Goal: Task Accomplishment & Management: Use online tool/utility

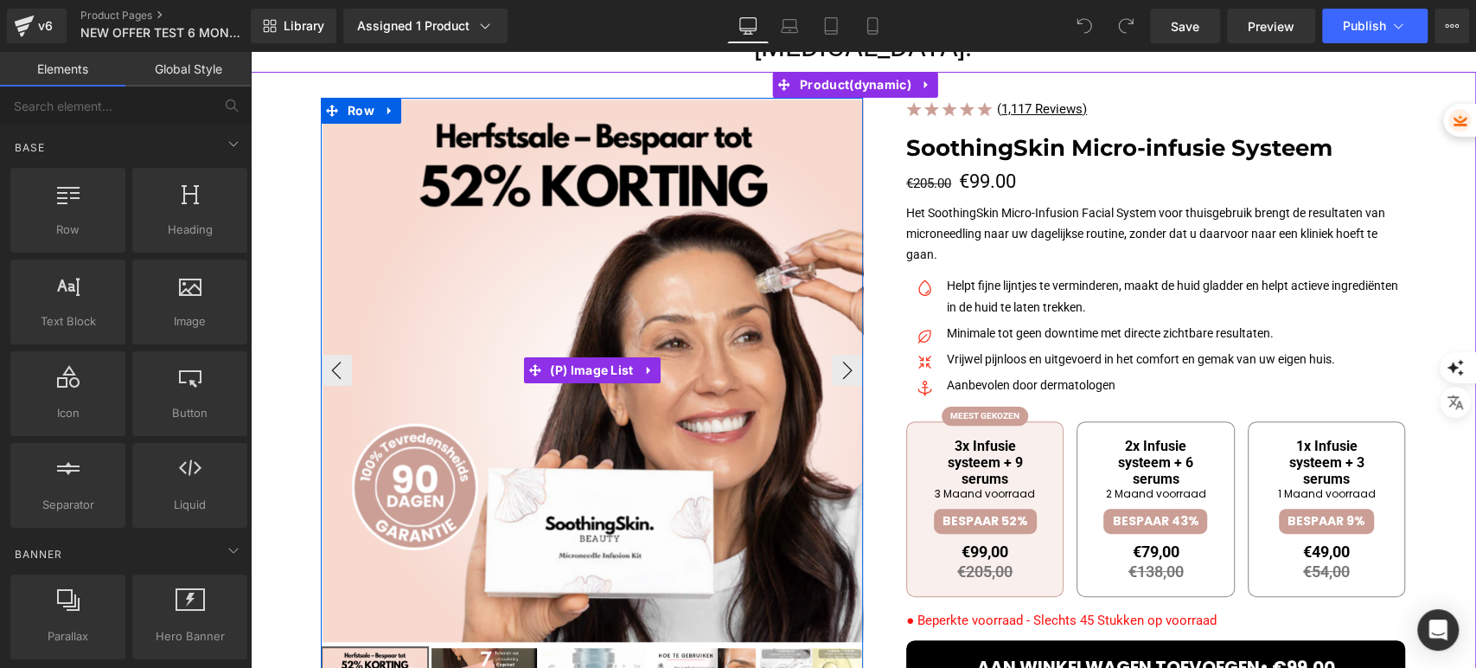
scroll to position [288, 0]
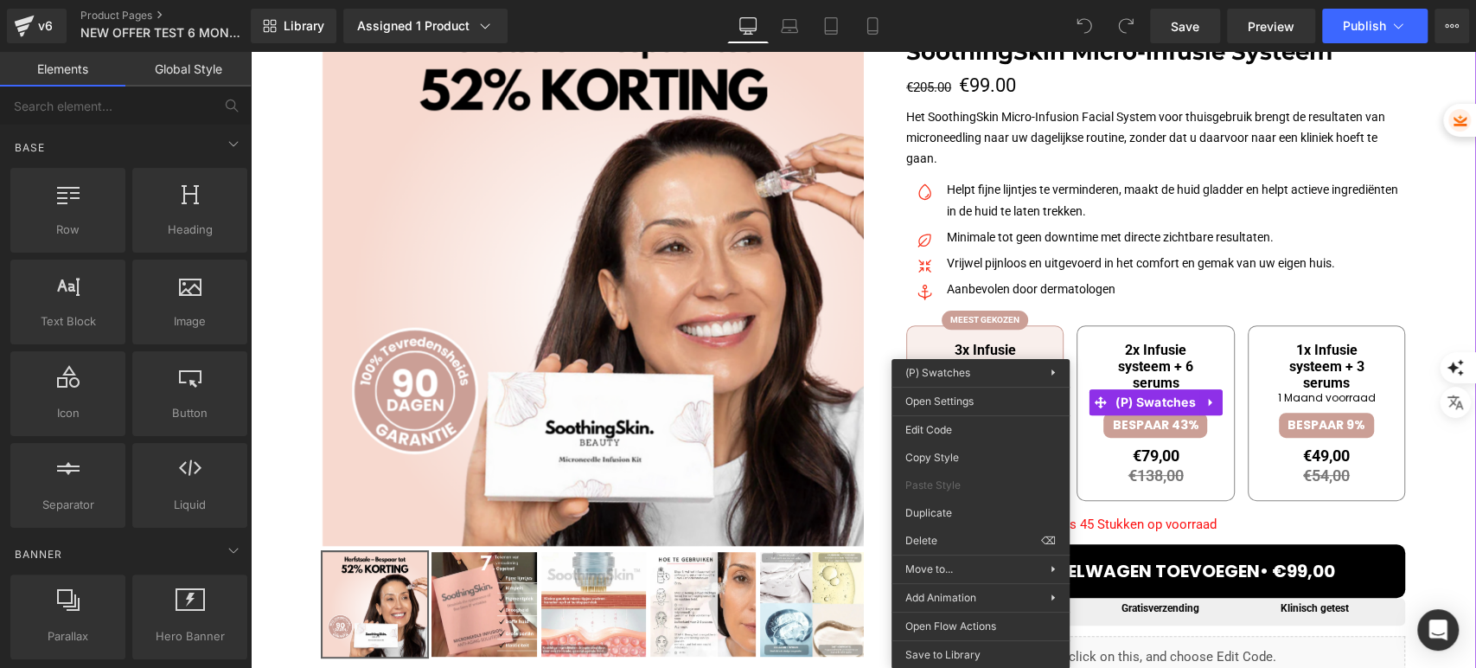
click at [1050, 337] on span "3x Infusie systeem + 9 serums 3 Maand voorraad BESPAAR 52% €99,00 €205,00 Inclu…" at bounding box center [984, 413] width 157 height 176
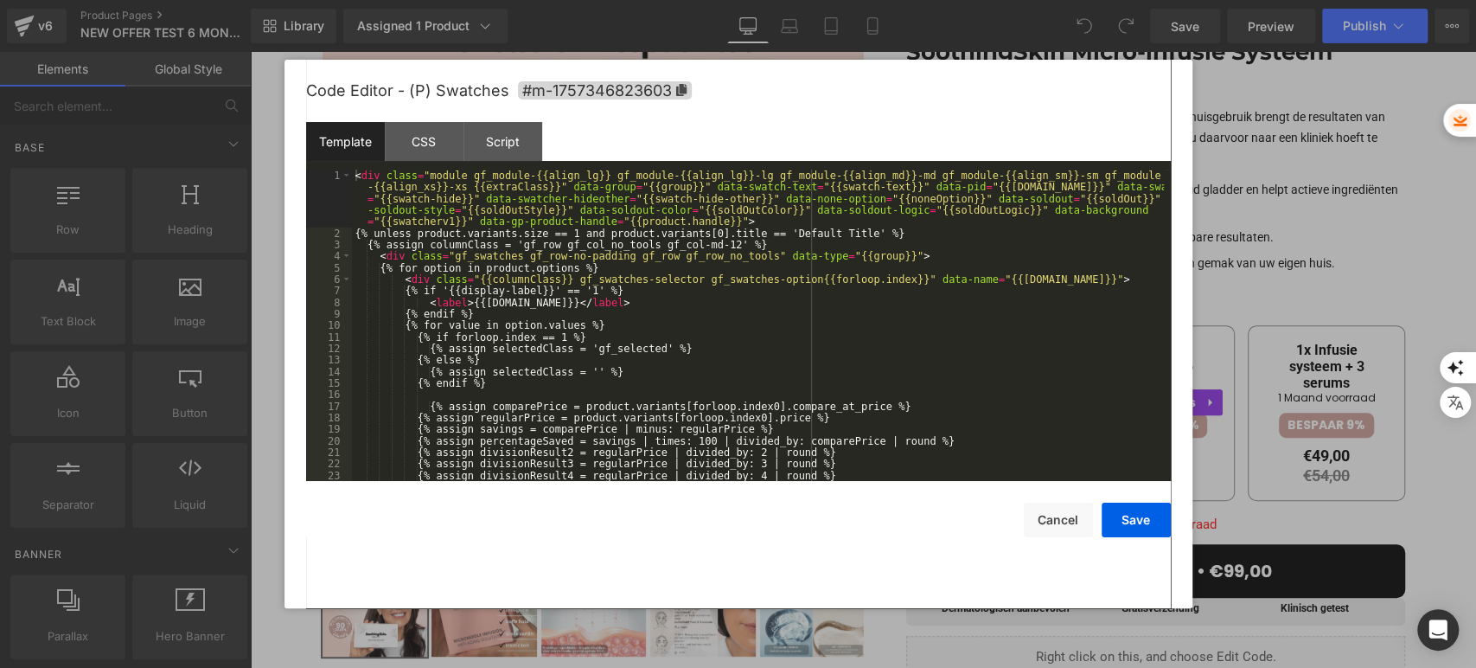
click at [1023, 0] on div "You are previewing how the will restyle your page. You can not edit Elements in…" at bounding box center [738, 0] width 1476 height 0
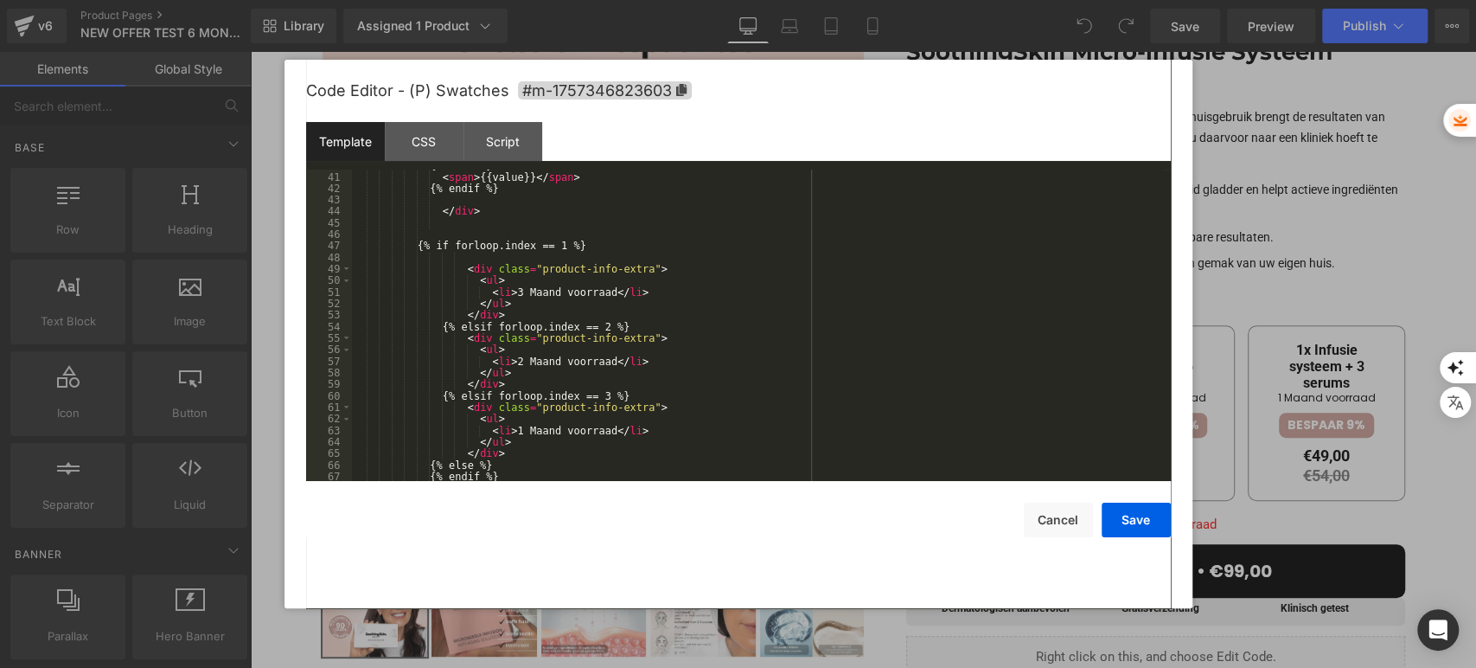
scroll to position [517, 0]
click at [505, 290] on div "{% else %} < span > {{value}} </ span > {% endif %} </ div > {% if forloop.inde…" at bounding box center [758, 326] width 812 height 335
click at [504, 360] on div "{% else %} < span > {{value}} </ span > {% endif %} </ div > {% if forloop.inde…" at bounding box center [758, 326] width 812 height 335
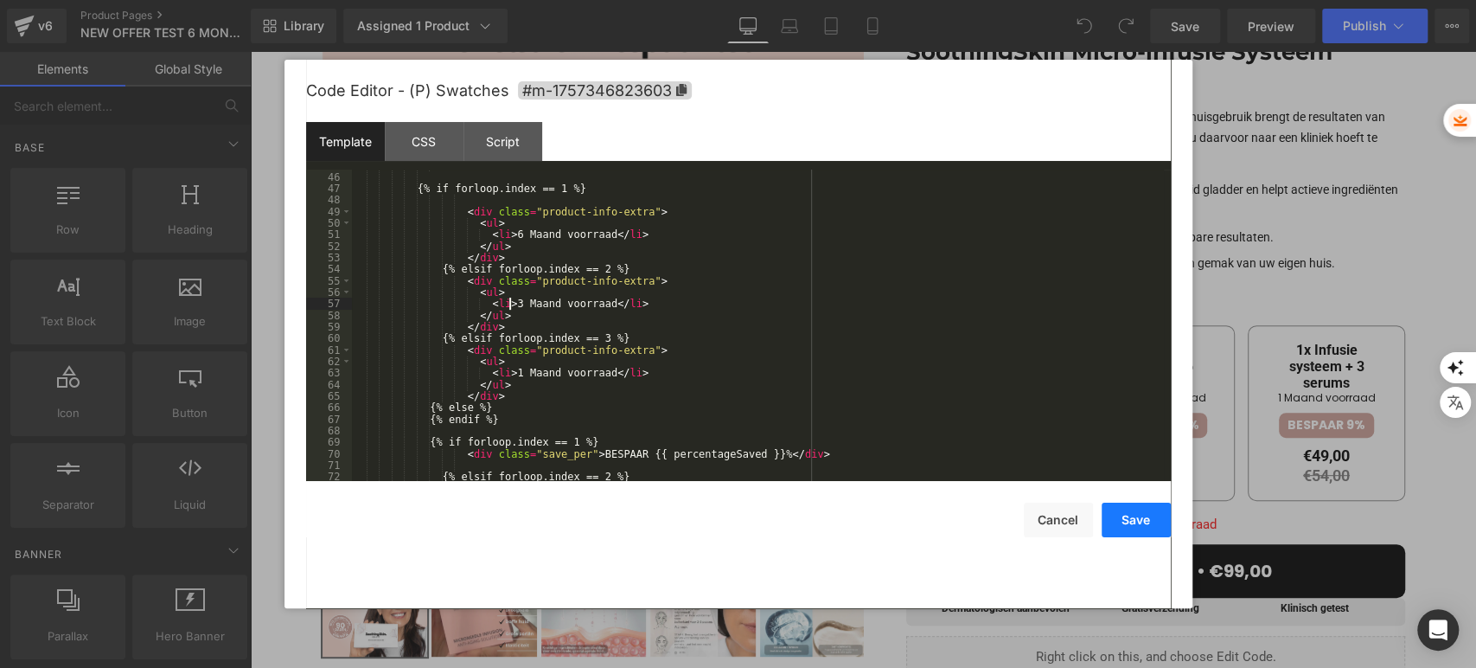
click at [1128, 521] on button "Save" at bounding box center [1136, 519] width 69 height 35
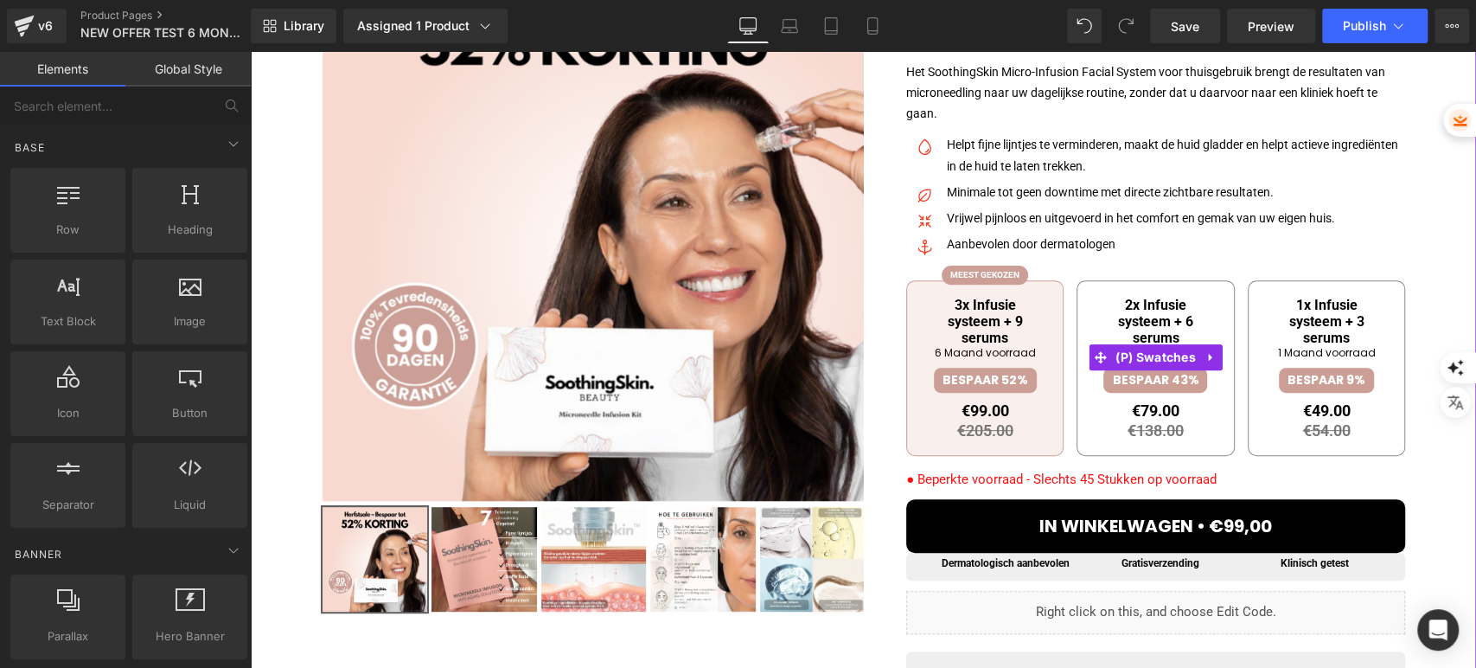
scroll to position [288, 0]
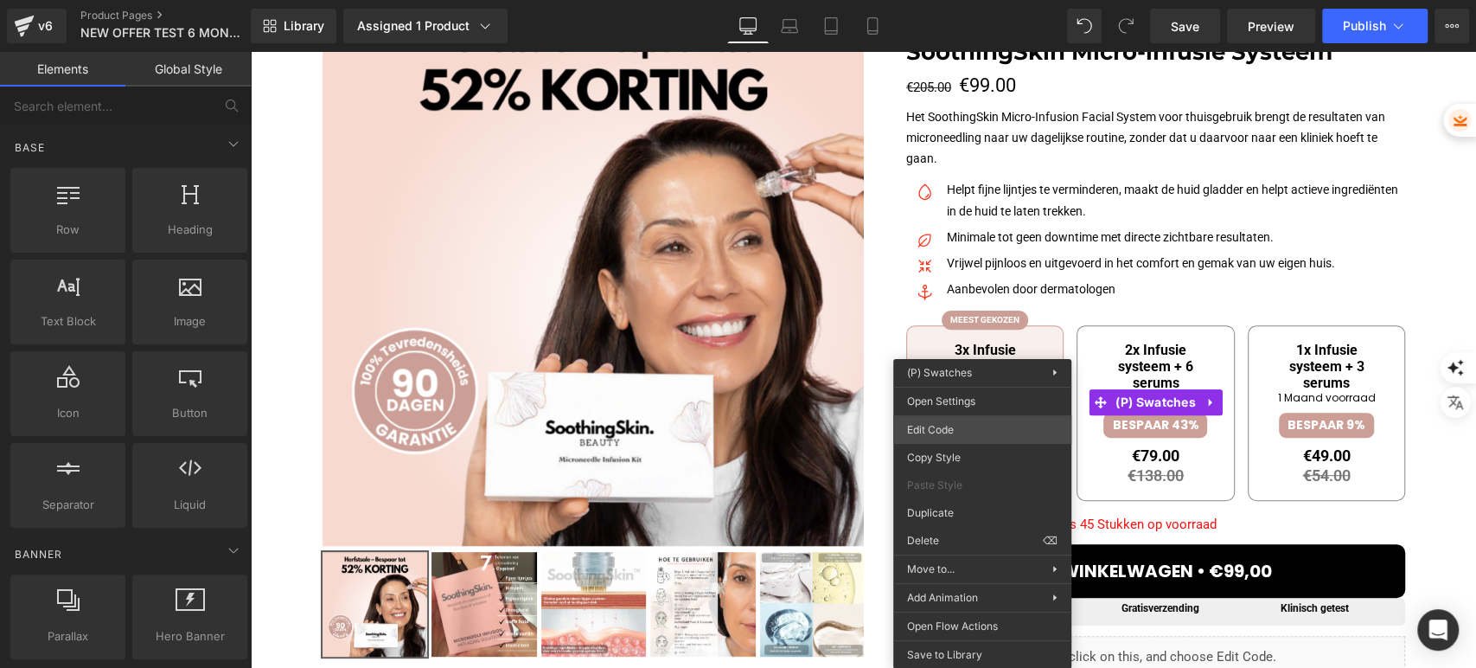
click at [992, 0] on div "You are previewing how the will restyle your page. You can not edit Elements in…" at bounding box center [738, 0] width 1476 height 0
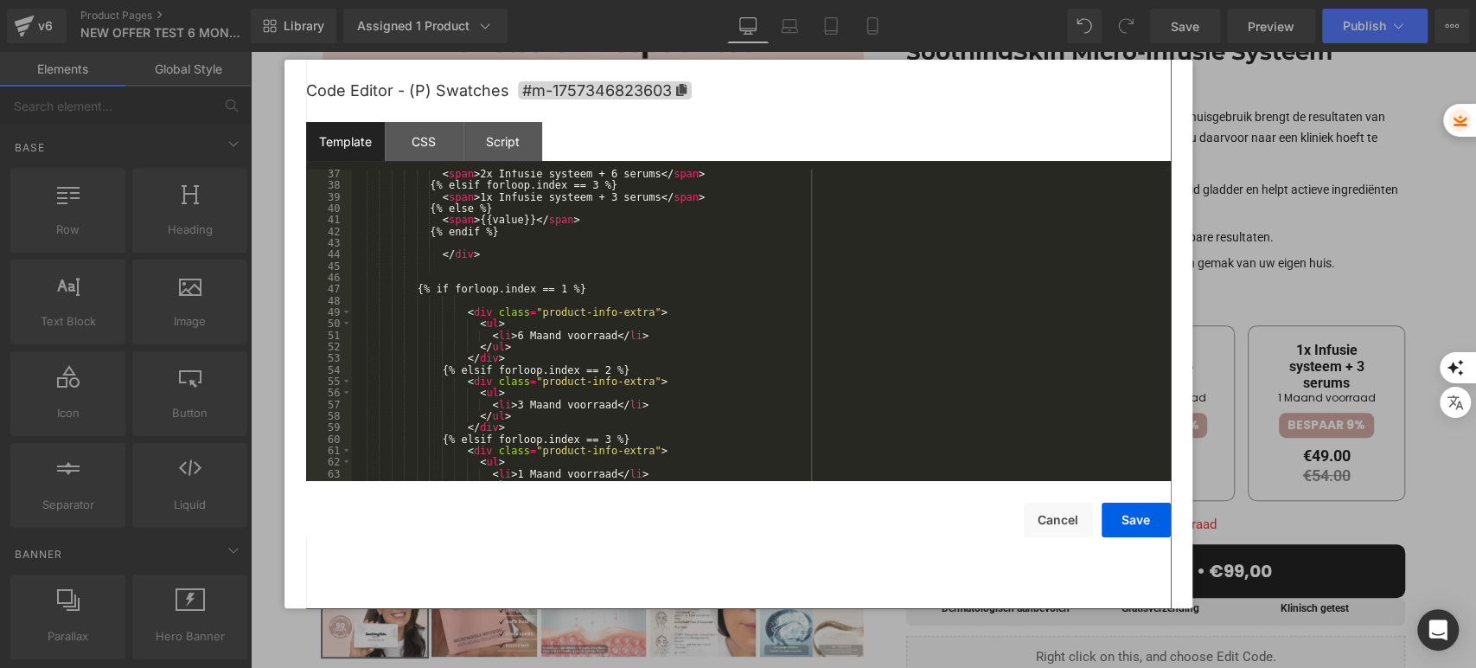
scroll to position [360, 0]
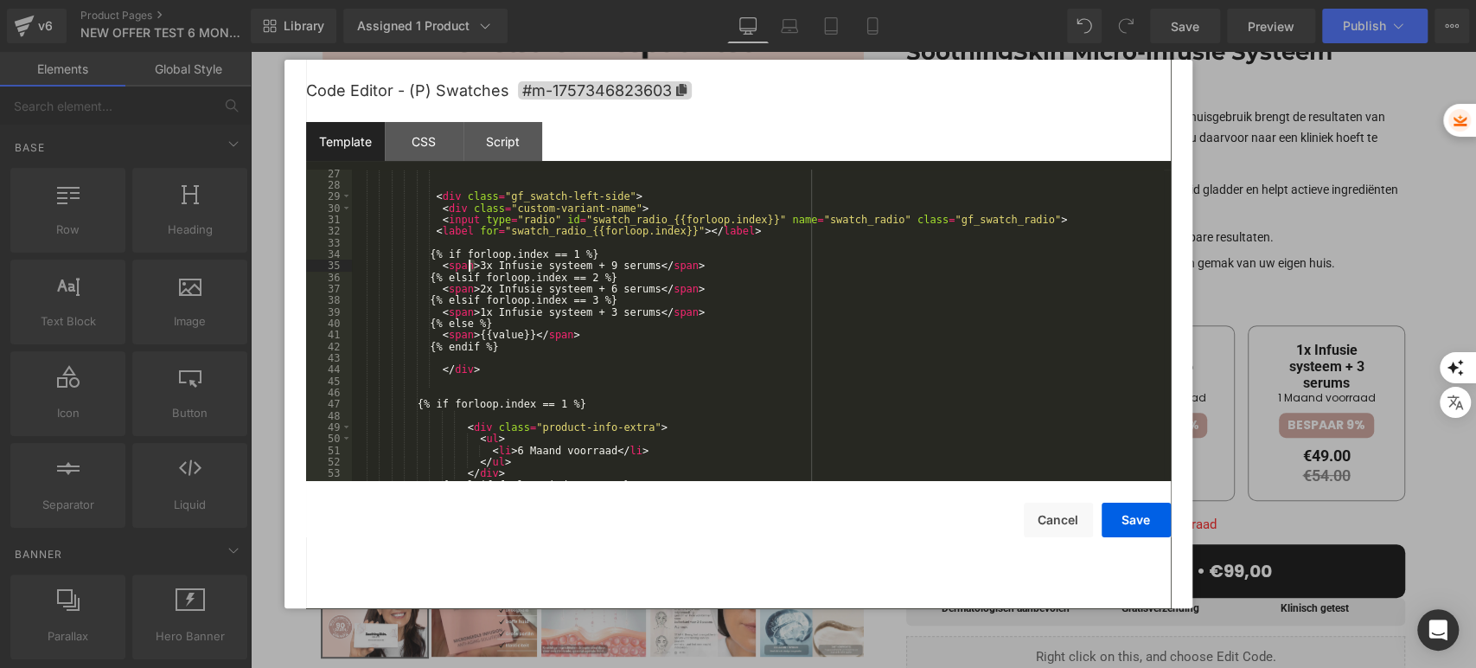
click at [470, 268] on div "< div class = "gf_swatch-left-side" > < div class = "custom-variant-name" > < i…" at bounding box center [758, 335] width 812 height 335
click at [591, 263] on div "< div class = "gf_swatch-left-side" > < div class = "custom-variant-name" > < i…" at bounding box center [758, 335] width 812 height 335
click at [476, 288] on div "< div class = "gf_swatch-left-side" > < div class = "custom-variant-name" > < i…" at bounding box center [758, 335] width 812 height 335
click at [590, 287] on div "< div class = "gf_swatch-left-side" > < div class = "custom-variant-name" > < i…" at bounding box center [758, 335] width 812 height 335
click at [1132, 515] on button "Save" at bounding box center [1136, 519] width 69 height 35
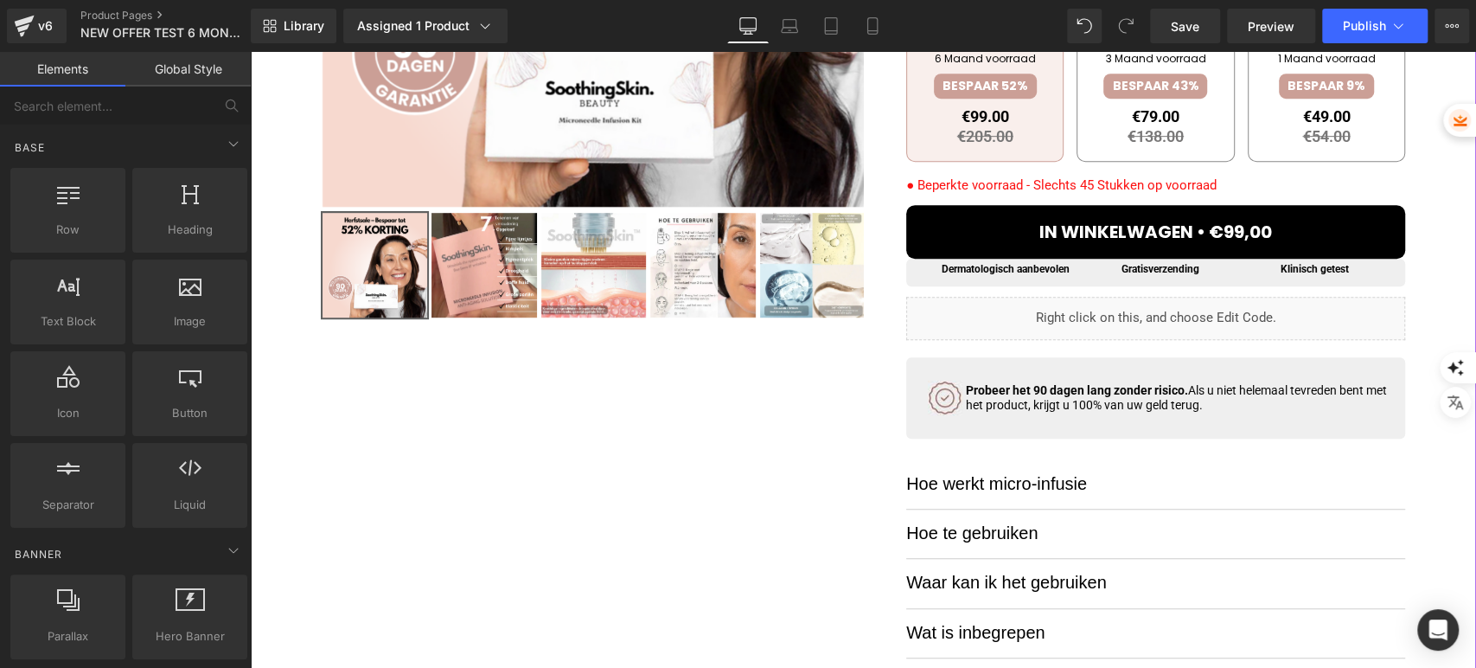
scroll to position [672, 0]
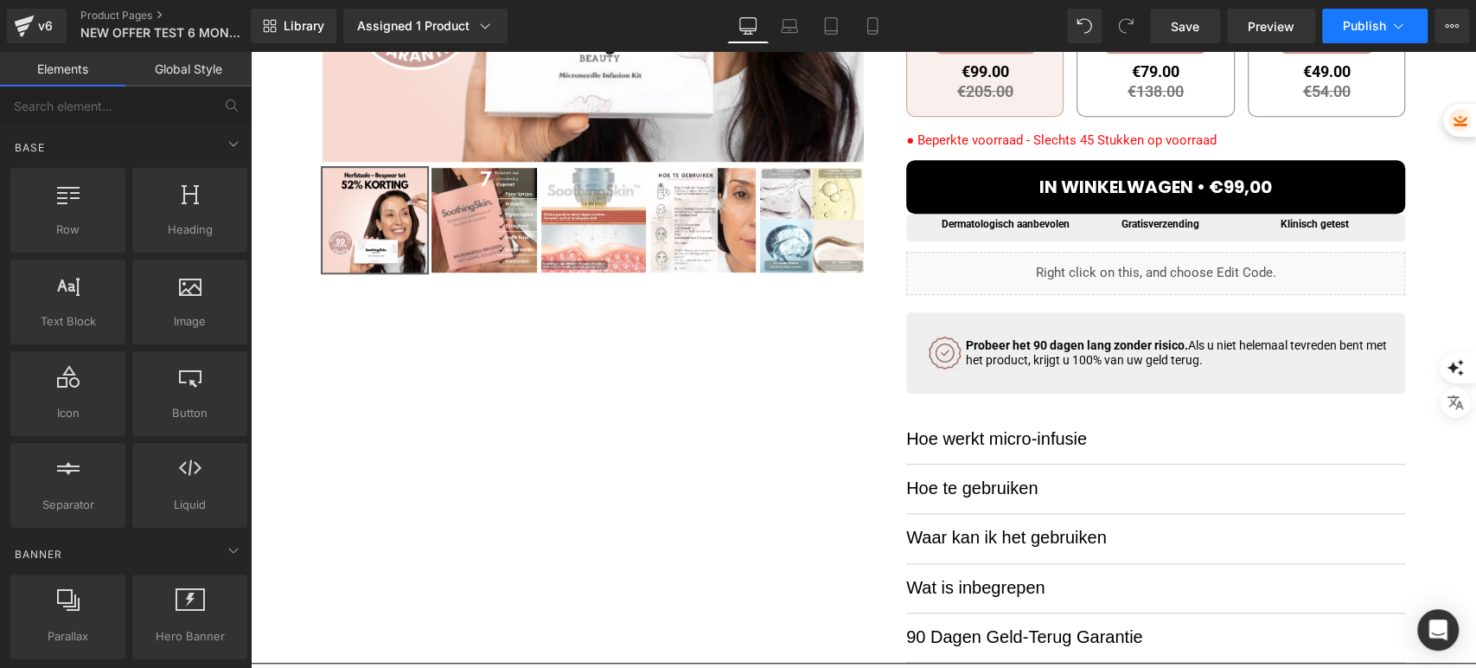
click at [1360, 23] on span "Publish" at bounding box center [1364, 26] width 43 height 14
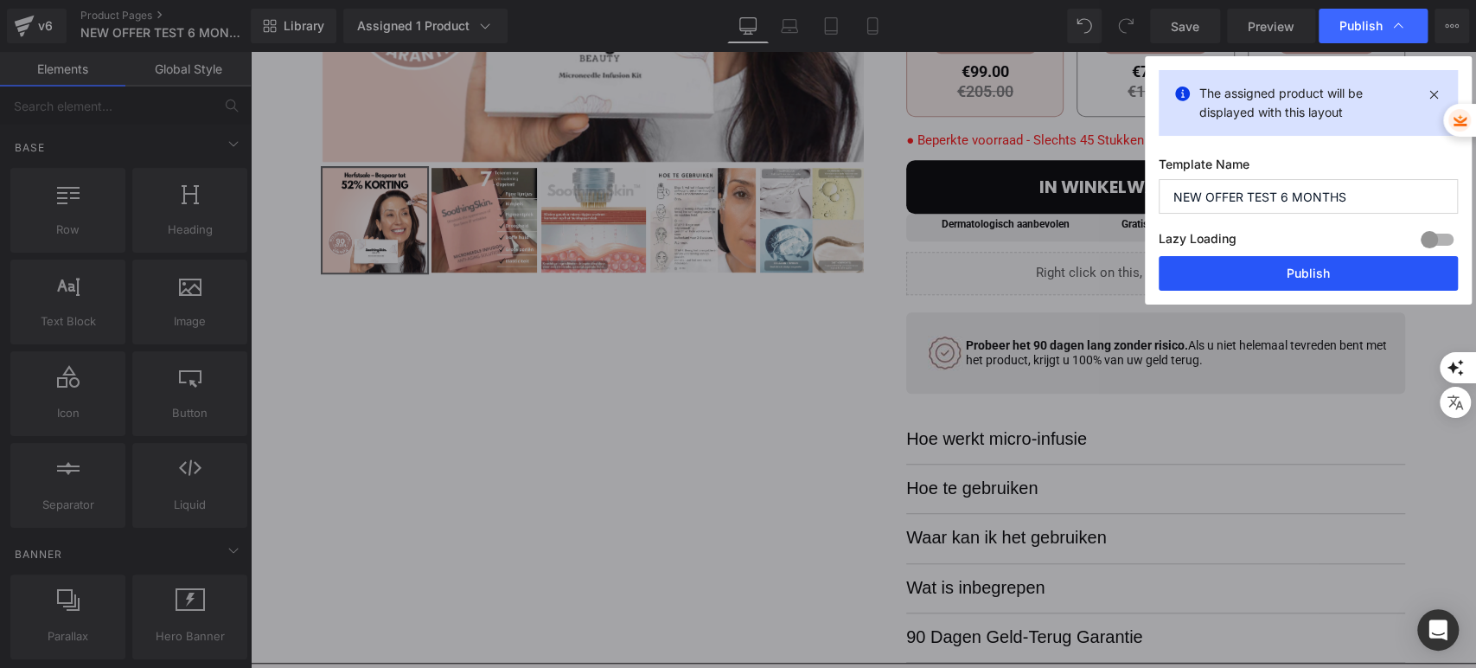
click at [1228, 268] on button "Publish" at bounding box center [1308, 273] width 299 height 35
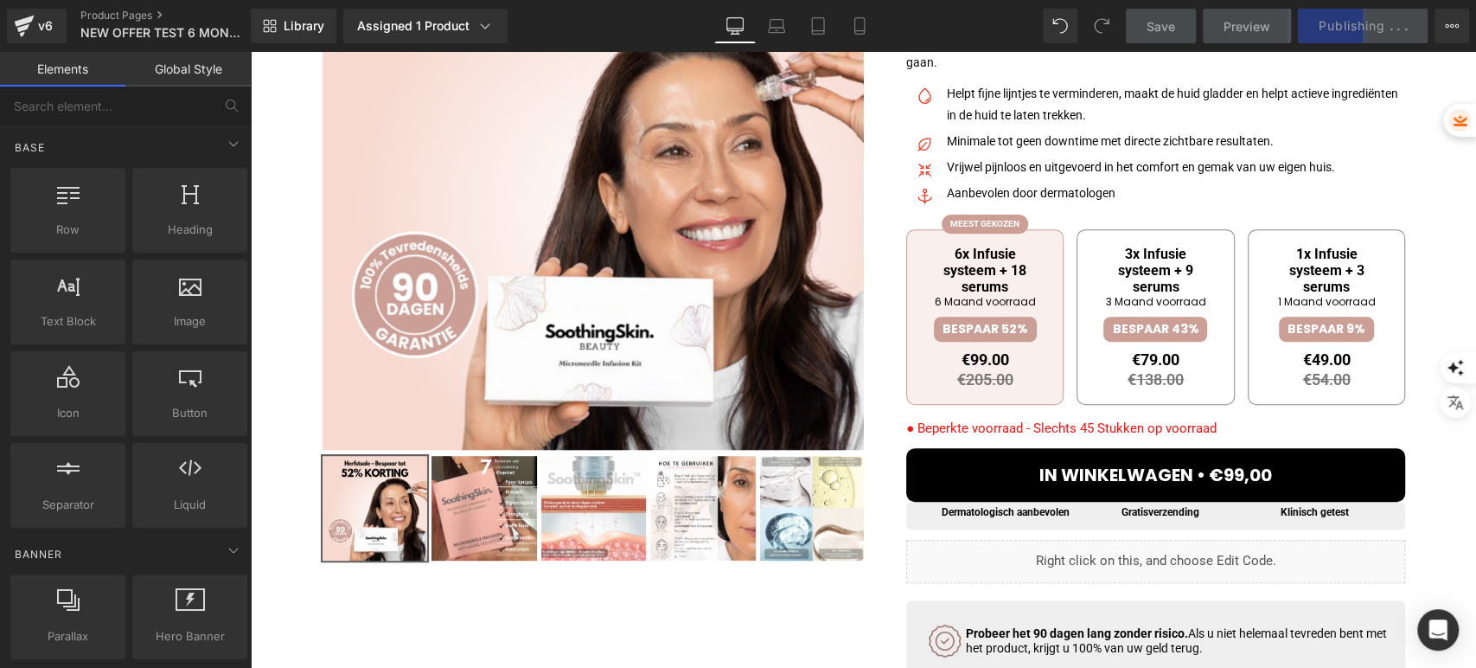
scroll to position [288, 0]
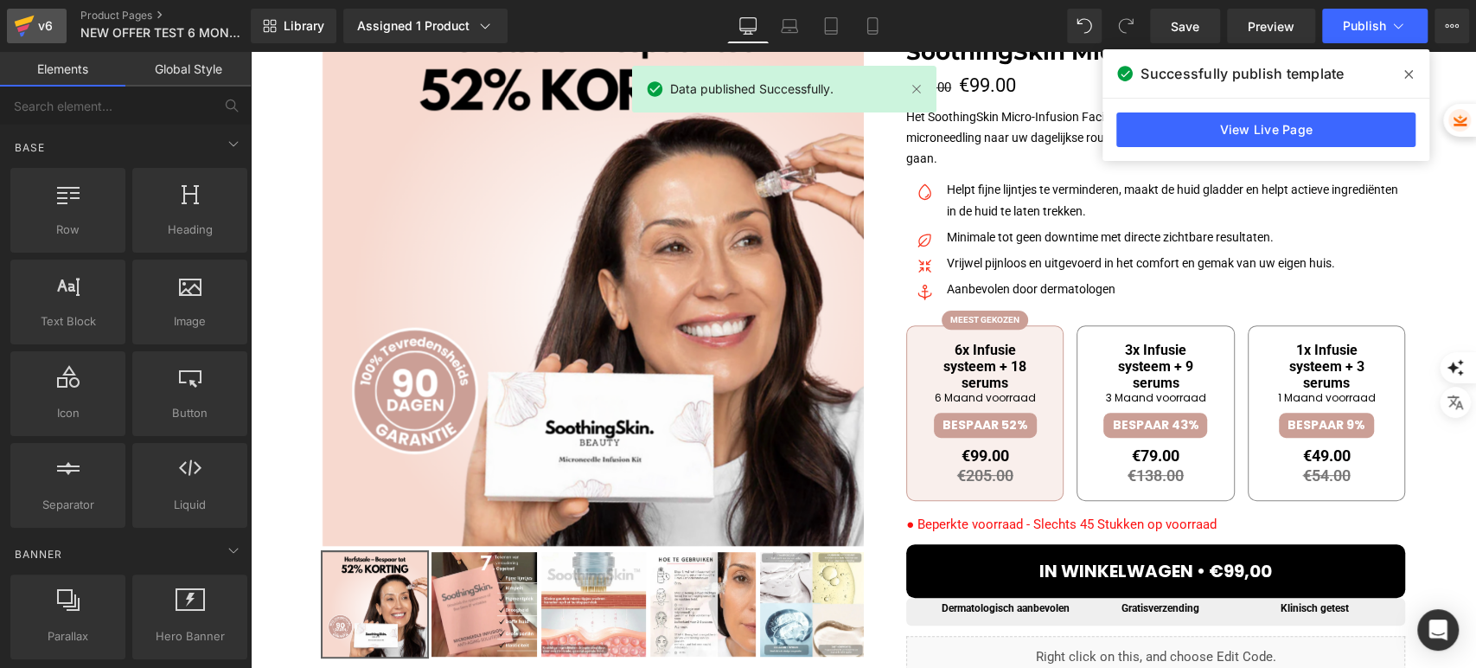
click at [36, 26] on div "v6" at bounding box center [46, 26] width 22 height 22
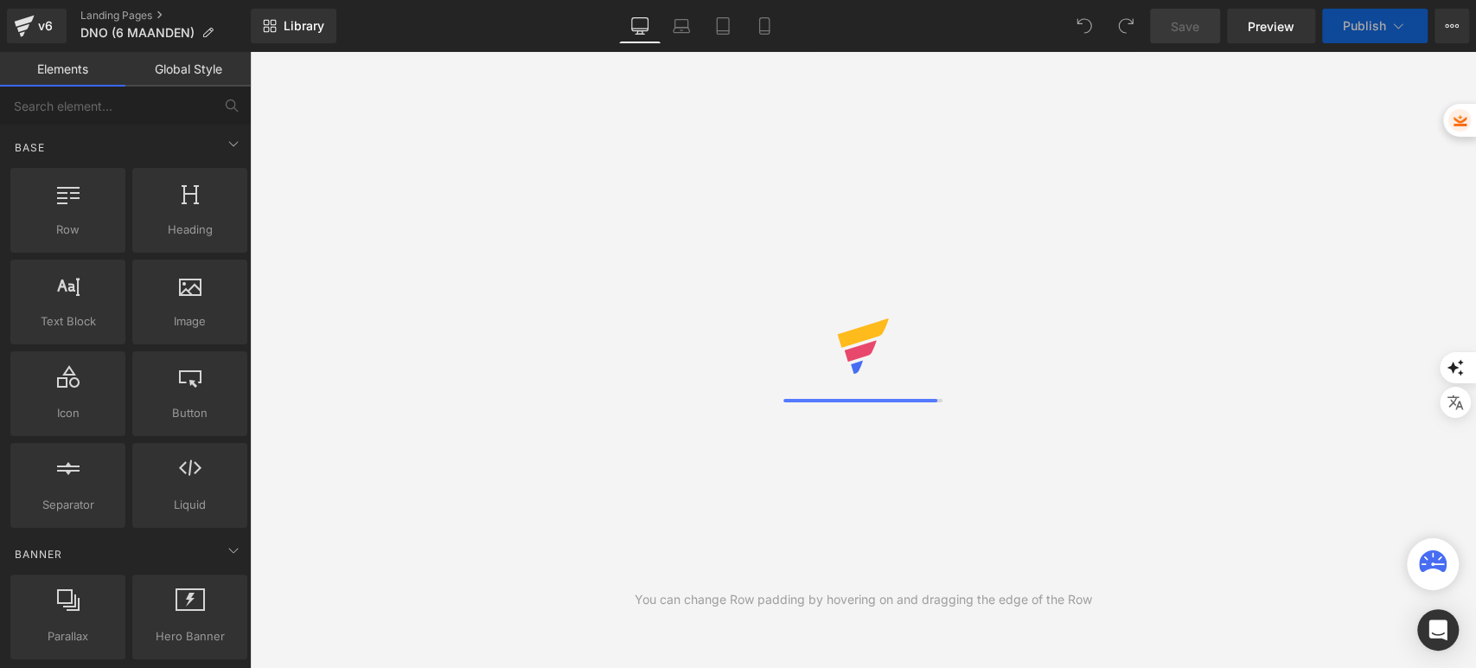
click at [25, 19] on icon at bounding box center [25, 21] width 20 height 11
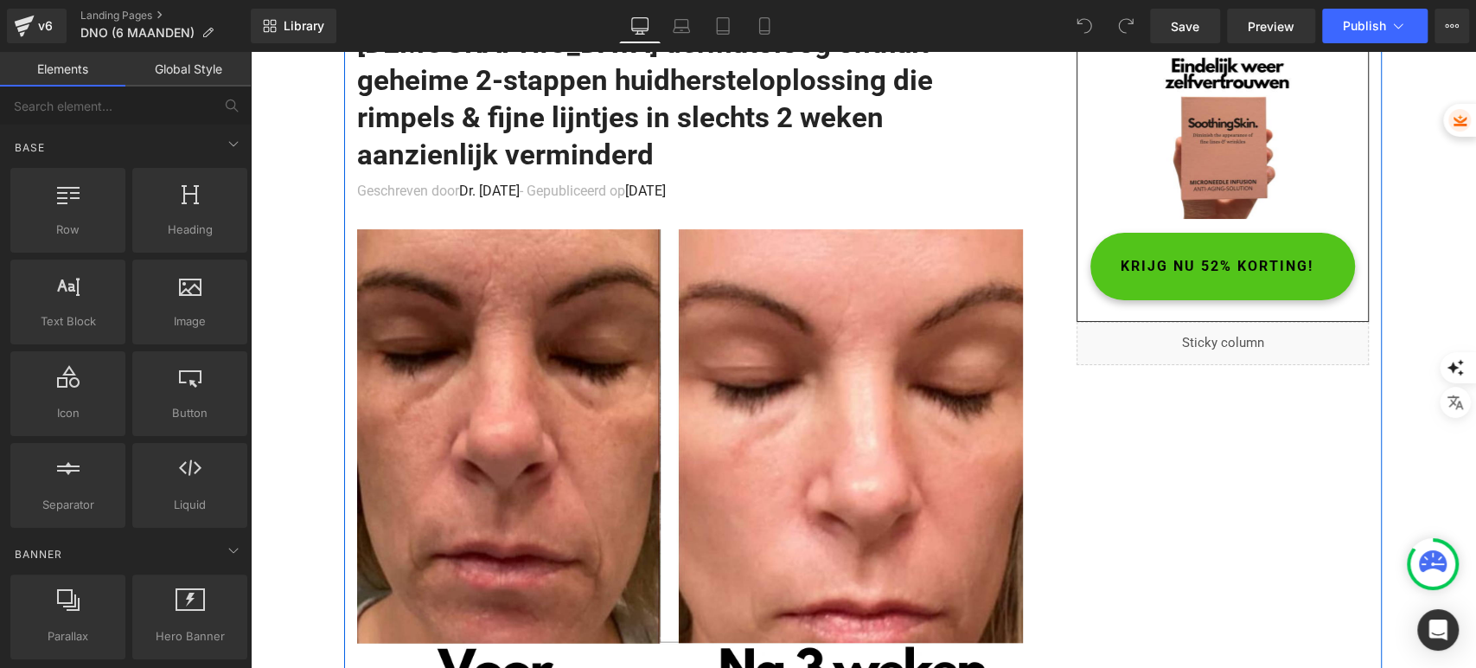
scroll to position [96, 0]
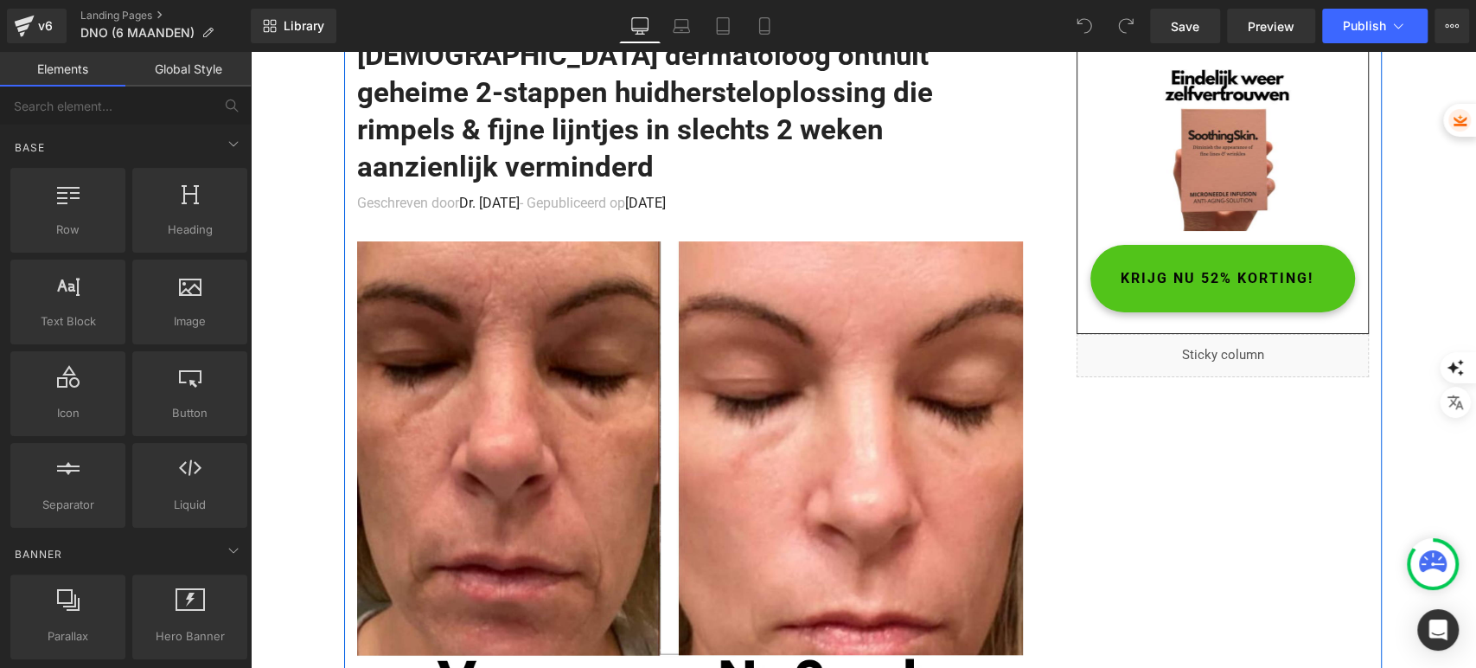
click at [1249, 278] on div "KRIJG NU 52% KORTING! Button" at bounding box center [1222, 278] width 265 height 67
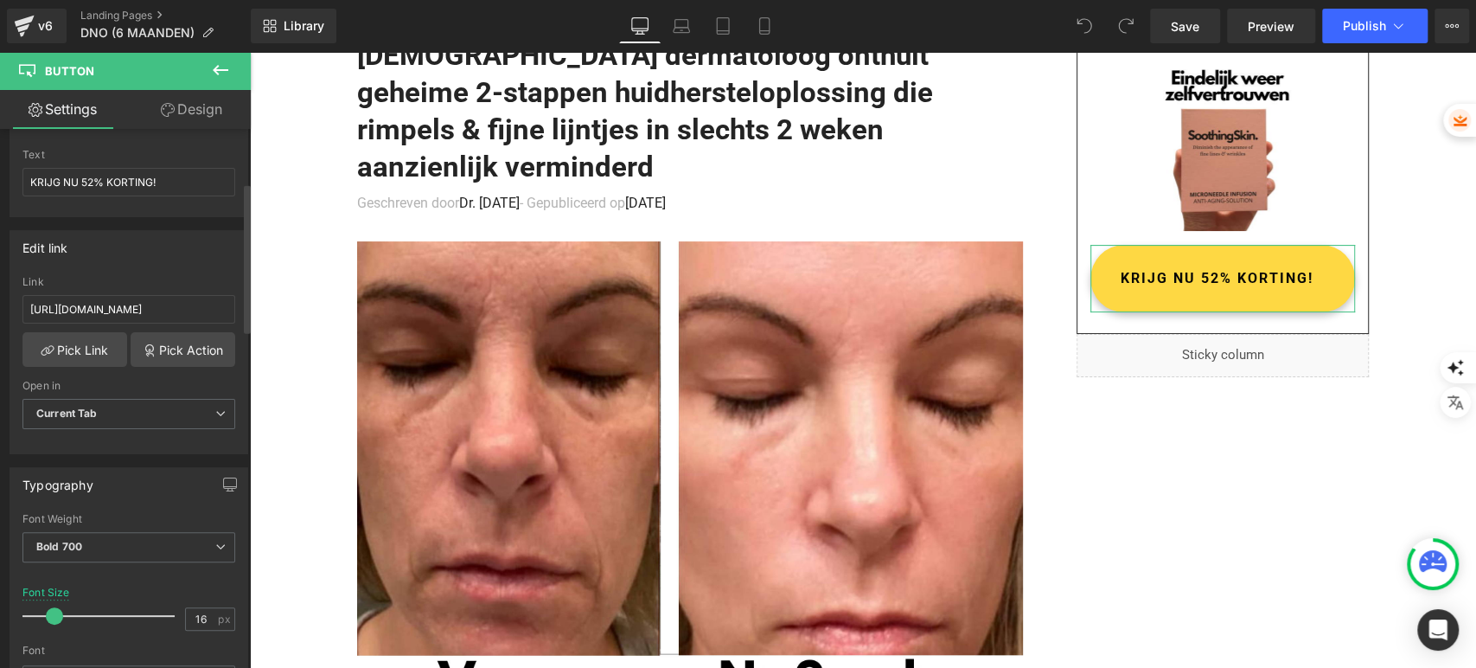
scroll to position [192, 0]
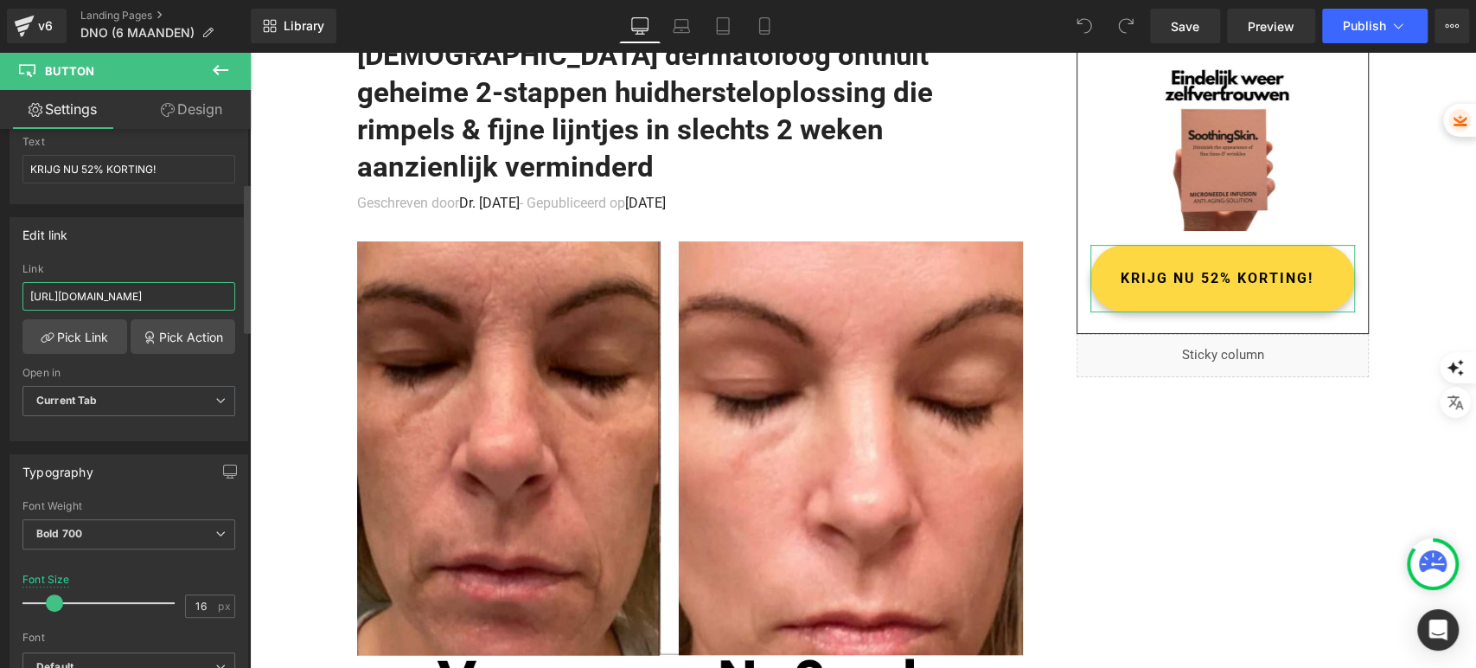
click at [144, 295] on input "https://shopsoothingskin.com/products/soothingskin-micro-infuussysteem-1" at bounding box center [128, 296] width 213 height 29
paste input "sie"
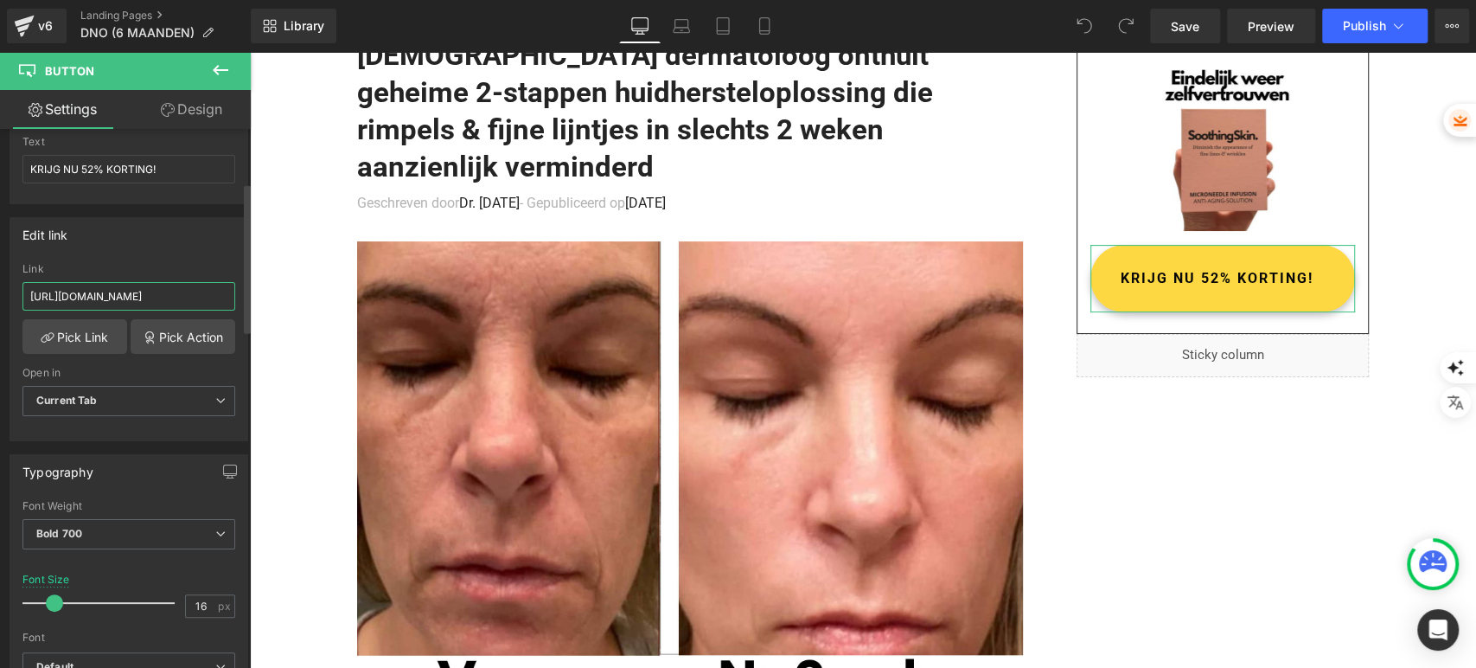
type input "https://shopsoothingskin.com/products/soothingskin-micro-infusie"
click at [155, 246] on div "Edit link" at bounding box center [128, 234] width 237 height 33
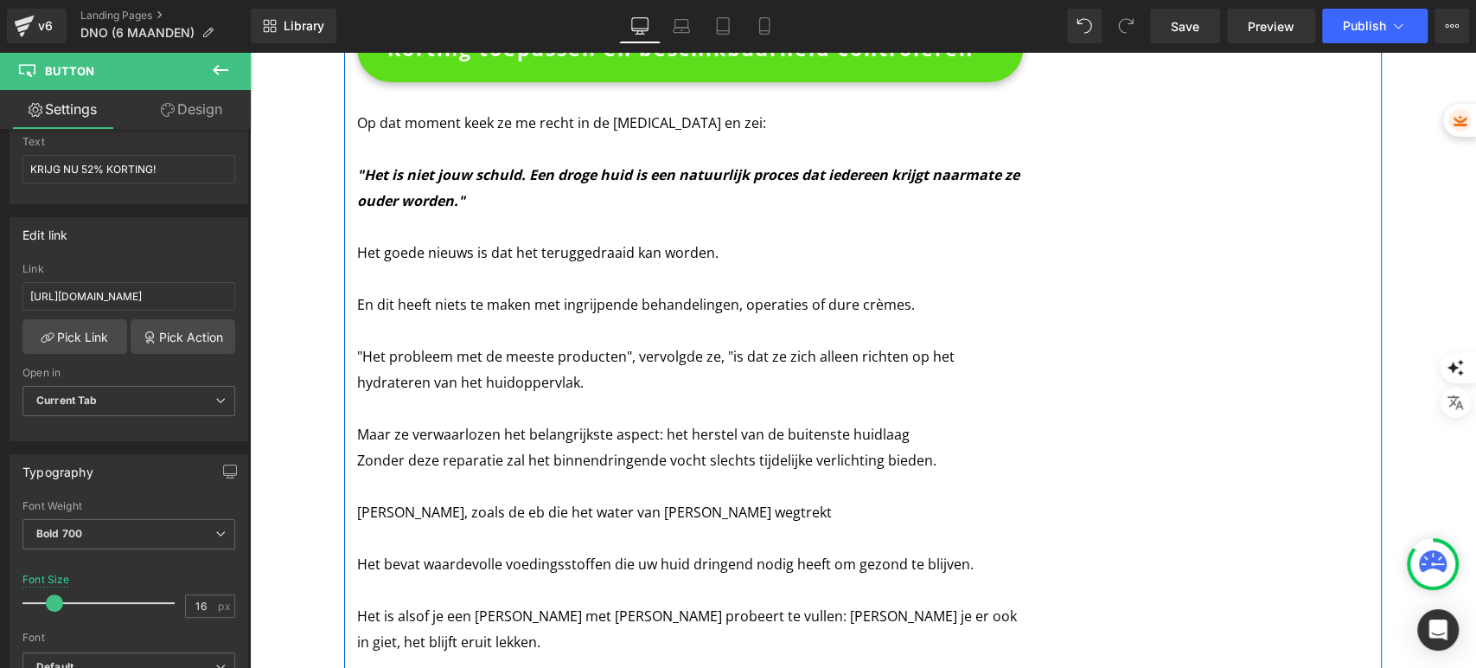
scroll to position [4131, 0]
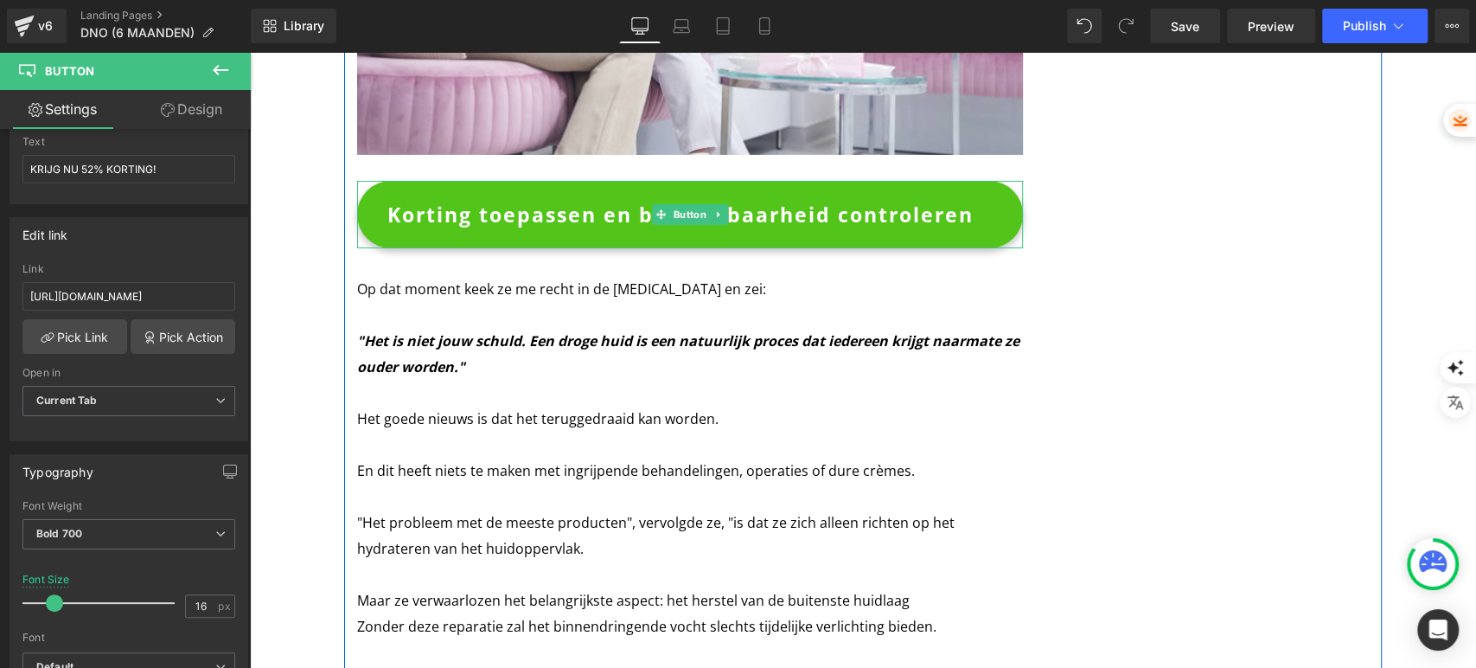
click at [710, 204] on link at bounding box center [719, 214] width 18 height 21
click at [414, 192] on span "Korting toepassen en beschikbaarheid controleren" at bounding box center [680, 214] width 586 height 45
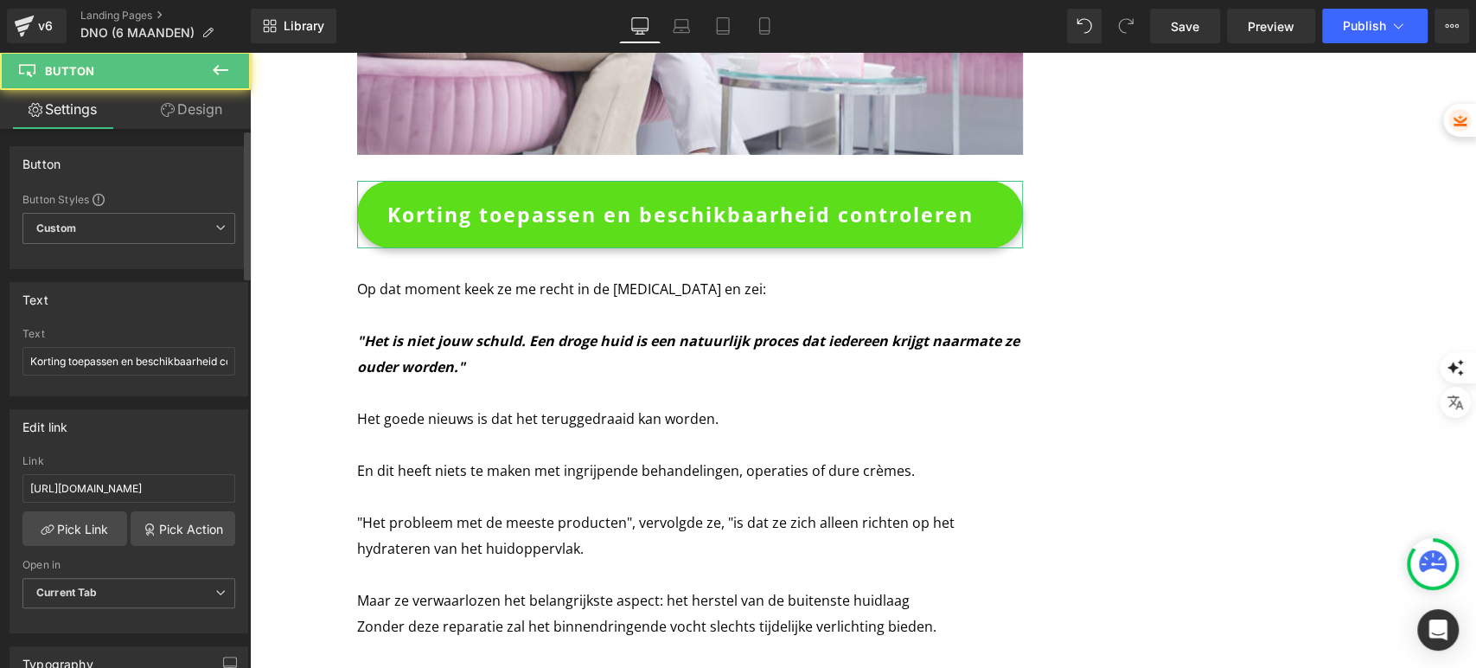
scroll to position [96, 0]
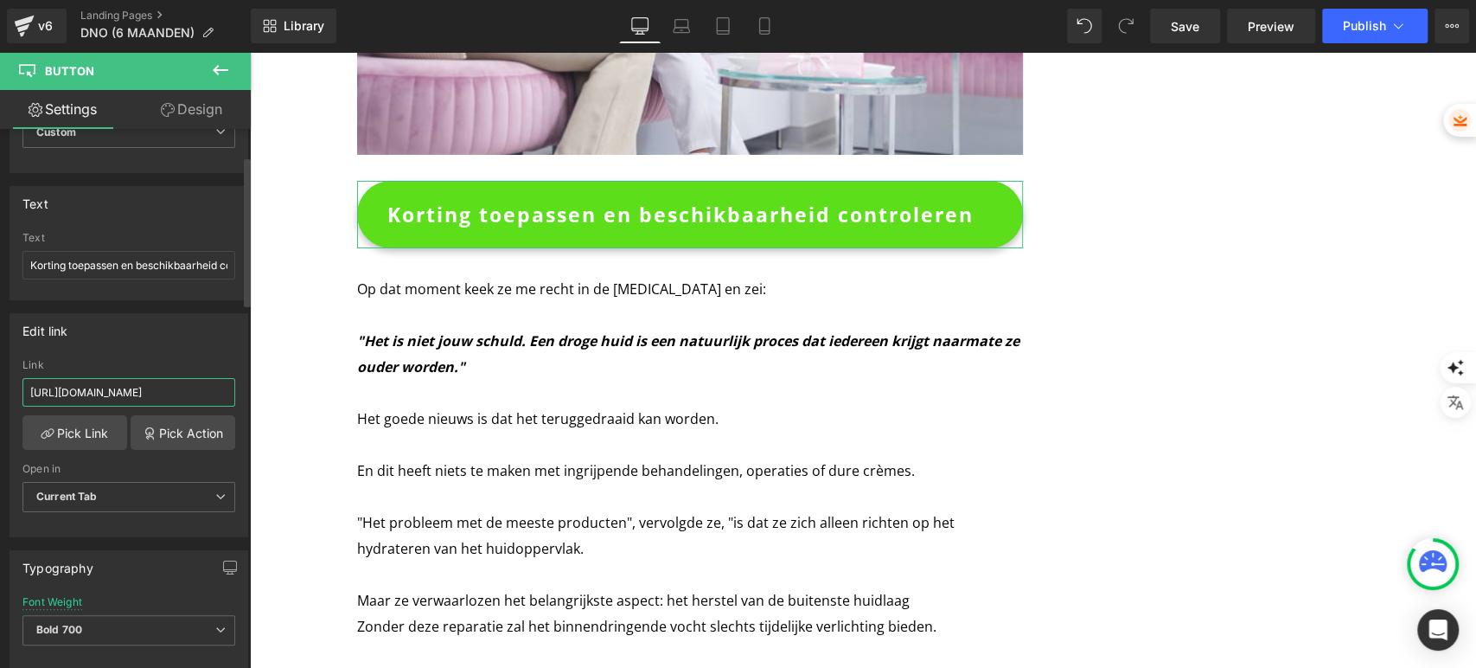
click at [131, 398] on input "https://shopsoothingskin.com/products/soothingskin-micro-infuussysteem-1" at bounding box center [128, 392] width 213 height 29
type input "https://shopsoothingskin.com/products/soothingskin-micro-infusie"
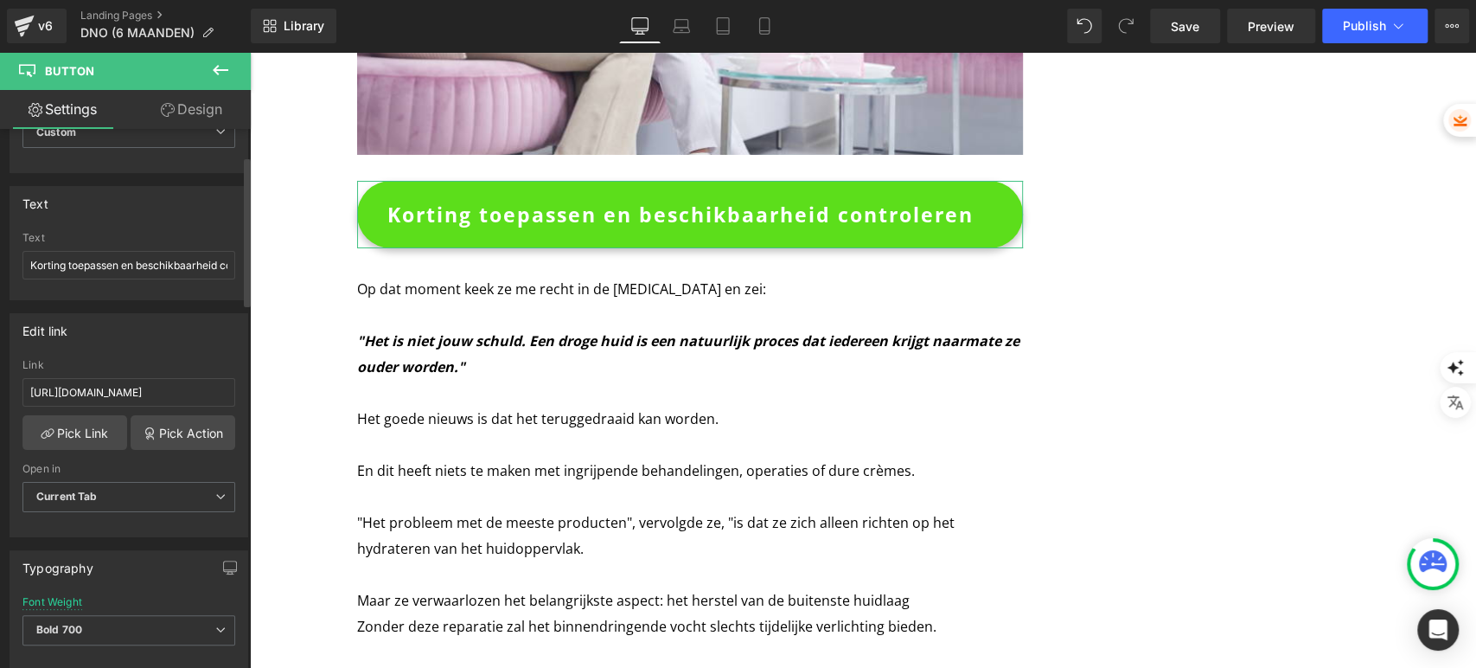
click at [130, 348] on div "Edit link https://shopsoothingskin.com/products/soothingskin-micro-infusie Link…" at bounding box center [129, 425] width 239 height 224
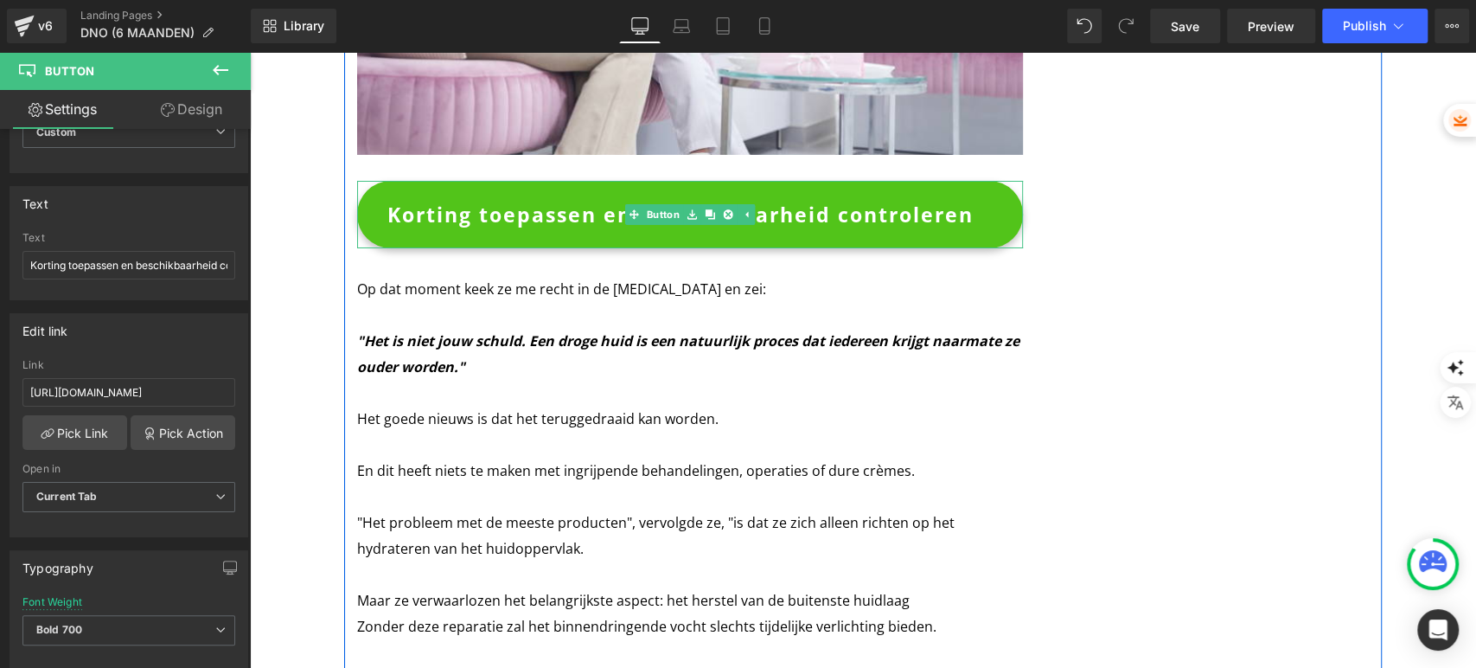
click at [535, 192] on span "Korting toepassen en beschikbaarheid controleren" at bounding box center [680, 214] width 586 height 45
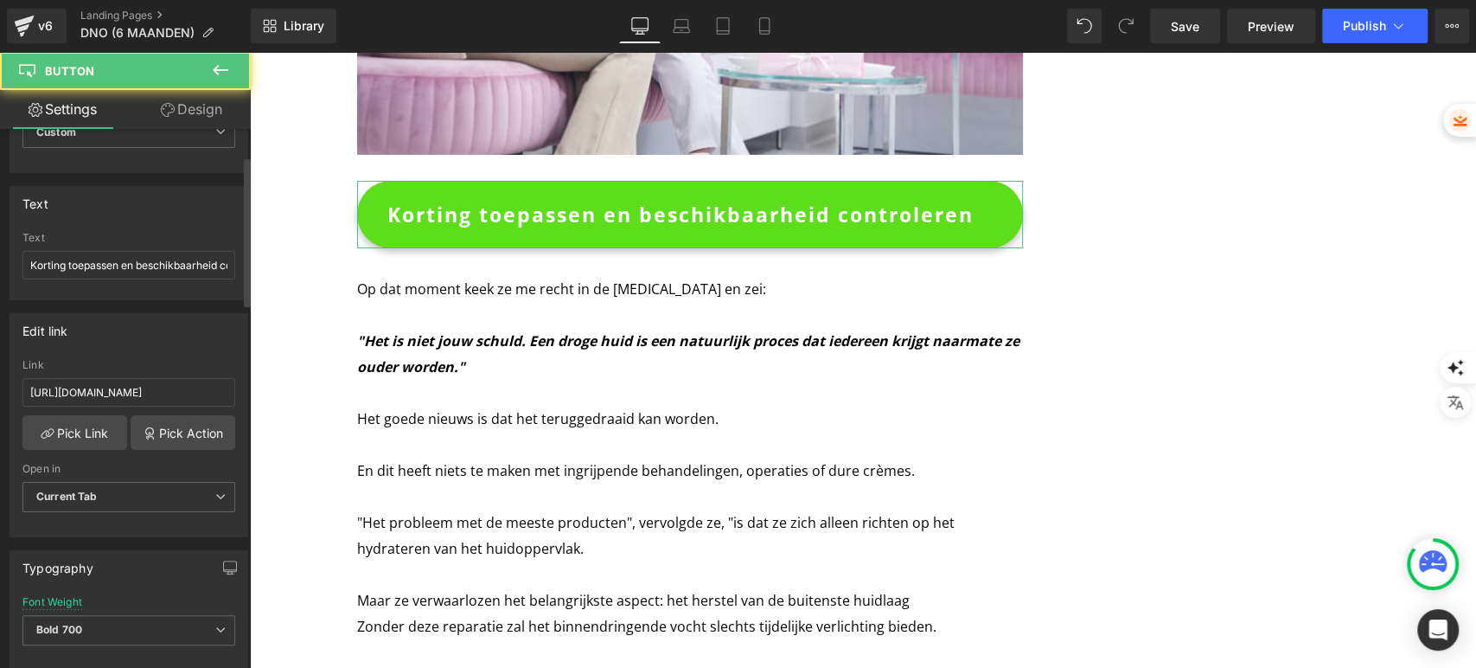
click at [143, 373] on div "Link https://shopsoothingskin.com/products/soothingskin-micro-infusie" at bounding box center [128, 387] width 213 height 56
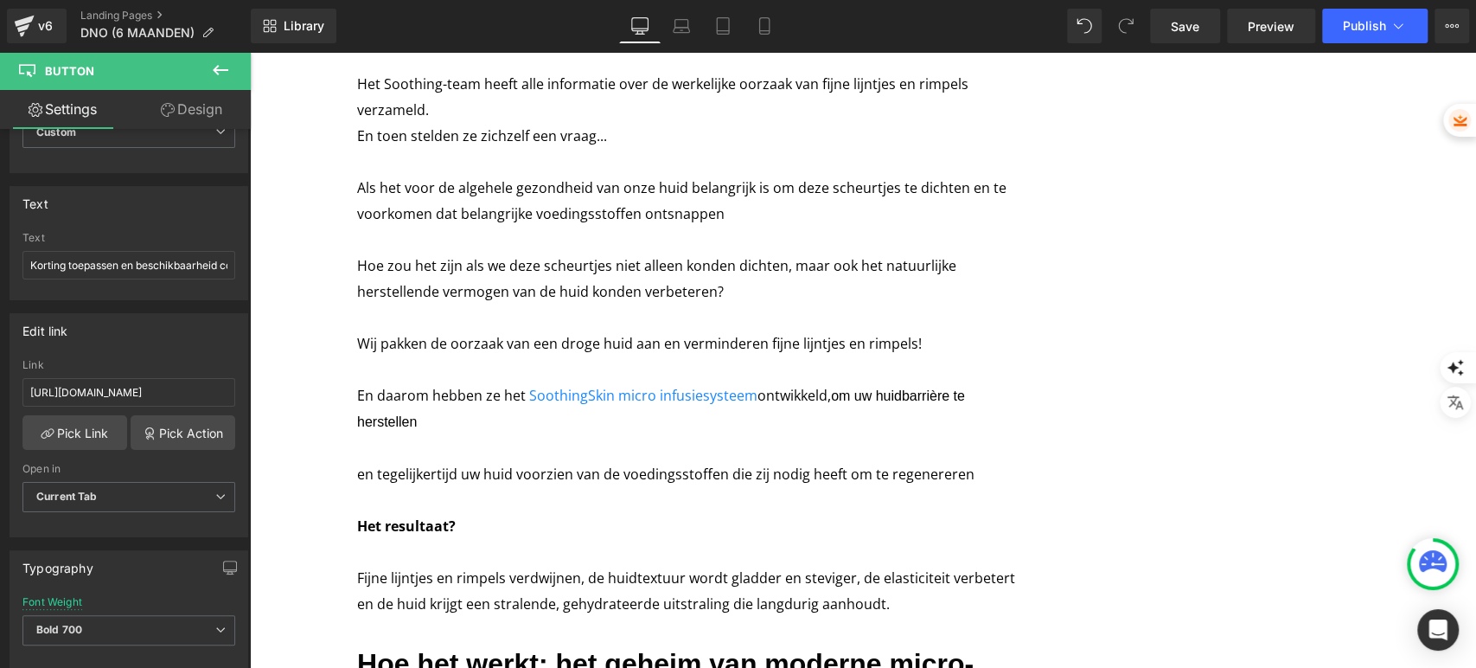
scroll to position [5764, 0]
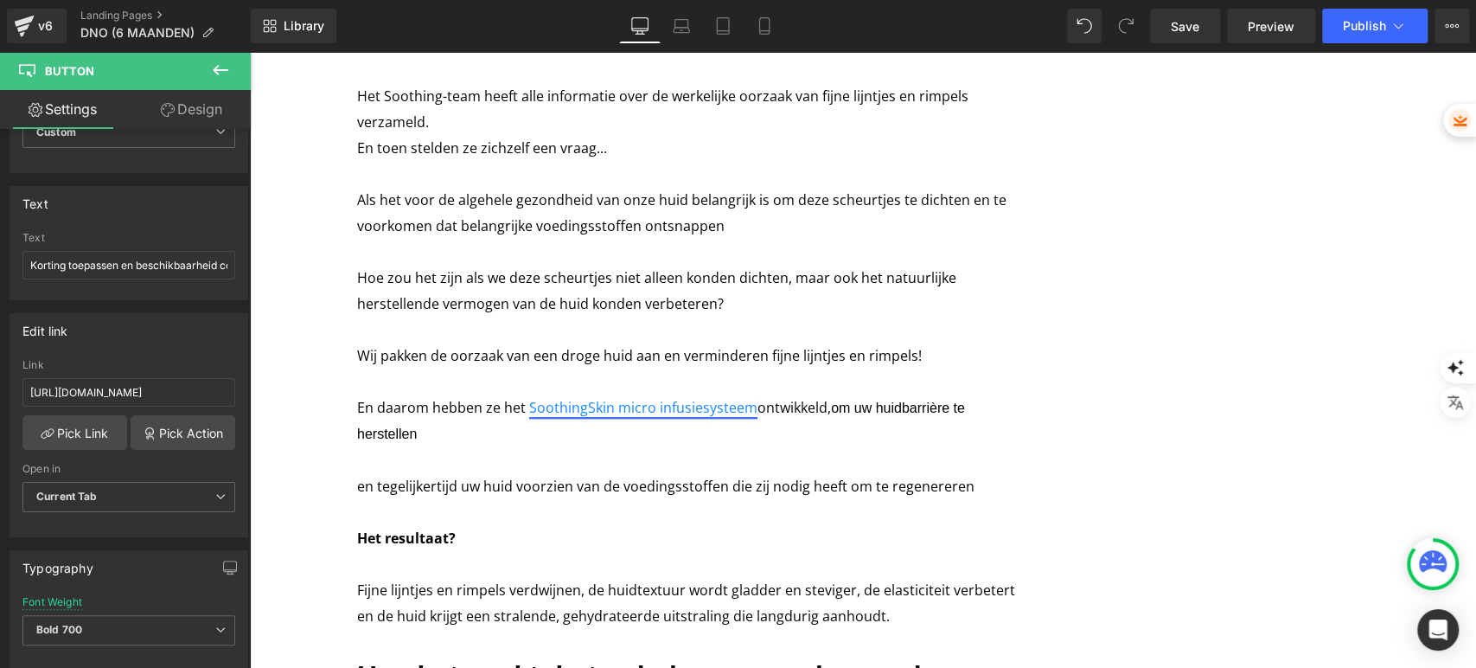
click at [642, 398] on font "SoothingSkin micro infusiesysteem" at bounding box center [643, 407] width 228 height 19
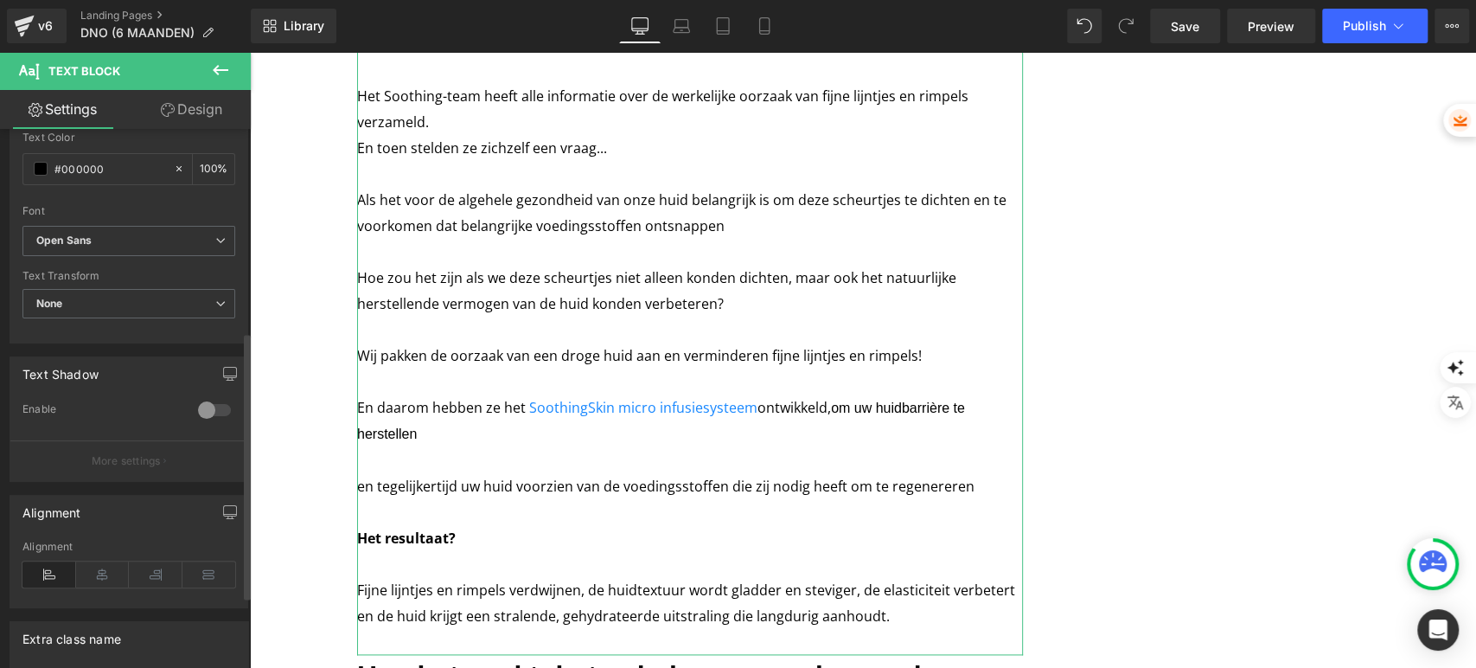
scroll to position [553, 0]
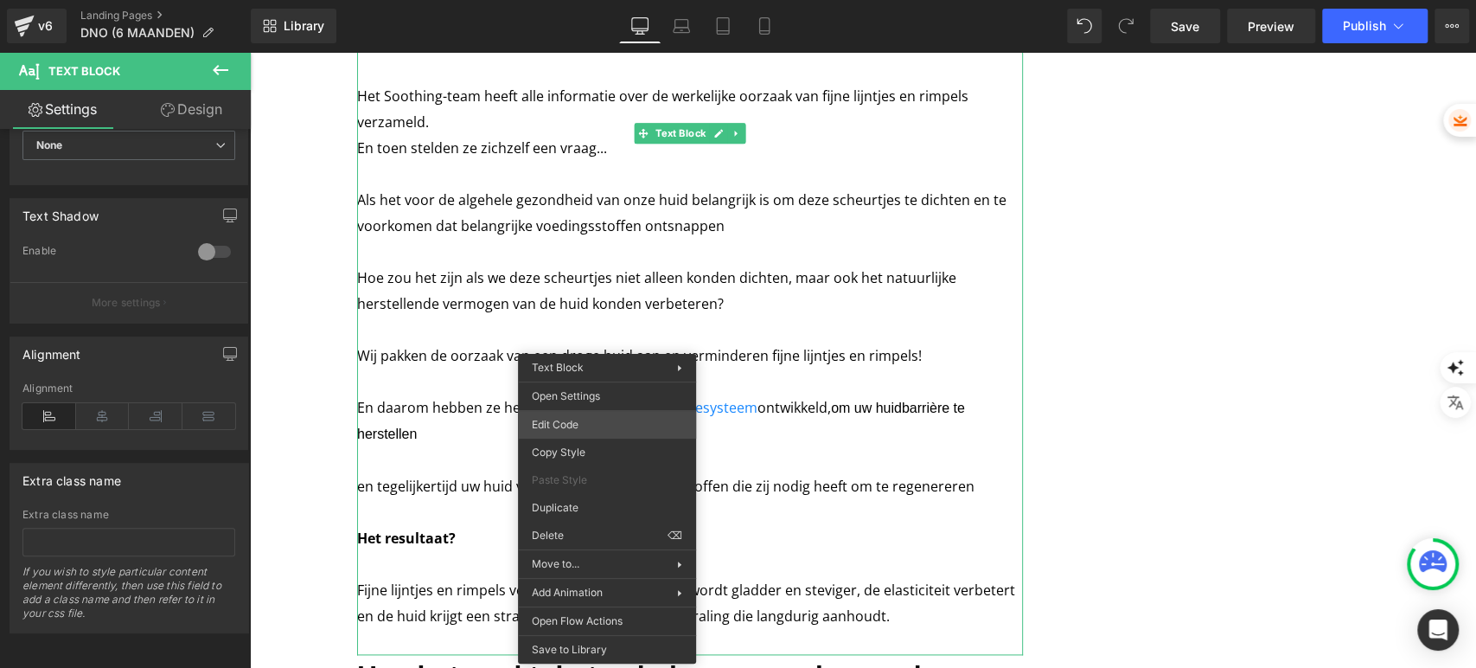
click at [593, 0] on div "You are previewing how the will restyle your page. You can not edit Elements in…" at bounding box center [738, 0] width 1476 height 0
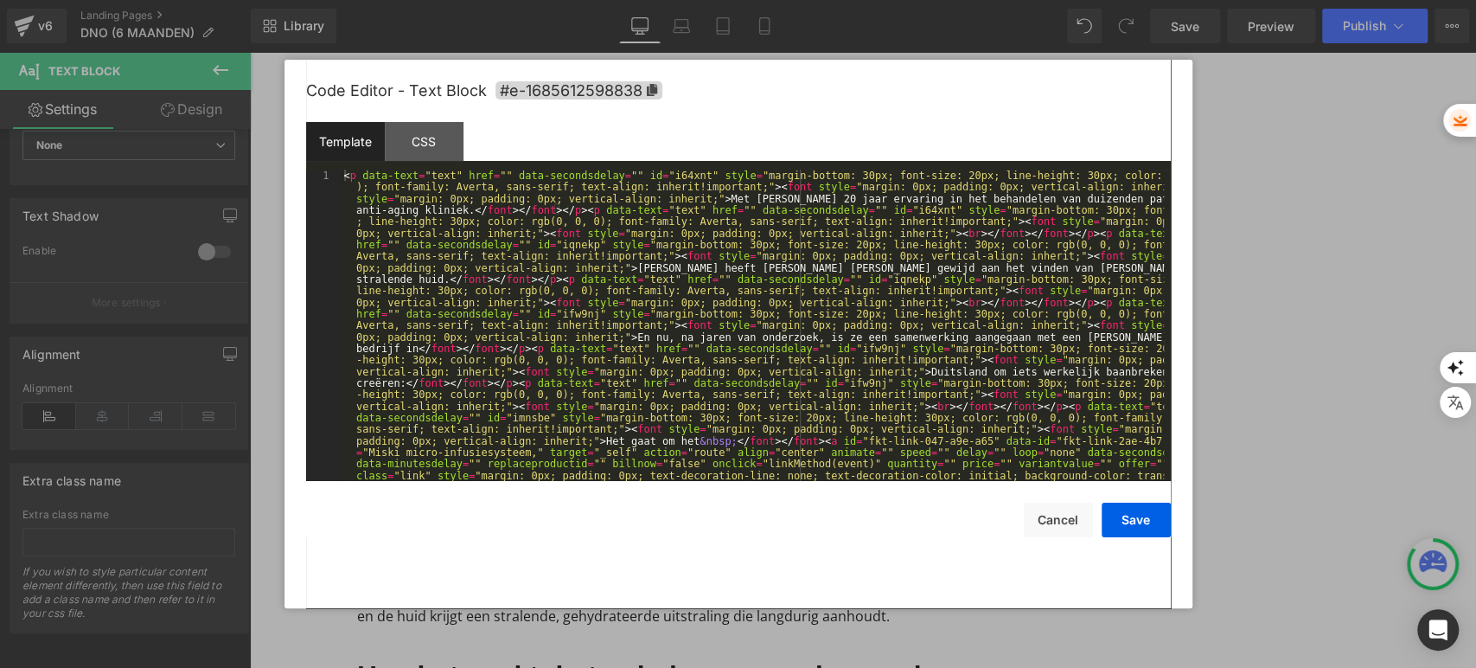
scroll to position [172, 0]
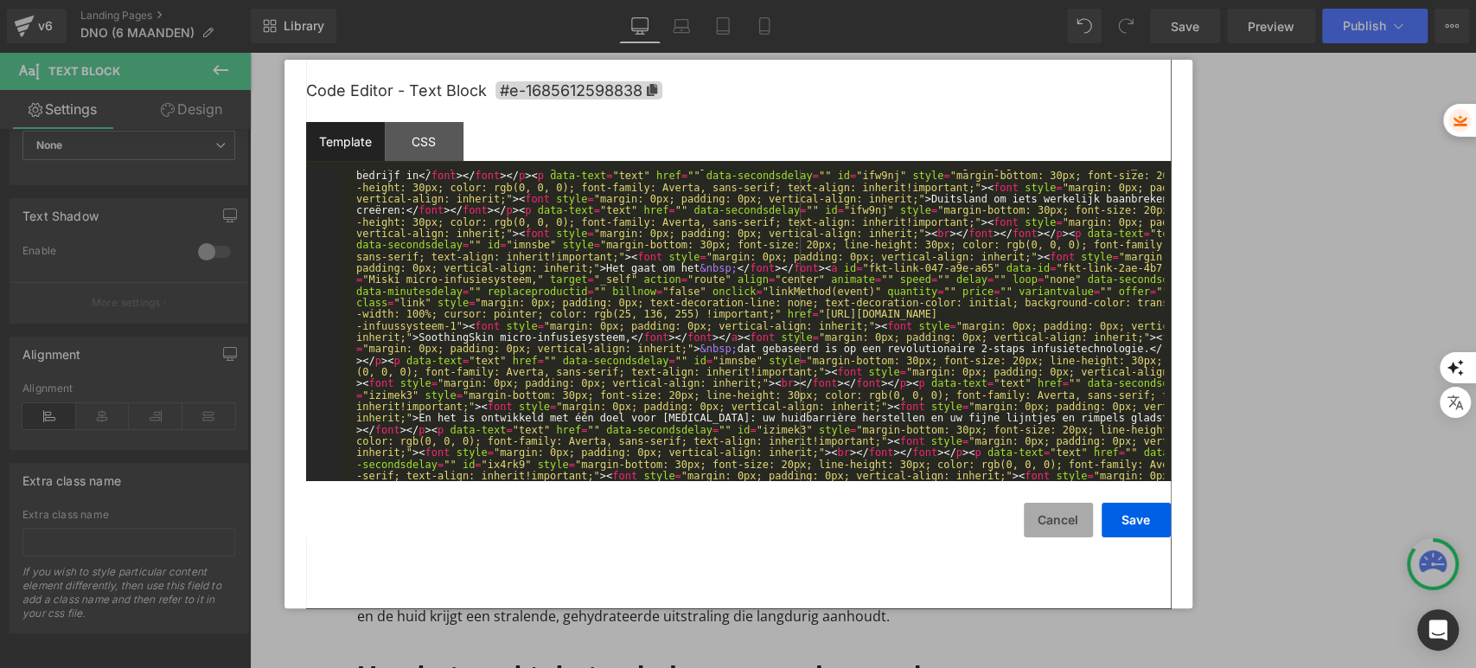
click at [1061, 524] on button "Cancel" at bounding box center [1058, 519] width 69 height 35
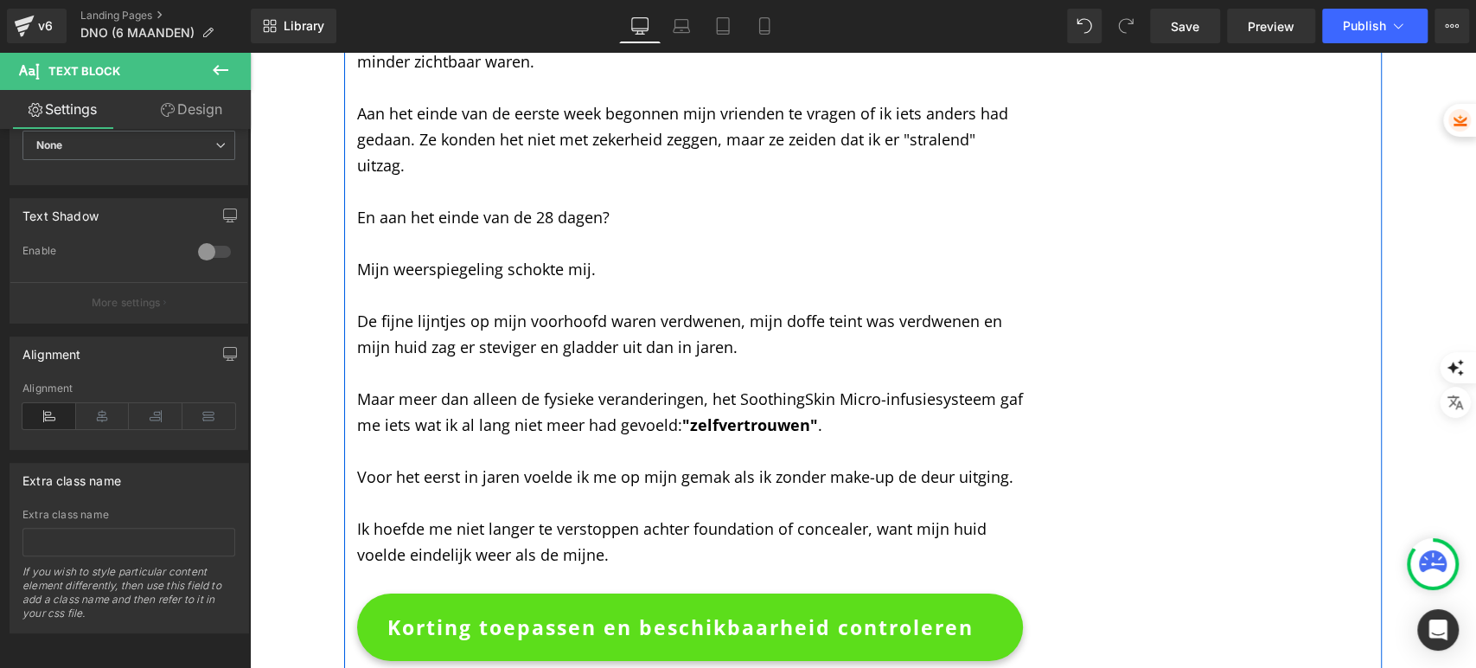
scroll to position [9031, 0]
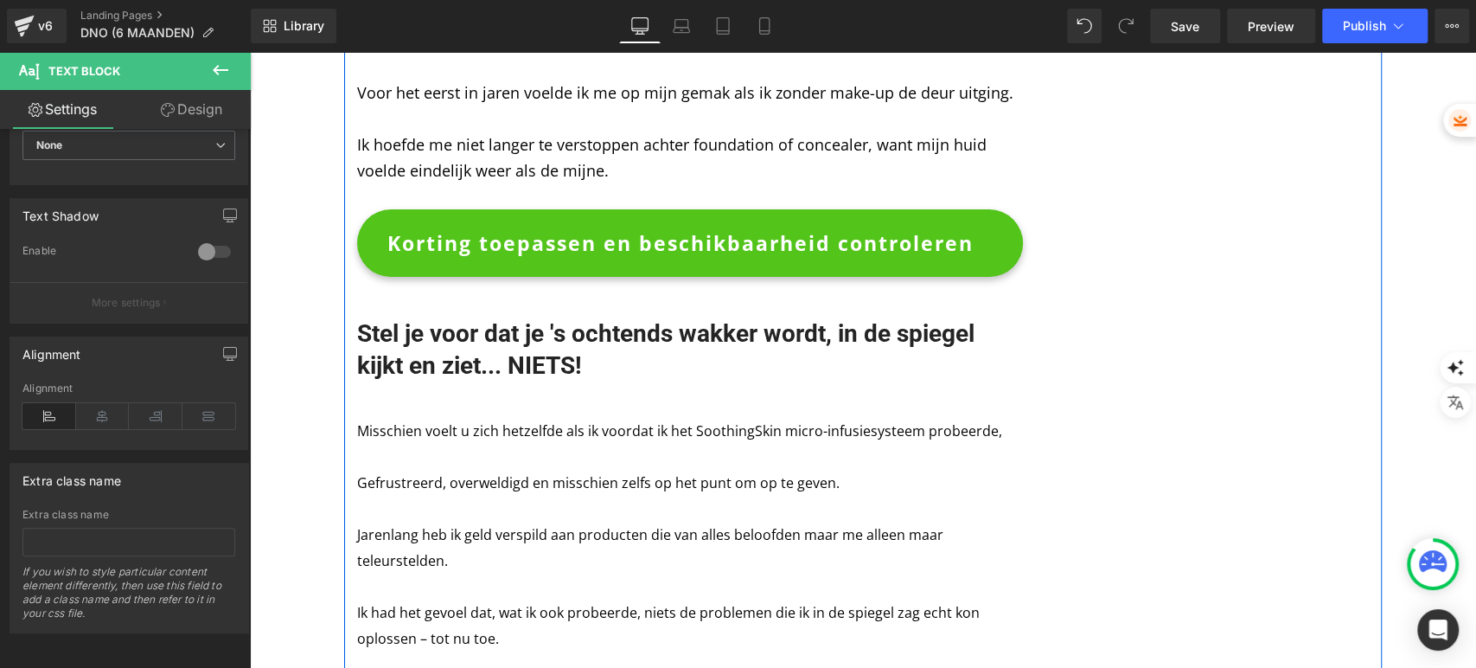
click at [667, 209] on div "Korting toepassen en beschikbaarheid controleren Button" at bounding box center [690, 242] width 666 height 67
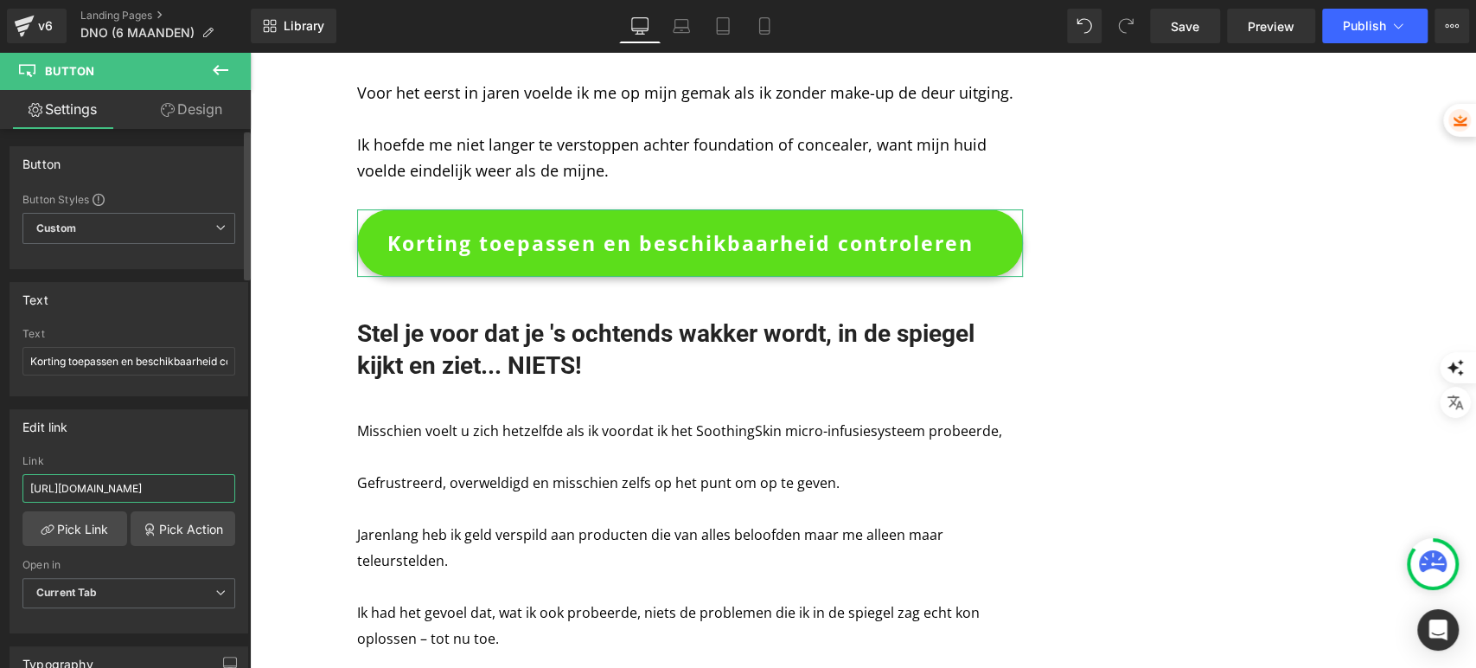
click at [138, 494] on input "https://shopsoothingskin.com/products/soothingskin-micro-infuussysteem-1" at bounding box center [128, 488] width 213 height 29
type input "https://shopsoothingskin.com/products/soothingskin-micro-infusie"
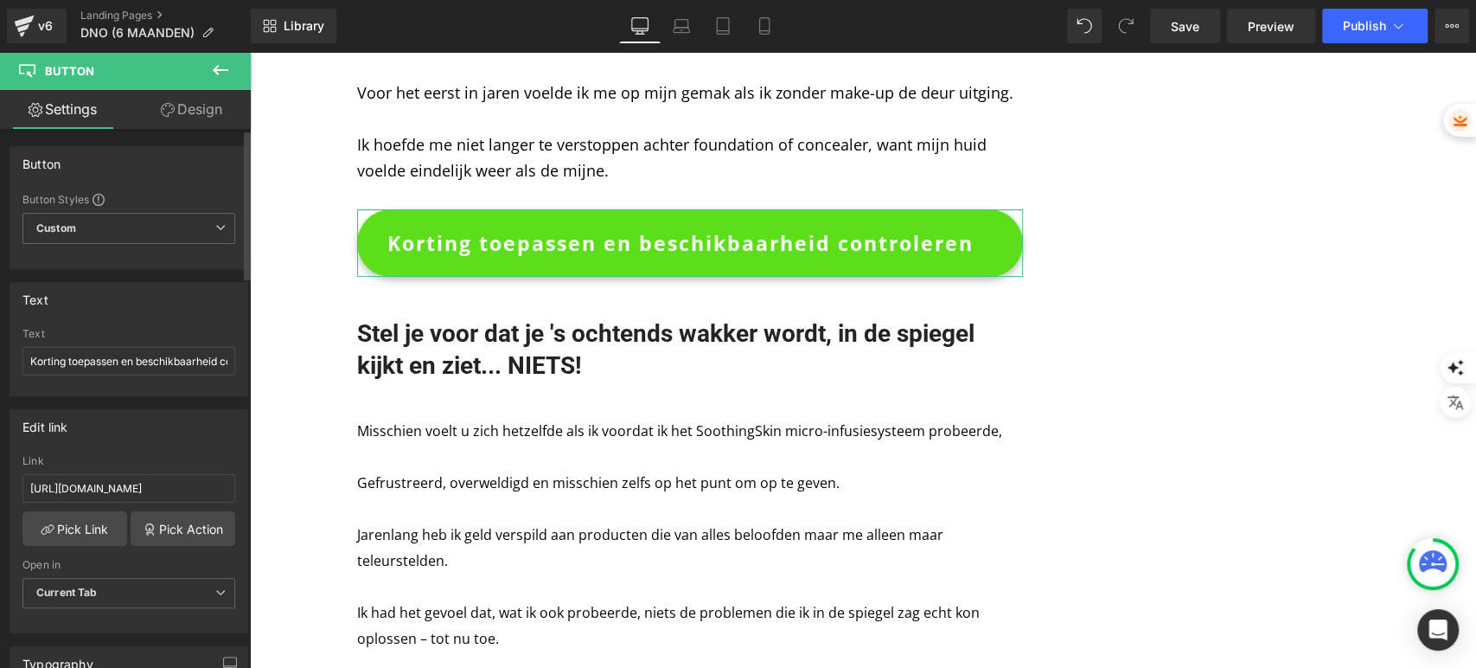
scroll to position [0, 0]
click at [141, 438] on div "Edit link" at bounding box center [128, 426] width 237 height 33
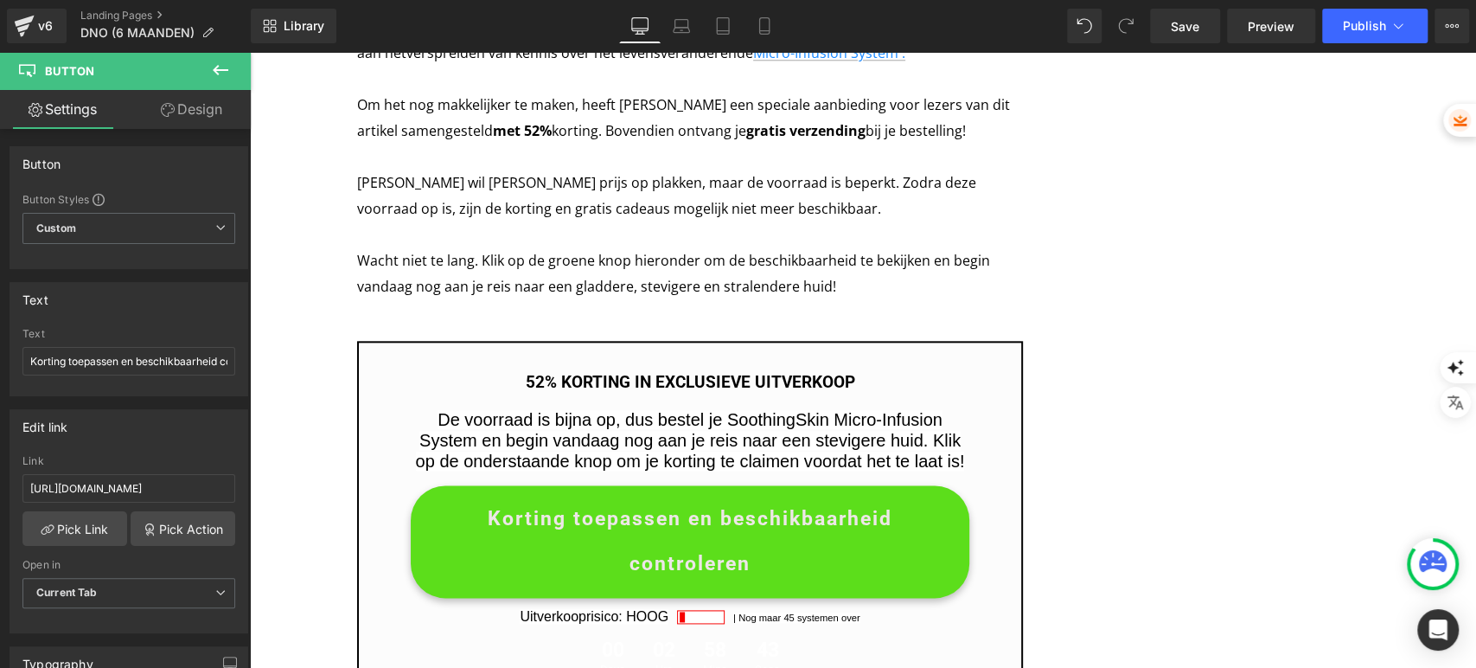
scroll to position [10088, 0]
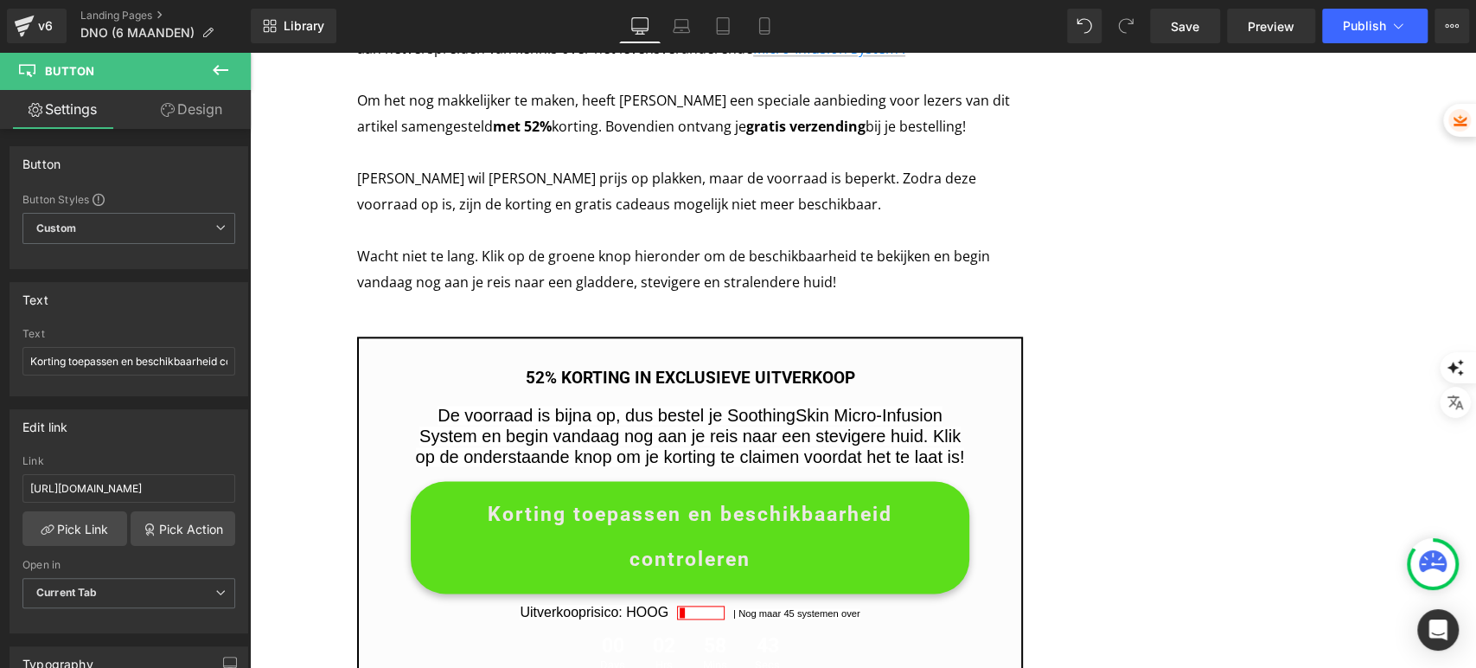
click at [543, 492] on span "Korting toepassen en beschikbaarheid controleren" at bounding box center [690, 537] width 498 height 90
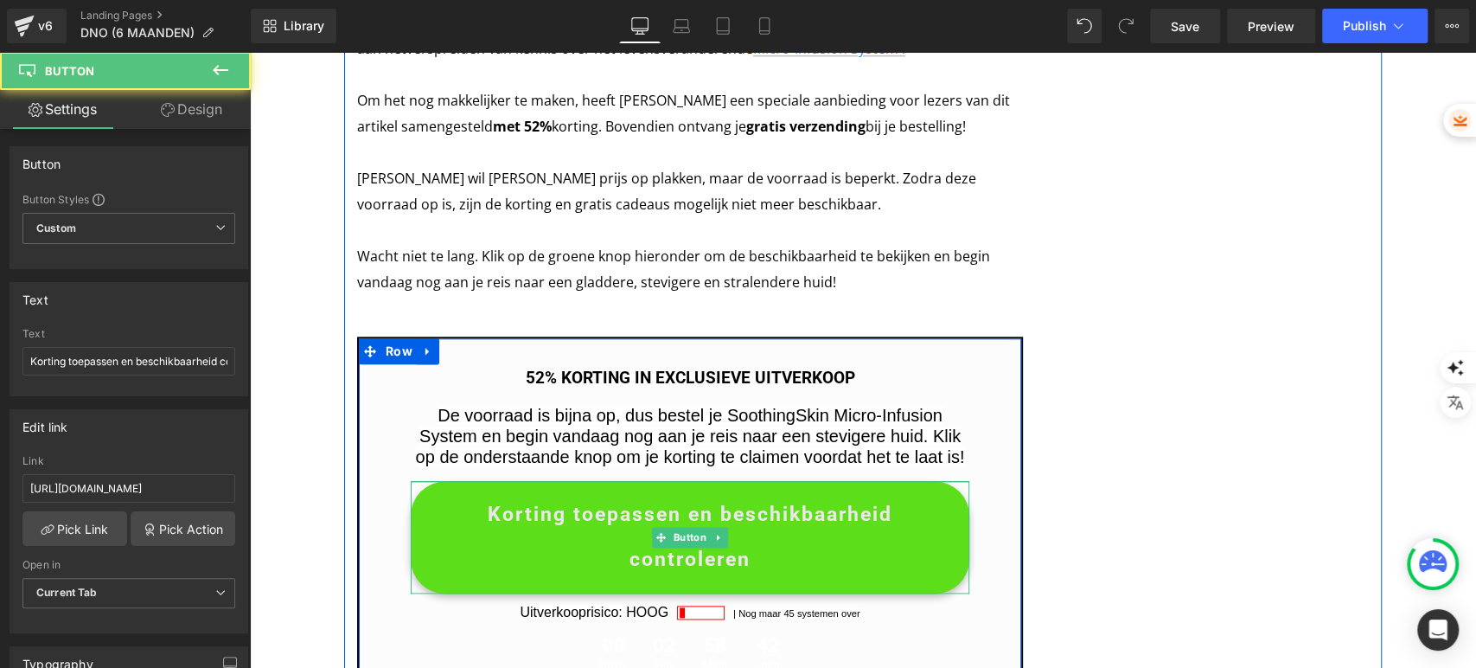
click at [535, 492] on span "Korting toepassen en beschikbaarheid controleren" at bounding box center [690, 537] width 498 height 90
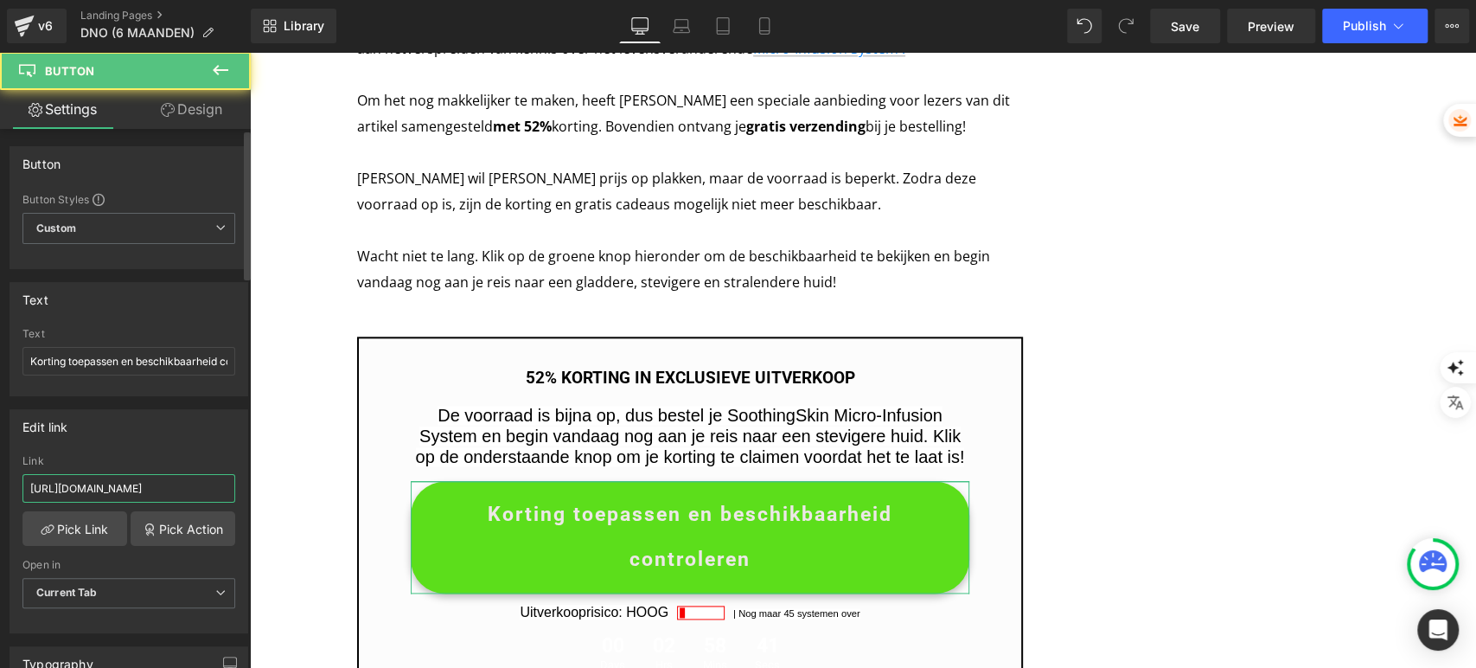
click at [131, 483] on input "https://shopsoothingskin.com/products/soothingskin-micro-infuussysteem-1" at bounding box center [128, 488] width 213 height 29
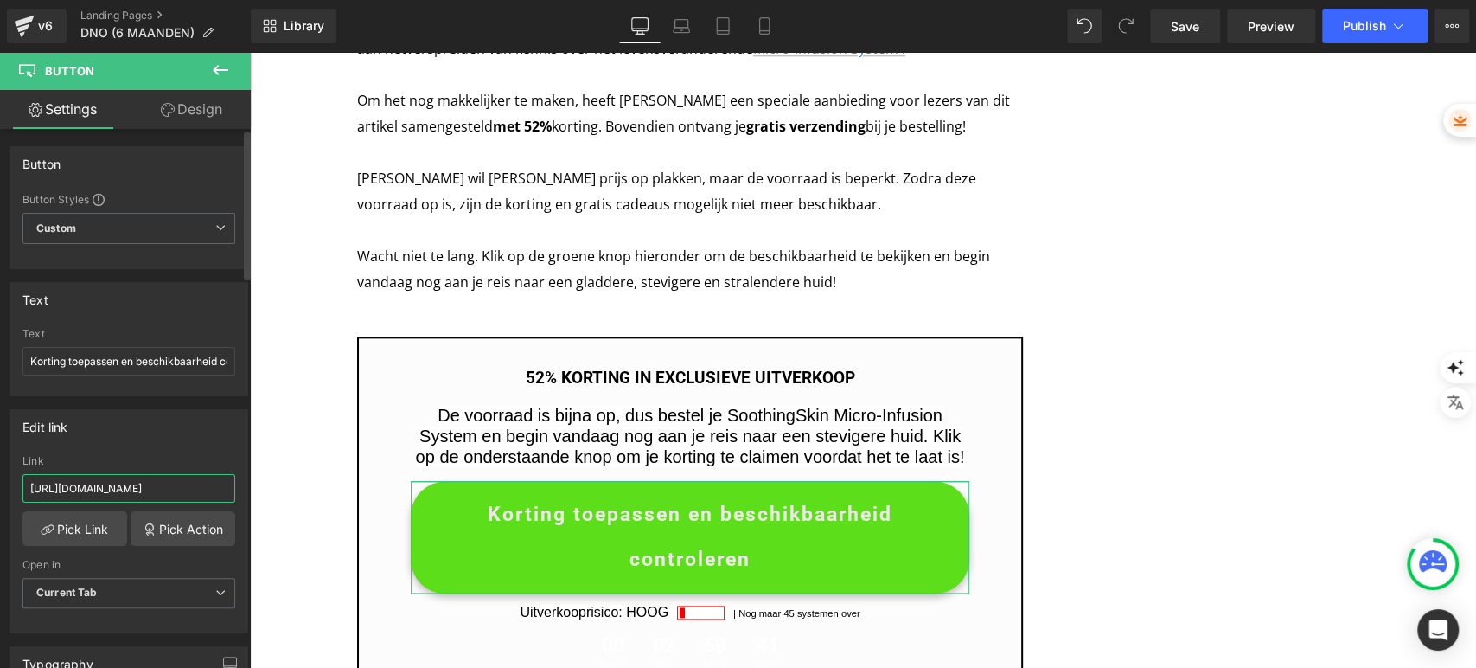
click at [131, 483] on input "https://shopsoothingskin.com/products/soothingskin-micro-infuussysteem-1" at bounding box center [128, 488] width 213 height 29
type input "https://shopsoothingskin.com/products/soothingskin-micro-infusie"
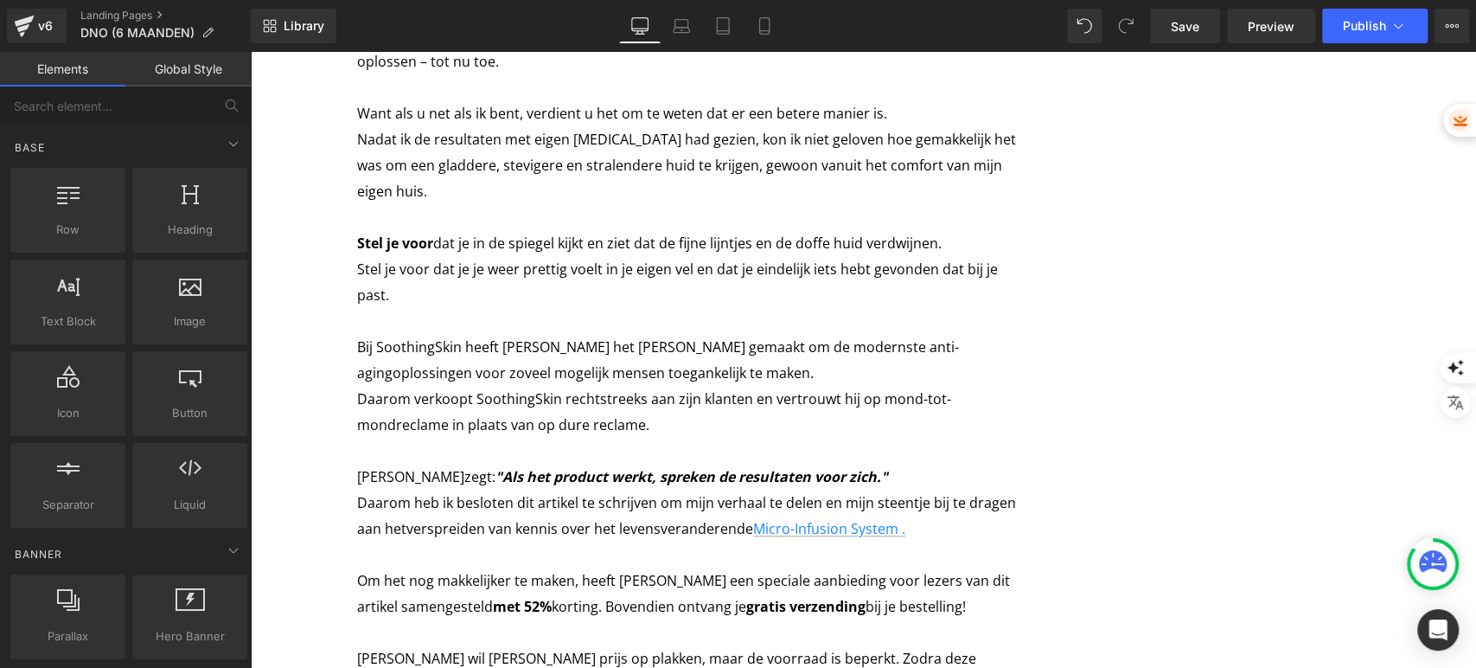
scroll to position [9415, 0]
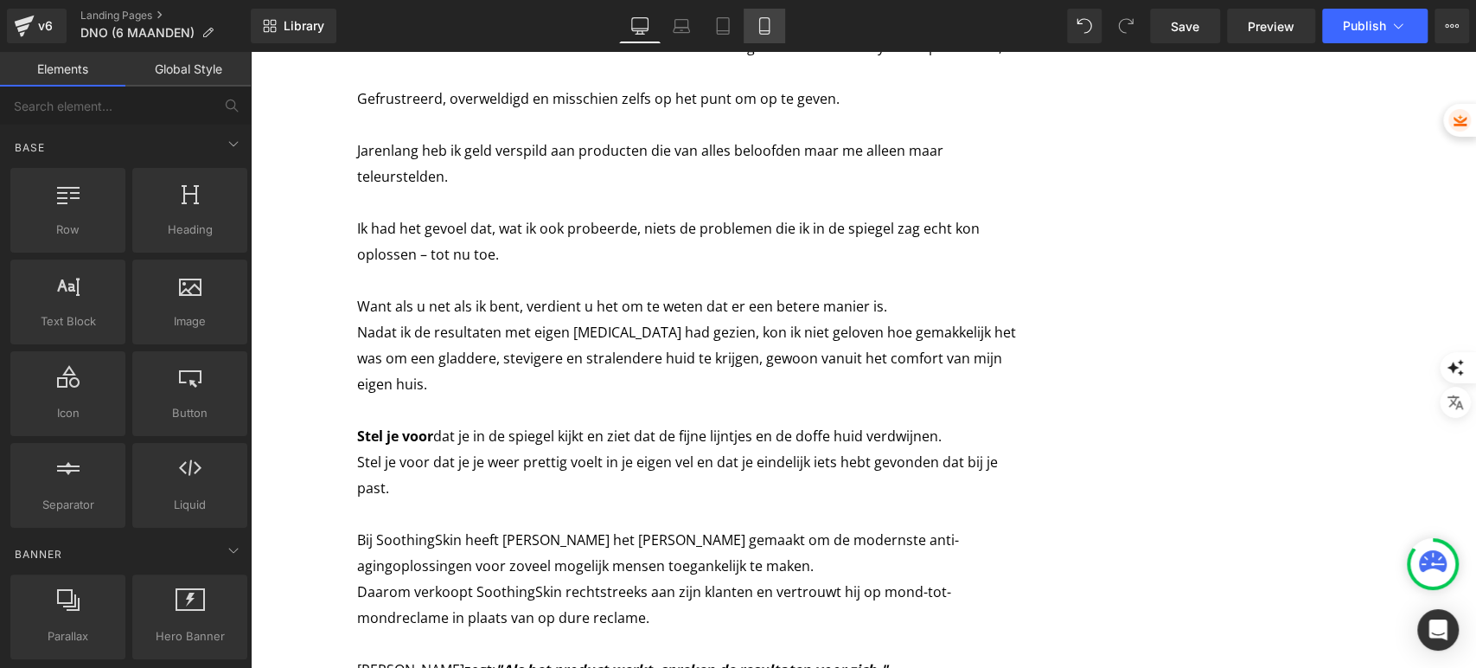
click at [760, 32] on icon at bounding box center [764, 25] width 17 height 17
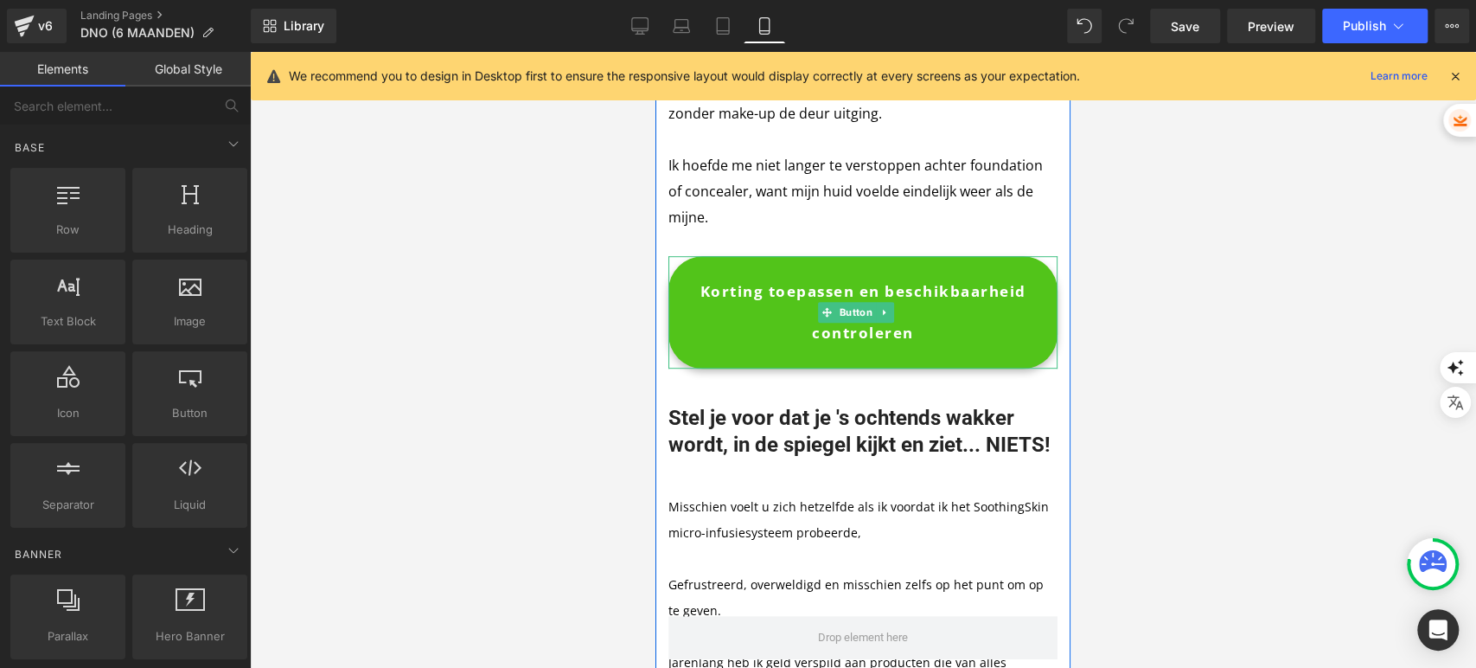
click at [782, 271] on span "Korting toepassen en beschikbaarheid controleren" at bounding box center [863, 312] width 327 height 83
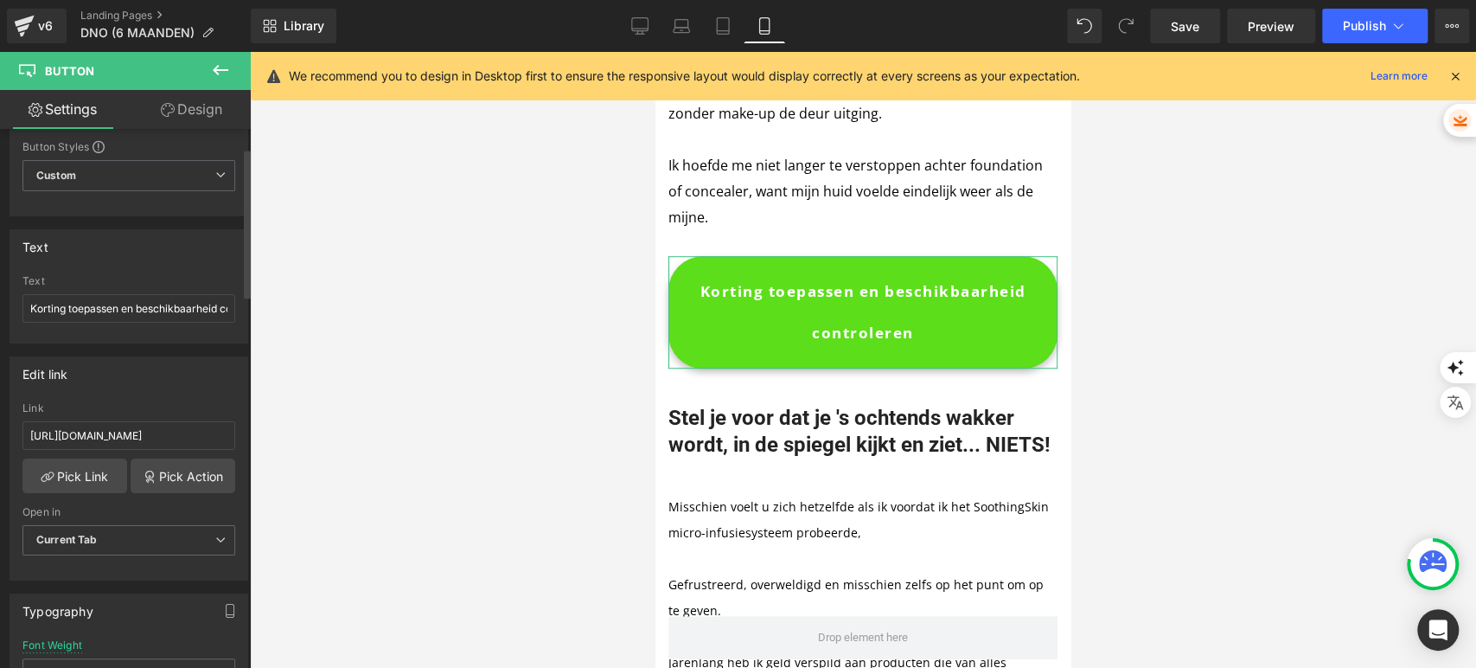
scroll to position [96, 0]
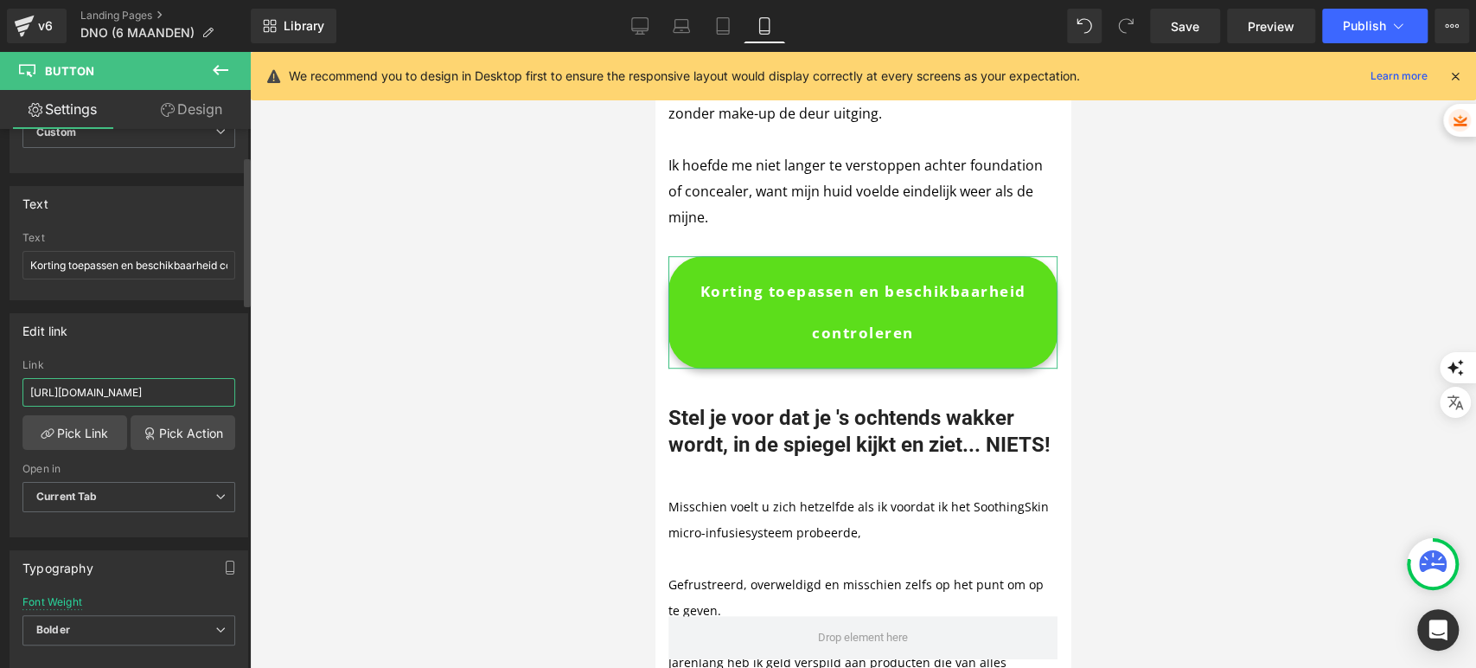
click at [172, 388] on input "https://shopsoothingskin.com/products/soothingskin-micro-infusie" at bounding box center [128, 392] width 213 height 29
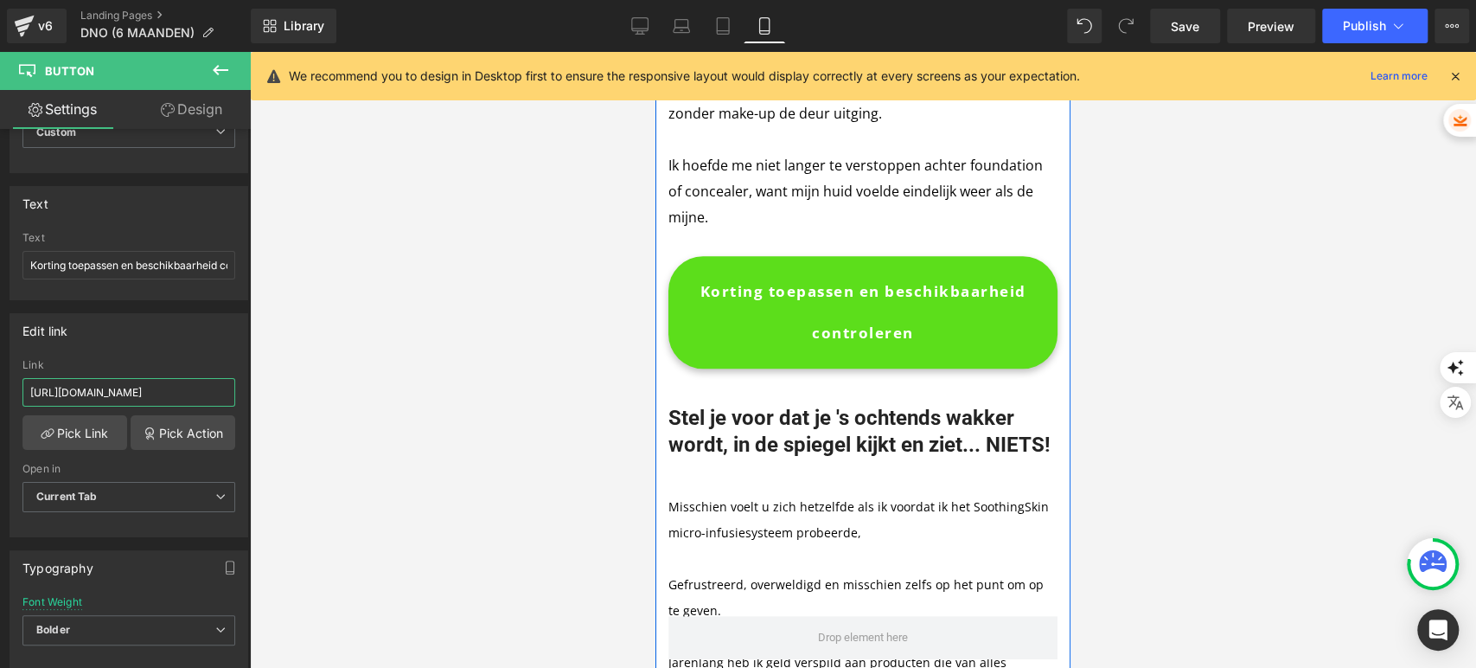
scroll to position [11241, 0]
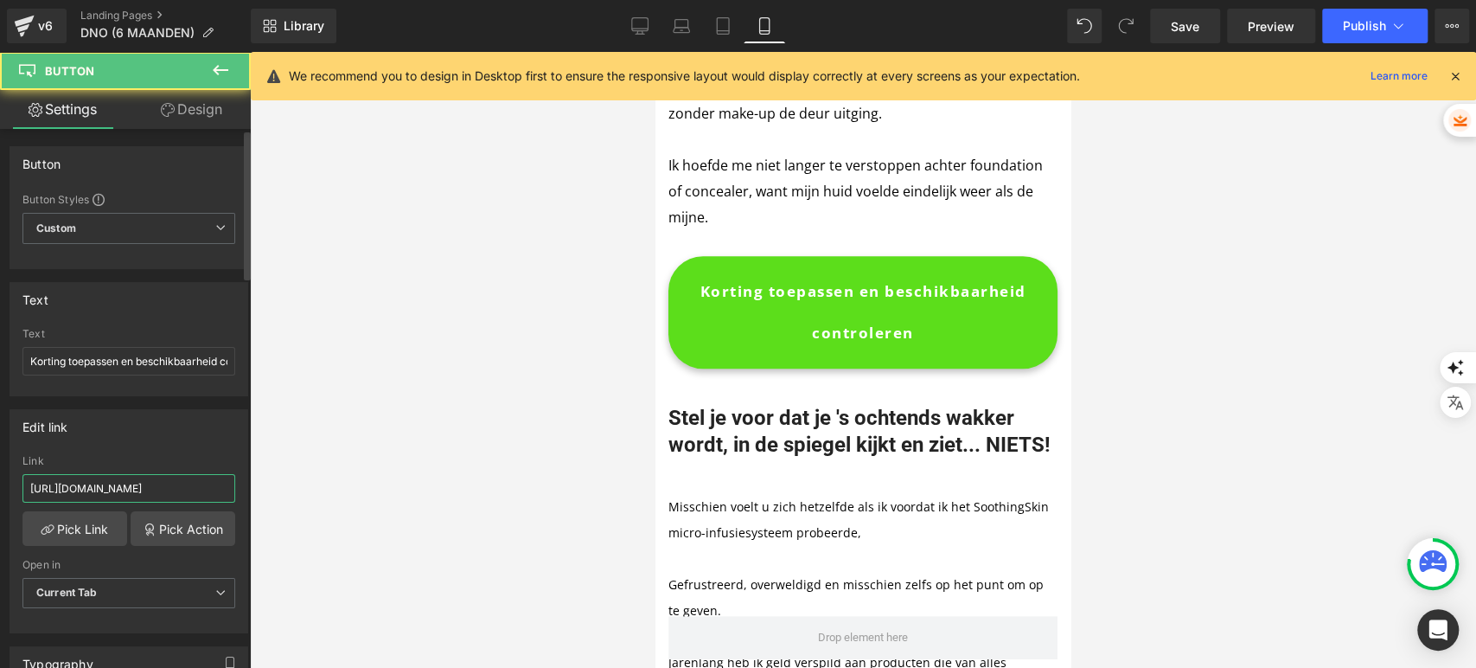
click at [179, 483] on input "https://shopsoothingskin.com/products/soothingskin-micro-infusie" at bounding box center [128, 488] width 213 height 29
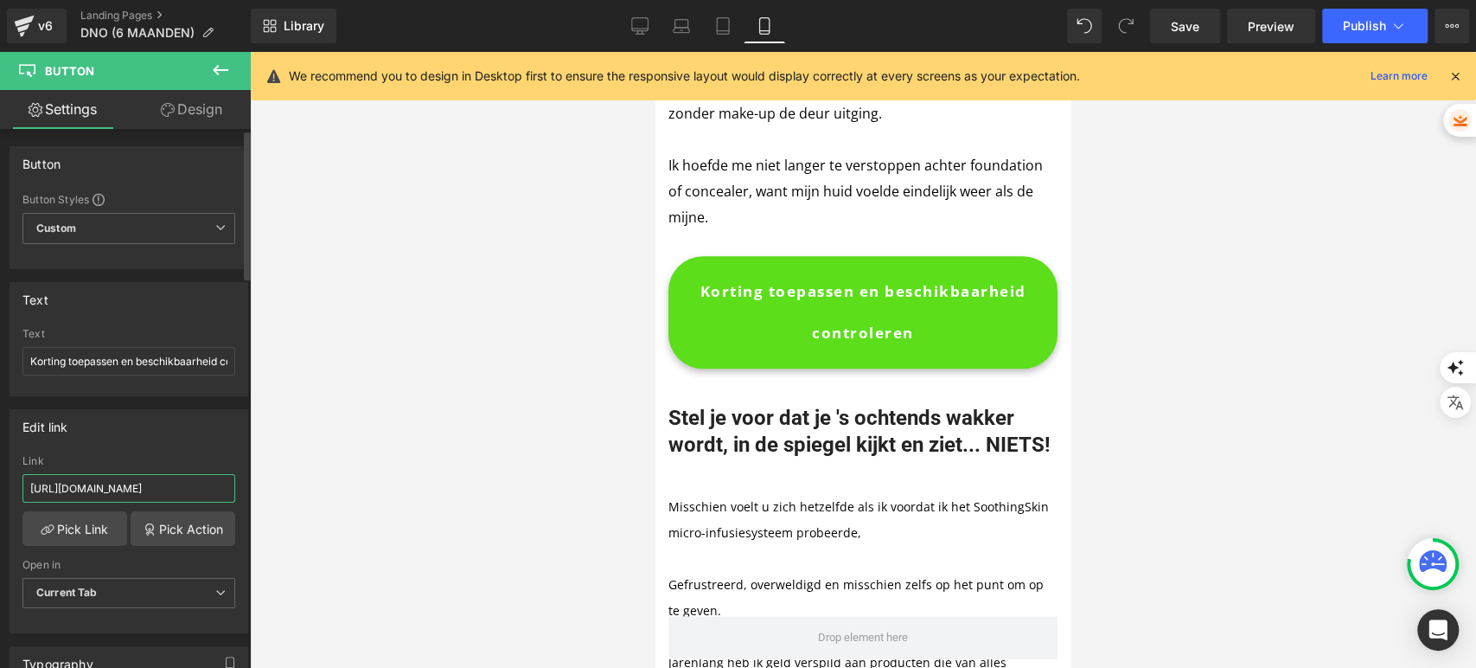
click at [179, 483] on input "https://shopsoothingskin.com/products/soothingskin-micro-infusie" at bounding box center [128, 488] width 213 height 29
click at [187, 434] on div "Edit link" at bounding box center [128, 426] width 237 height 33
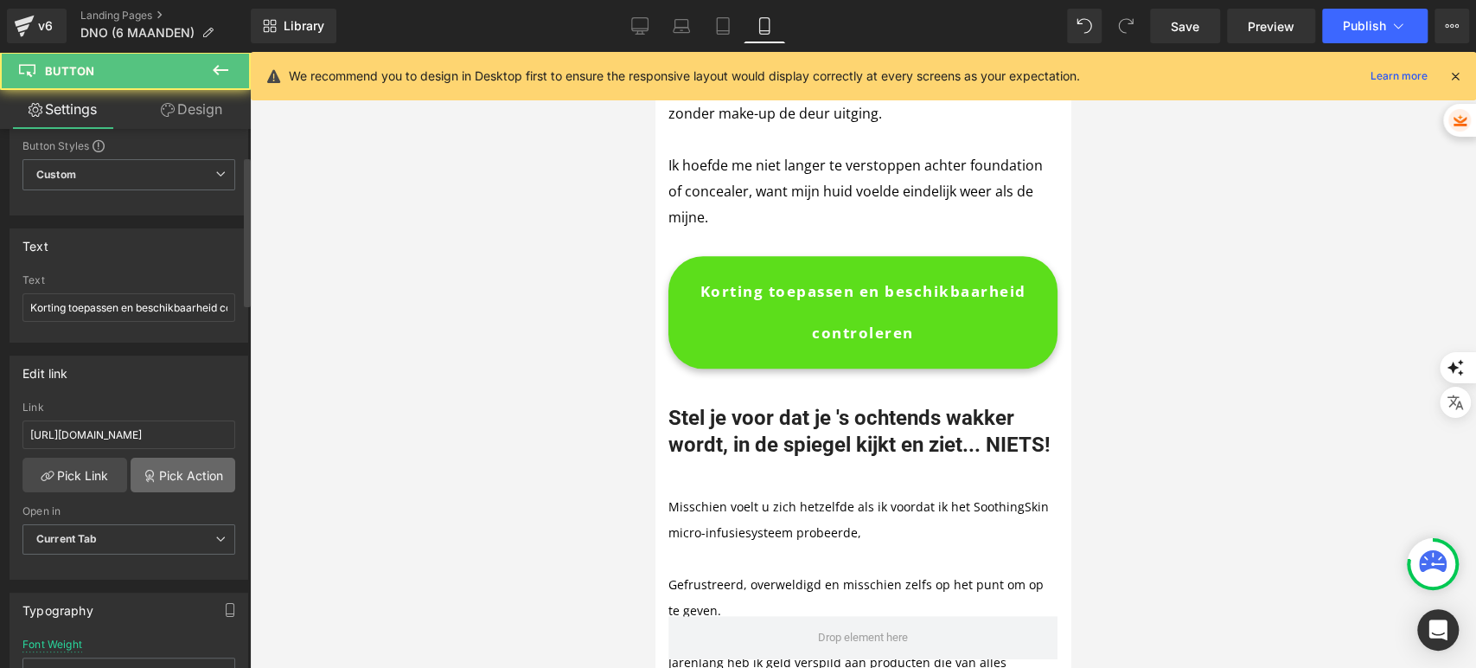
scroll to position [96, 0]
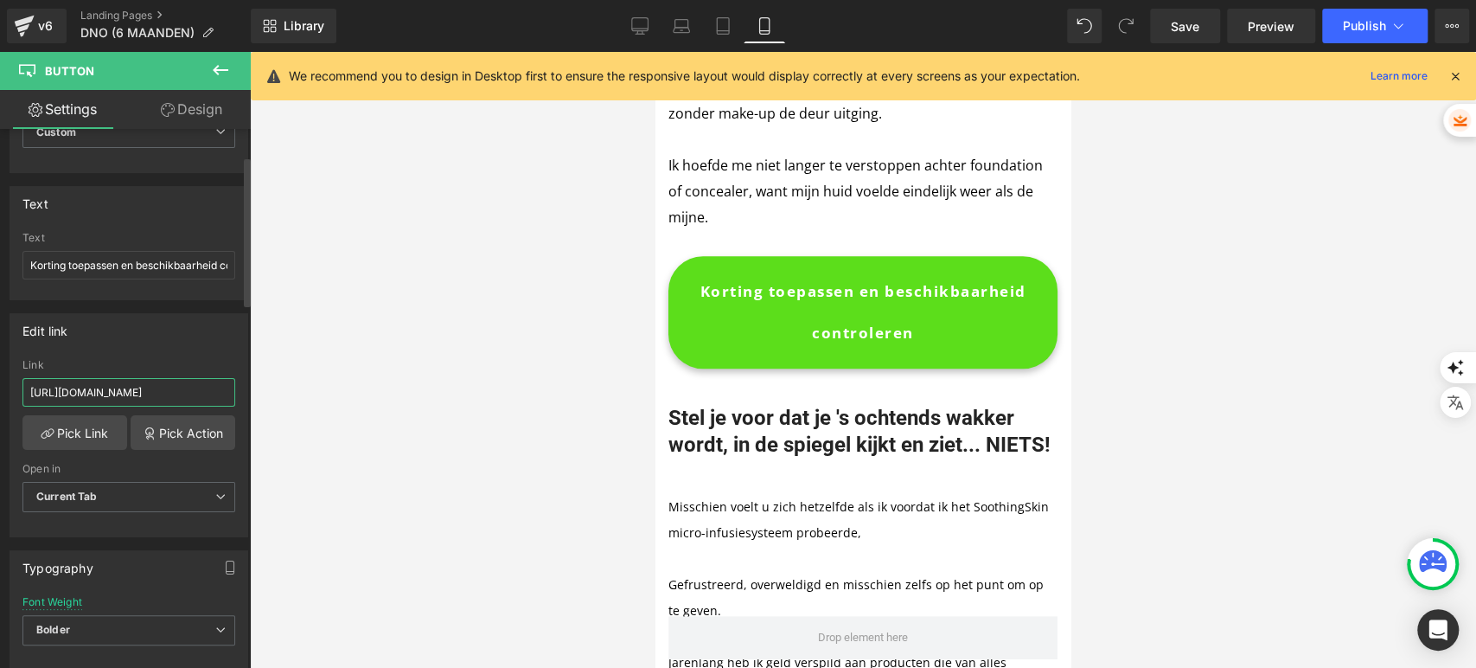
click at [143, 379] on input "https://shopsoothingskin.com/products/soothingskin-micro-infusie" at bounding box center [128, 392] width 213 height 29
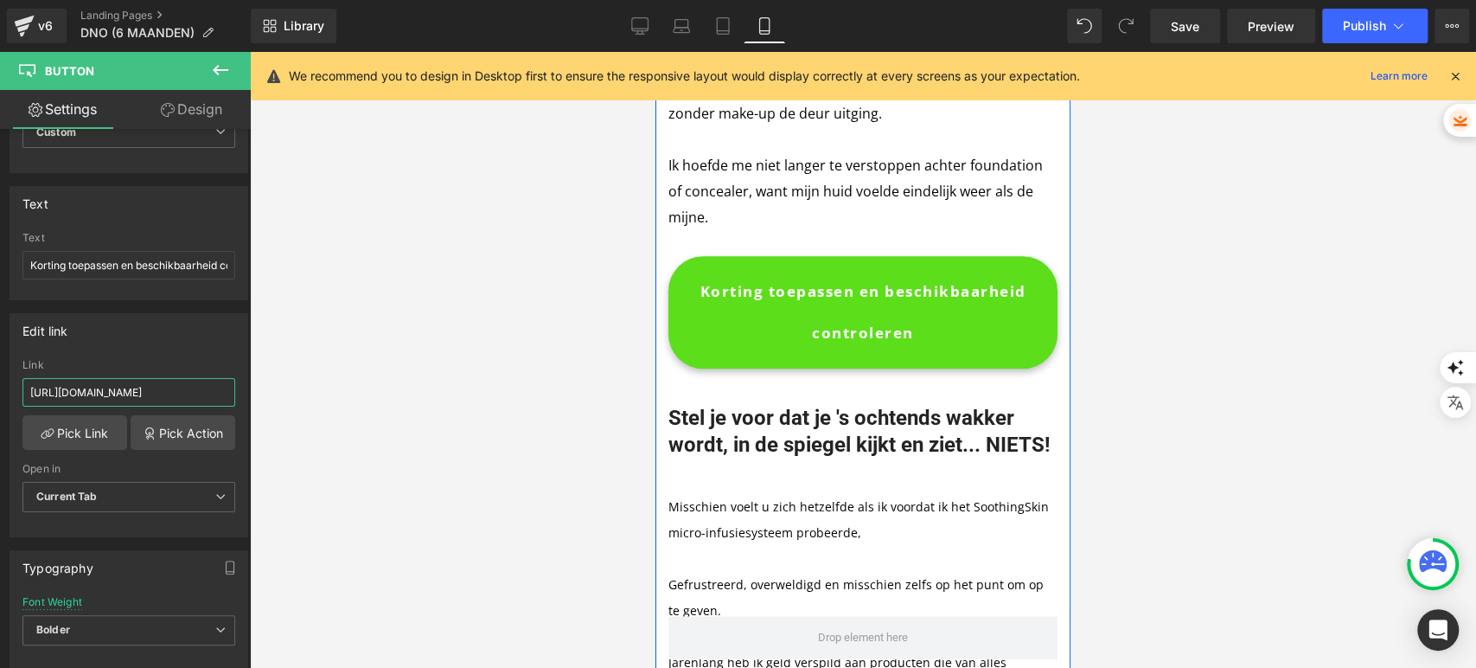
scroll to position [0, 0]
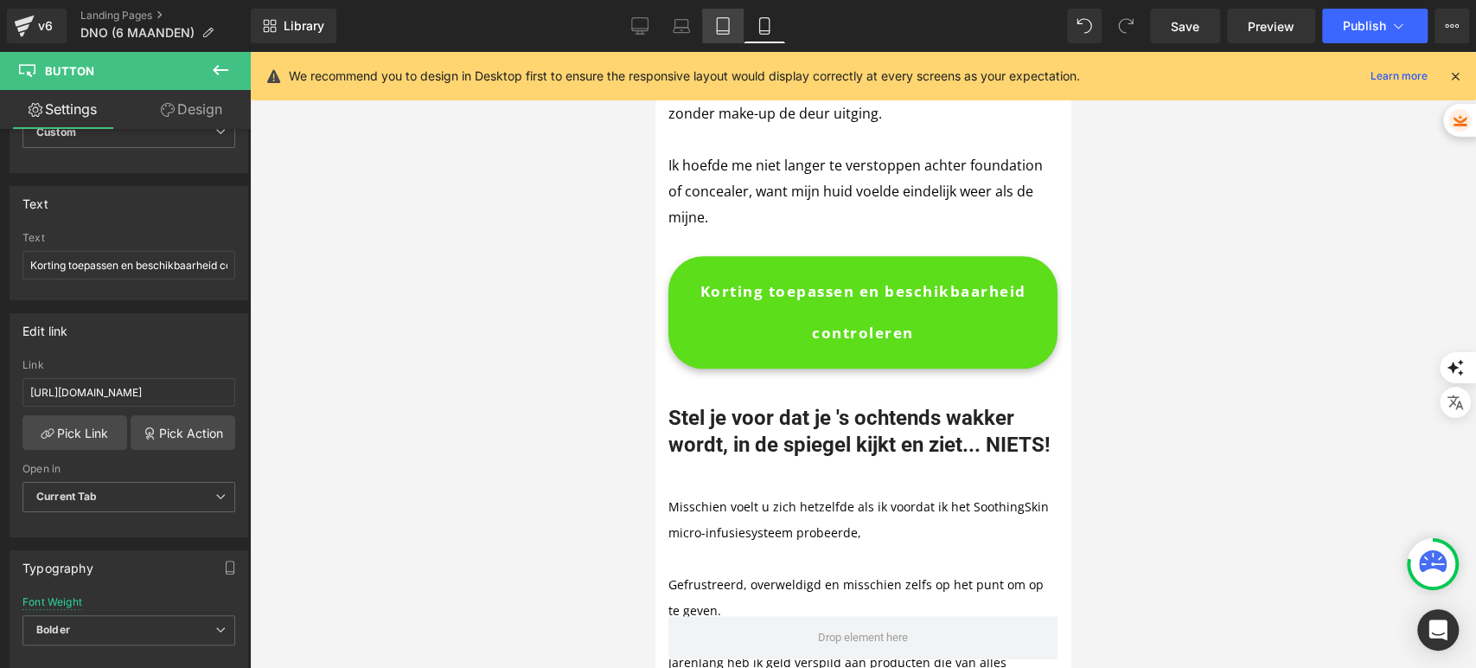
click at [737, 24] on link "Tablet" at bounding box center [723, 26] width 42 height 35
type input "16"
type input "100"
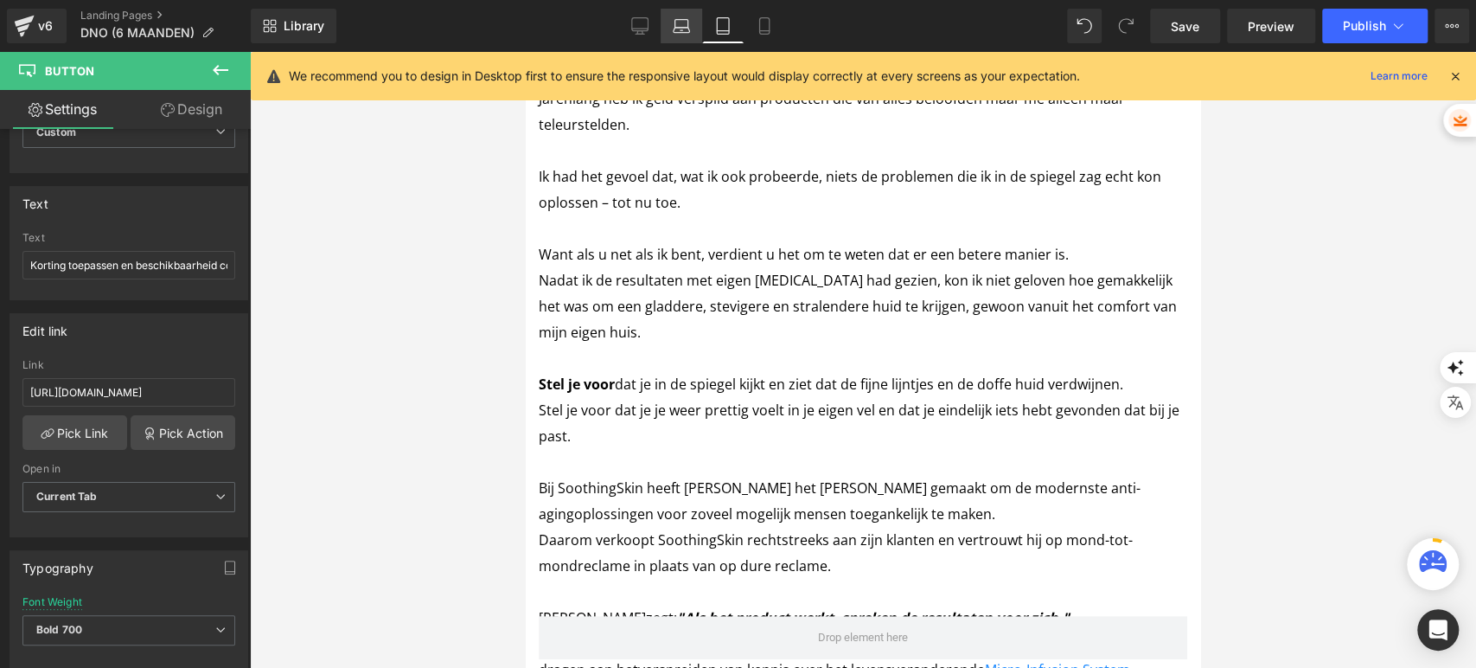
click at [689, 22] on icon at bounding box center [681, 25] width 17 height 17
type input "100"
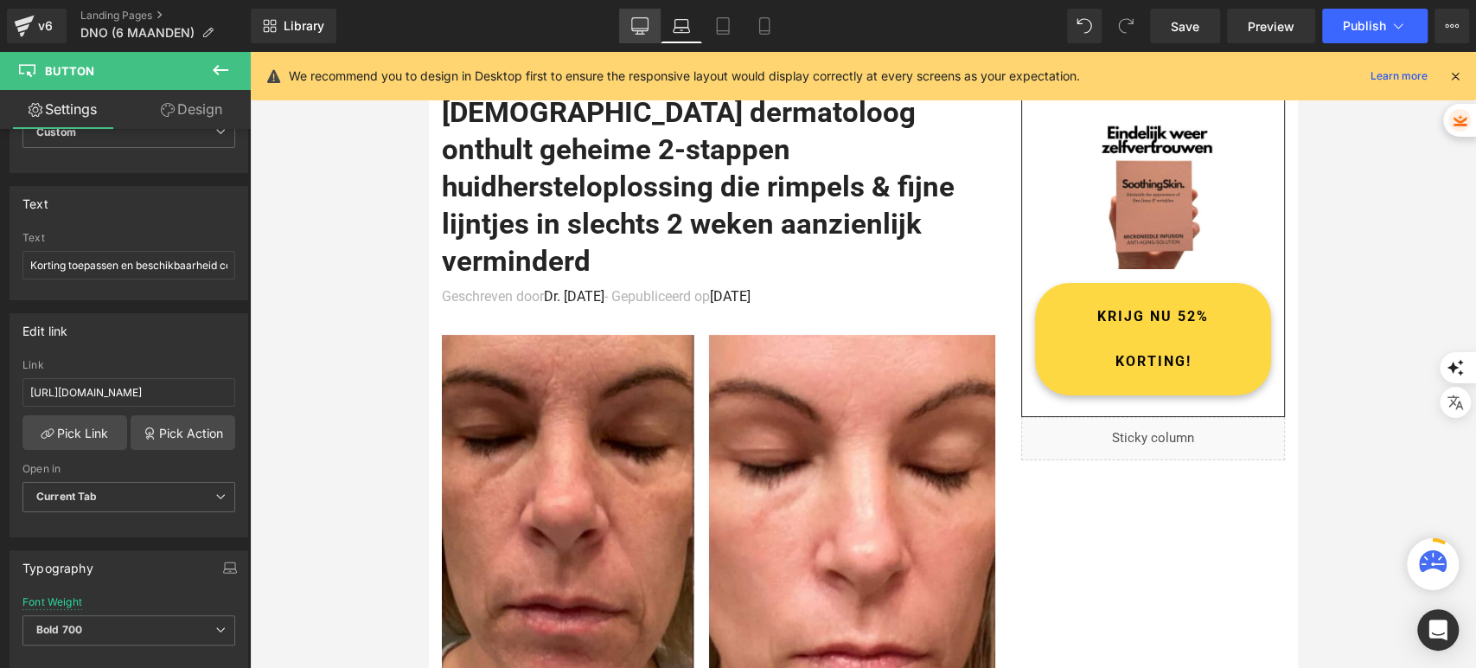
click at [644, 21] on icon at bounding box center [639, 25] width 17 height 17
type input "23"
type input "100"
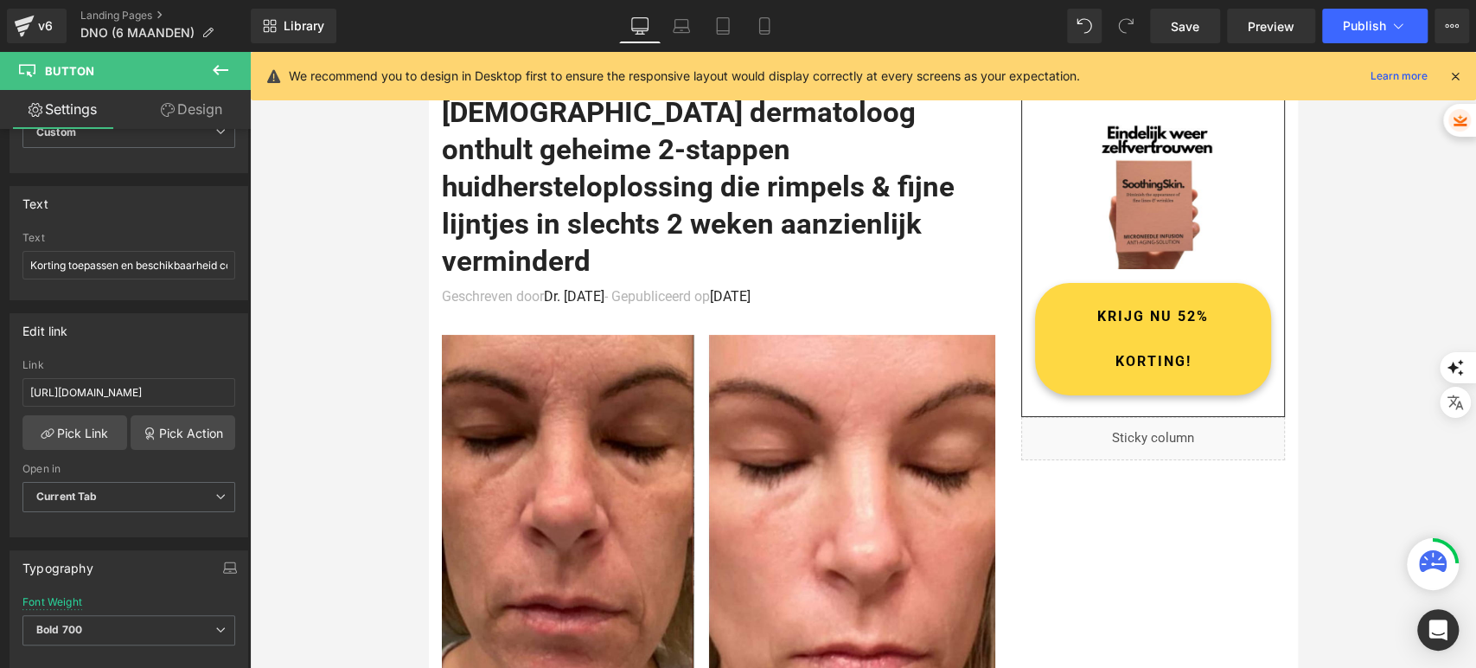
scroll to position [16, 0]
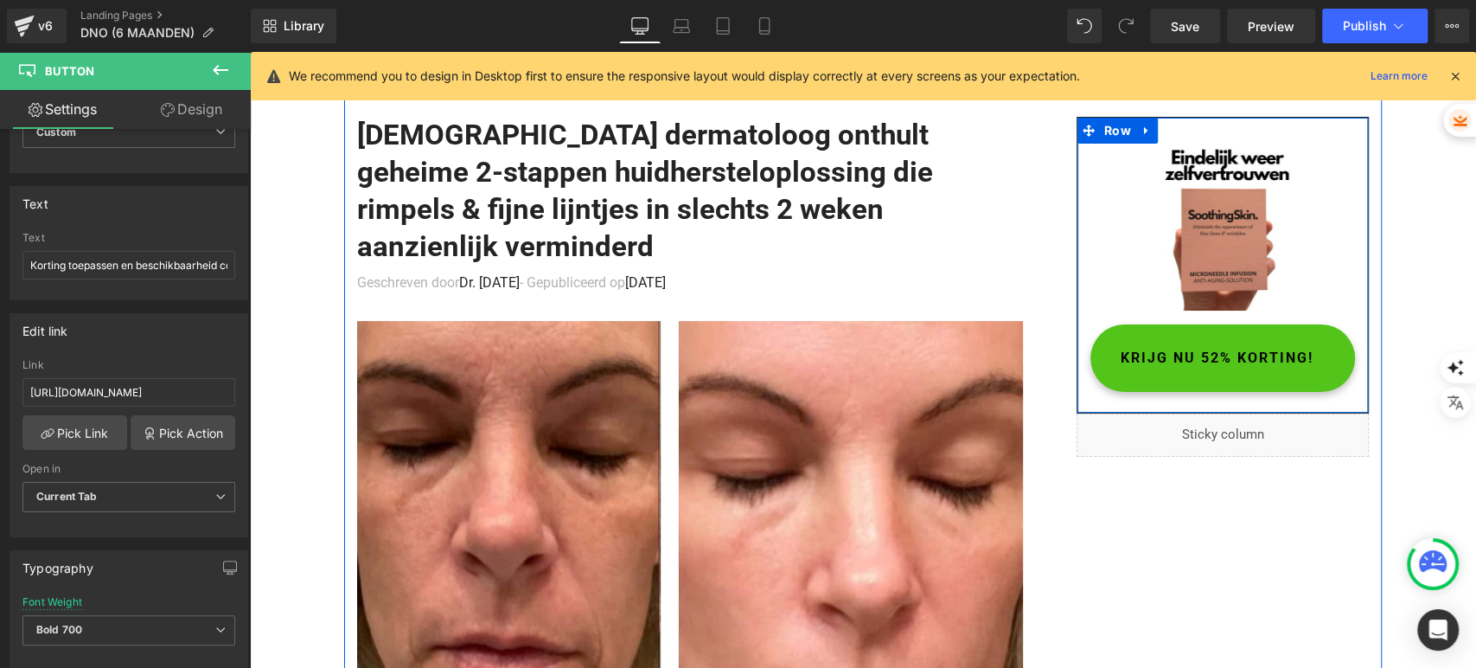
click at [1135, 355] on span "KRIJG NU 52% KORTING!" at bounding box center [1217, 358] width 193 height 45
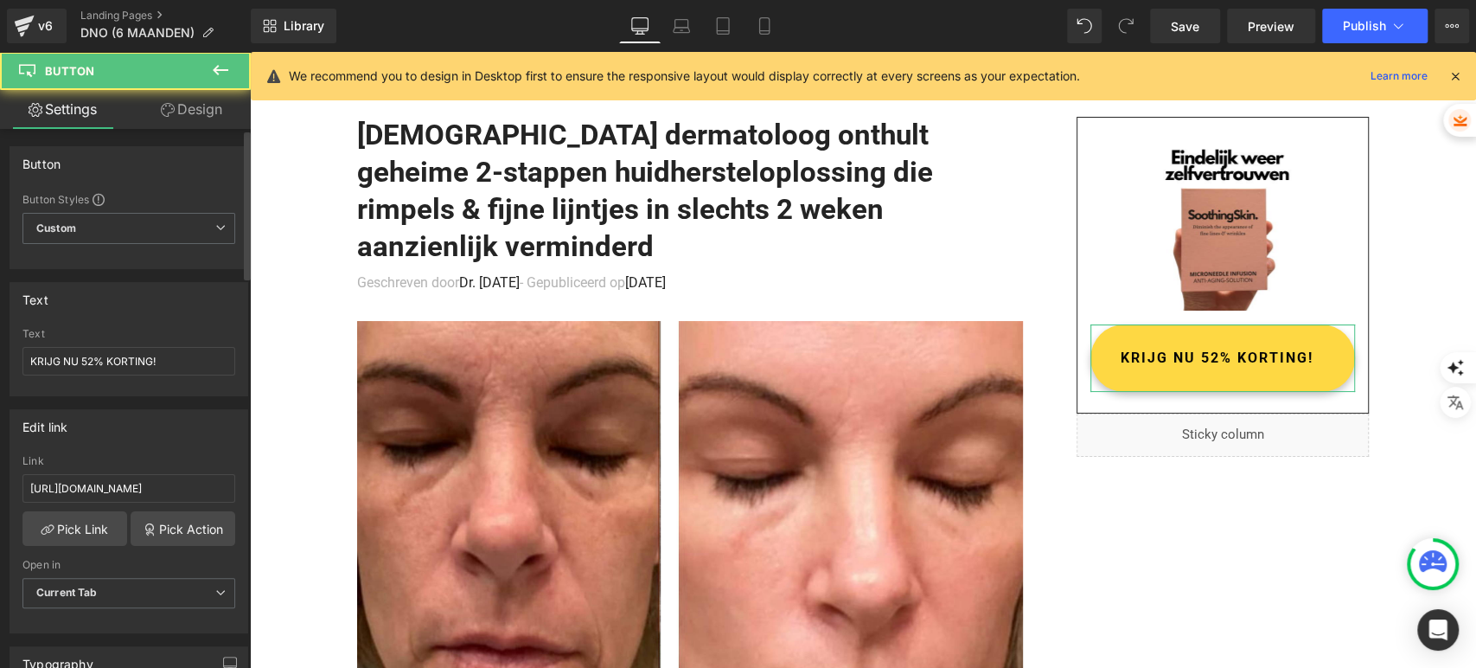
scroll to position [96, 0]
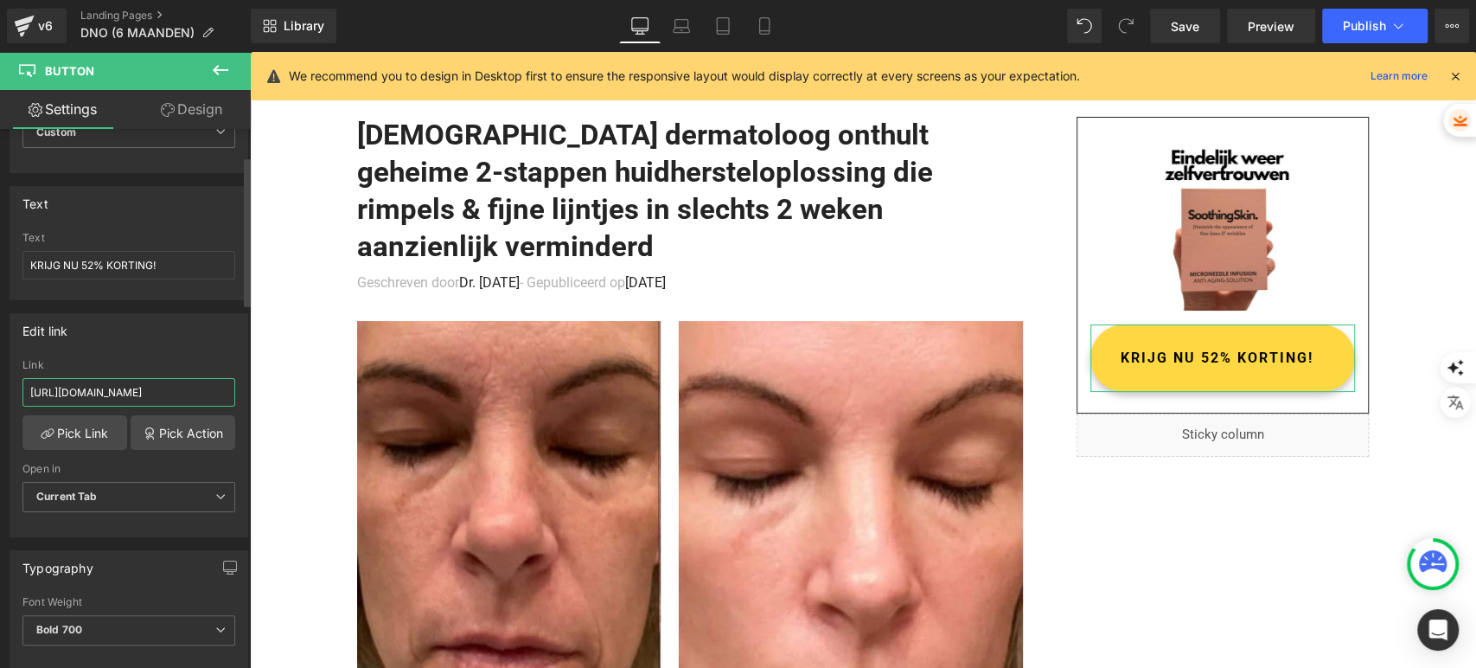
click at [112, 379] on input "https://shopsoothingskin.com/products/soothingskin-micro-infusie" at bounding box center [128, 392] width 213 height 29
click at [138, 304] on div "Edit link https://shopsoothingskin.com/products/soothingskin-micro-infusie Link…" at bounding box center [129, 418] width 259 height 237
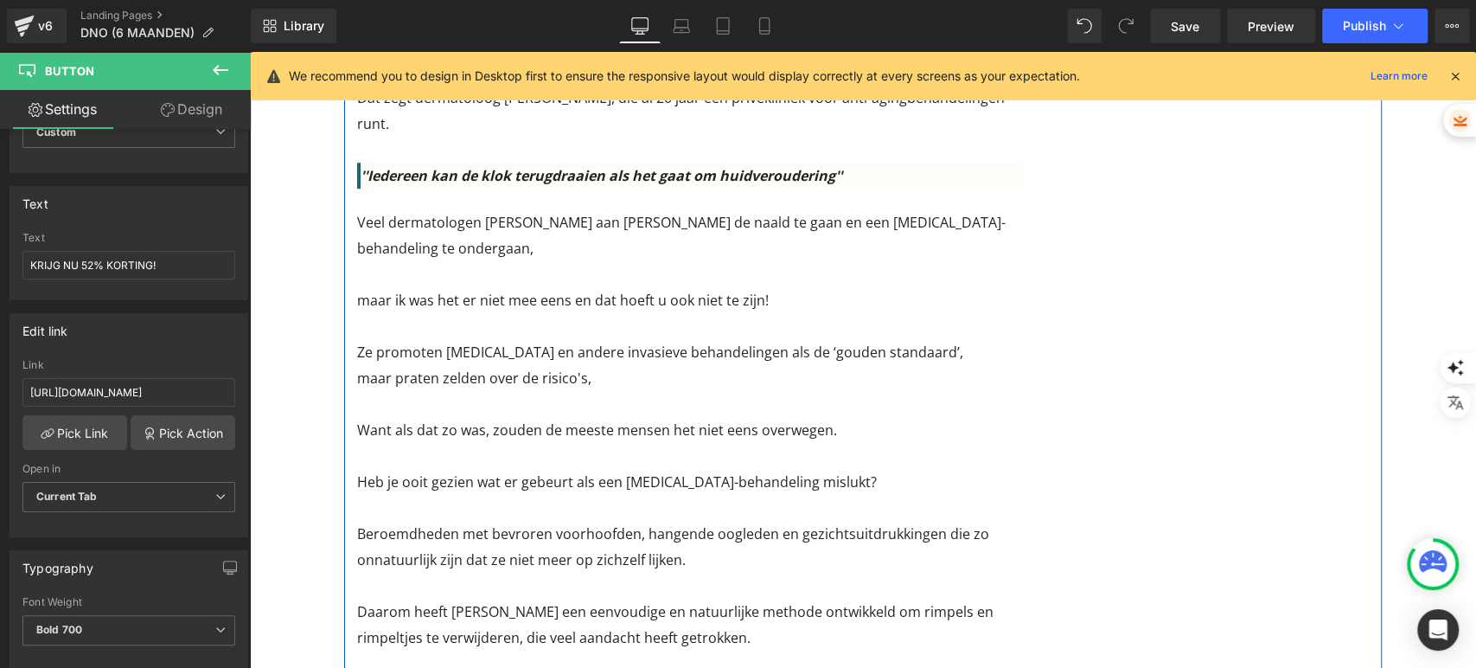
scroll to position [977, 0]
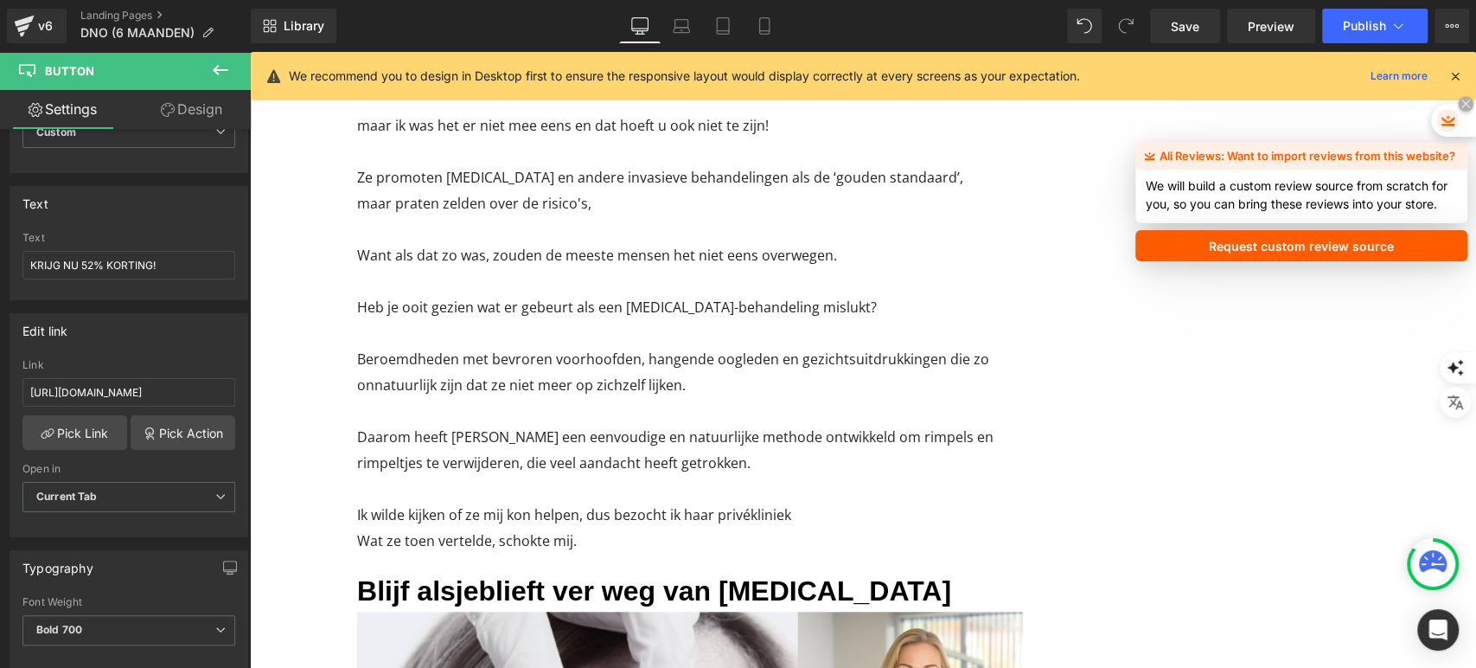
click at [1471, 105] on icon at bounding box center [1465, 103] width 11 height 11
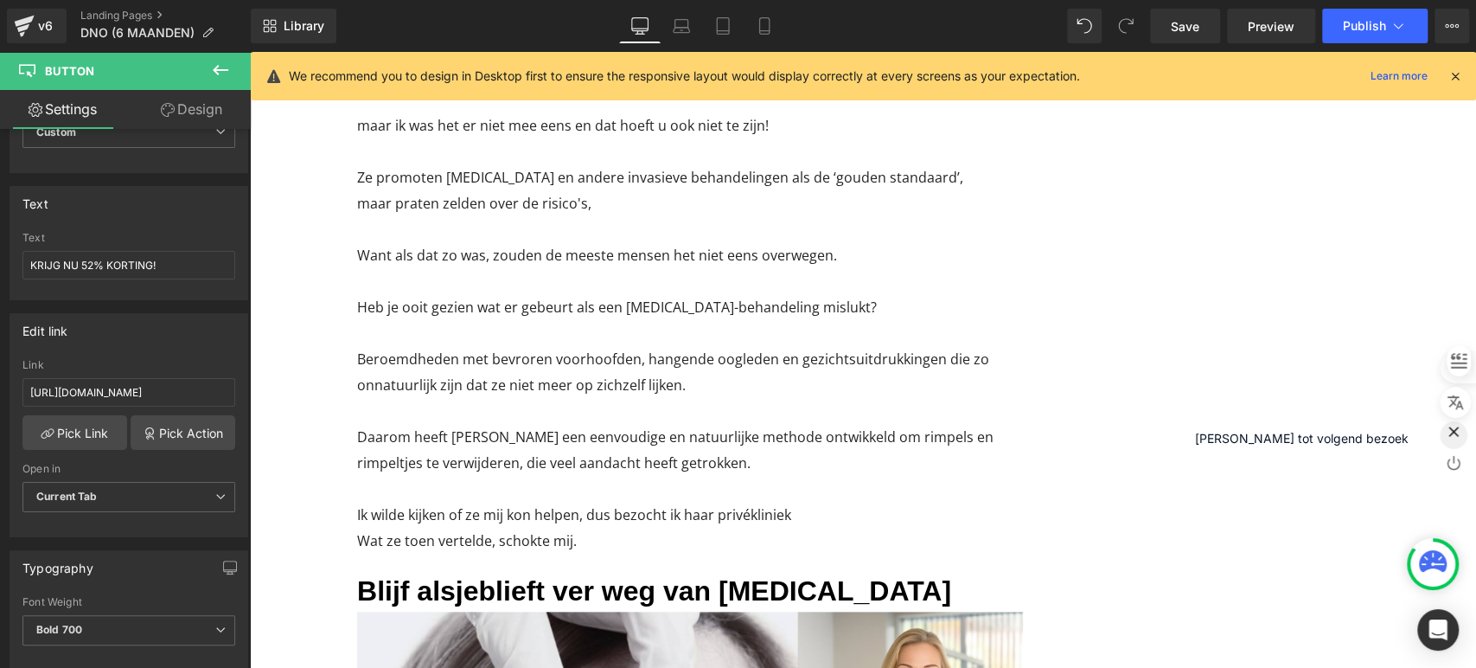
click at [1456, 439] on icon "button" at bounding box center [1453, 431] width 17 height 17
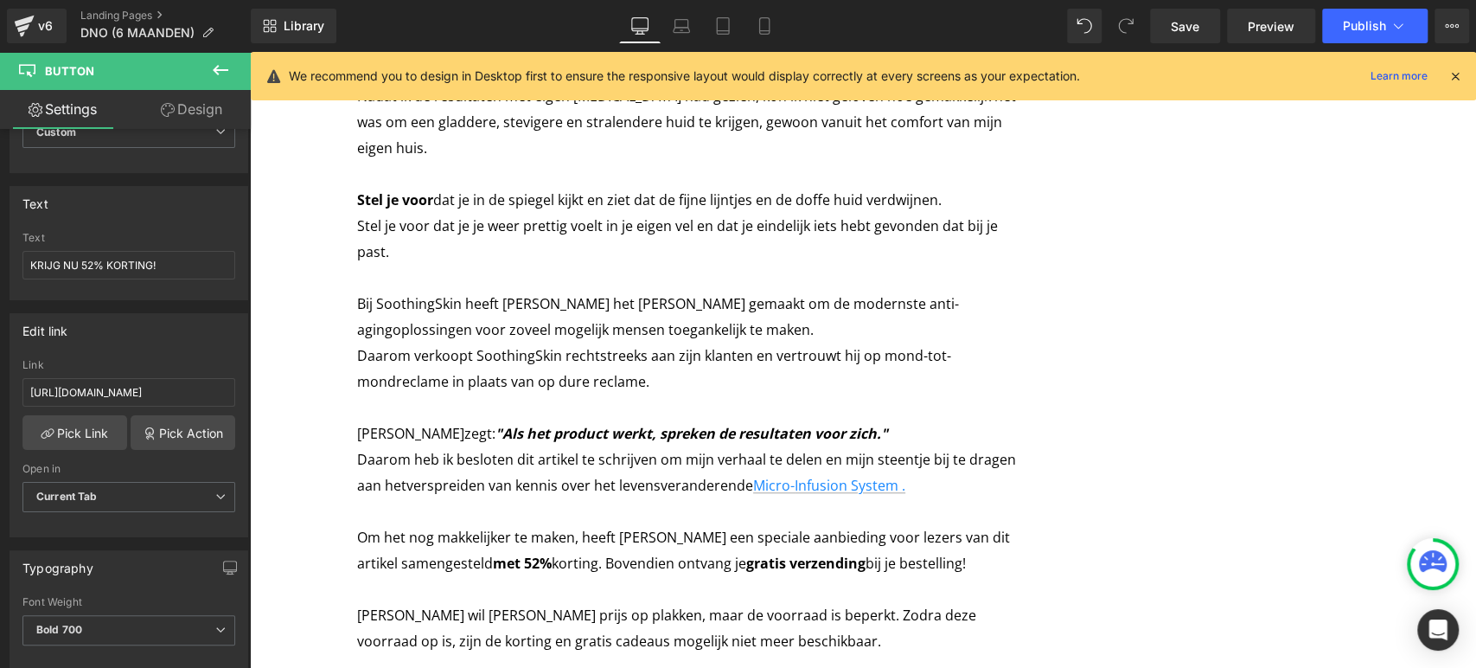
scroll to position [9392, 0]
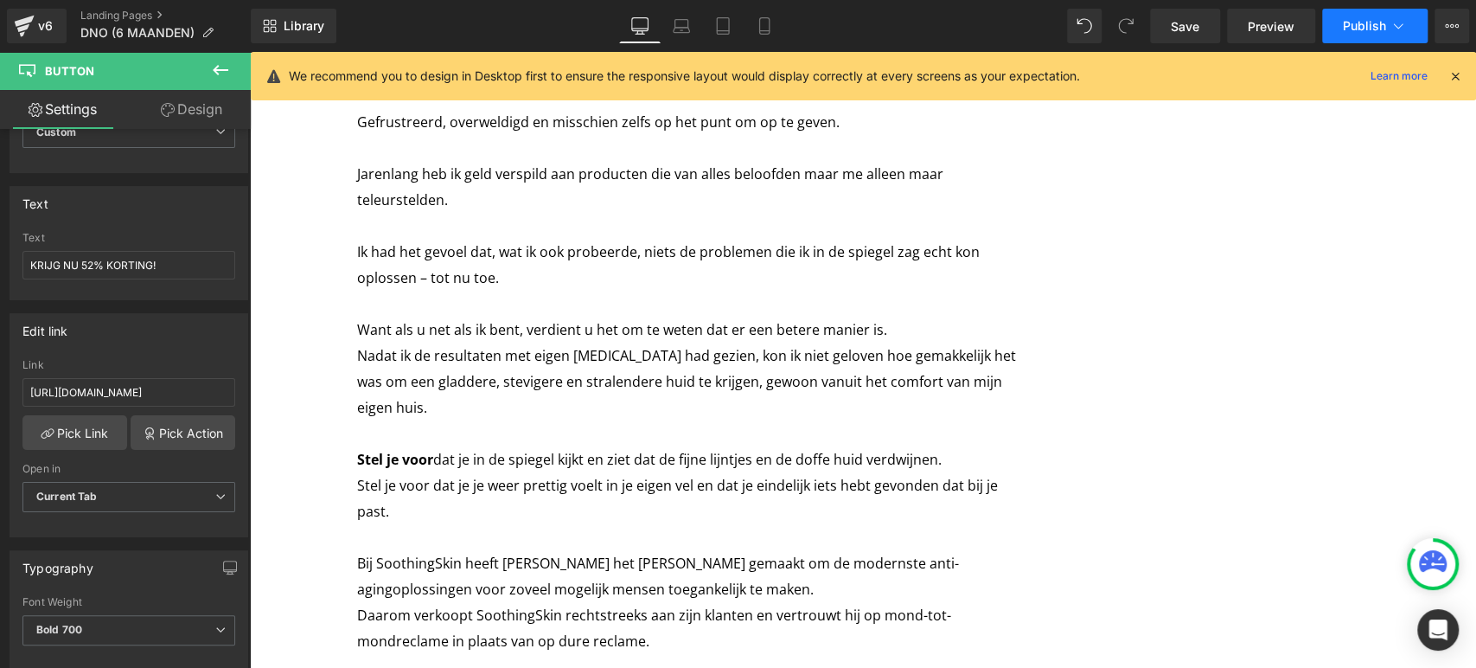
click at [1387, 23] on button "Publish" at bounding box center [1374, 26] width 105 height 35
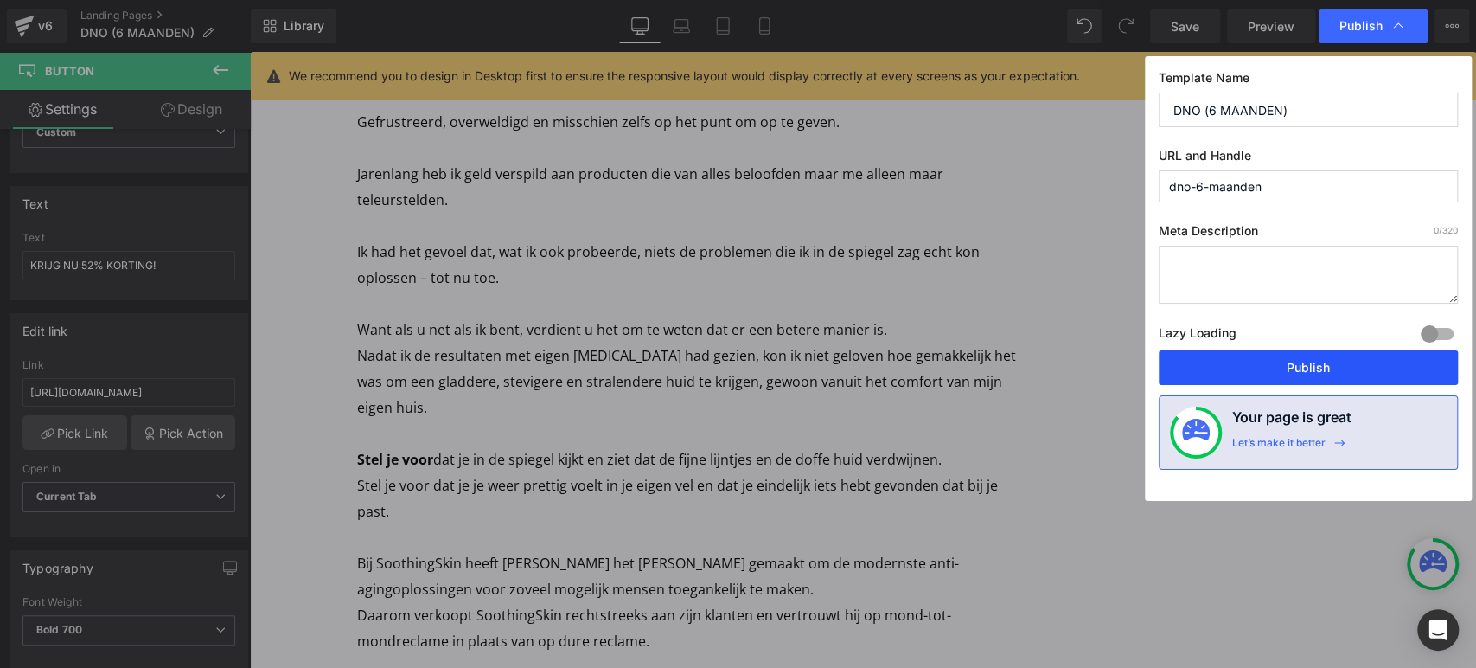
drag, startPoint x: 1278, startPoint y: 358, endPoint x: 1012, endPoint y: 244, distance: 289.8
click at [1278, 358] on button "Publish" at bounding box center [1308, 367] width 299 height 35
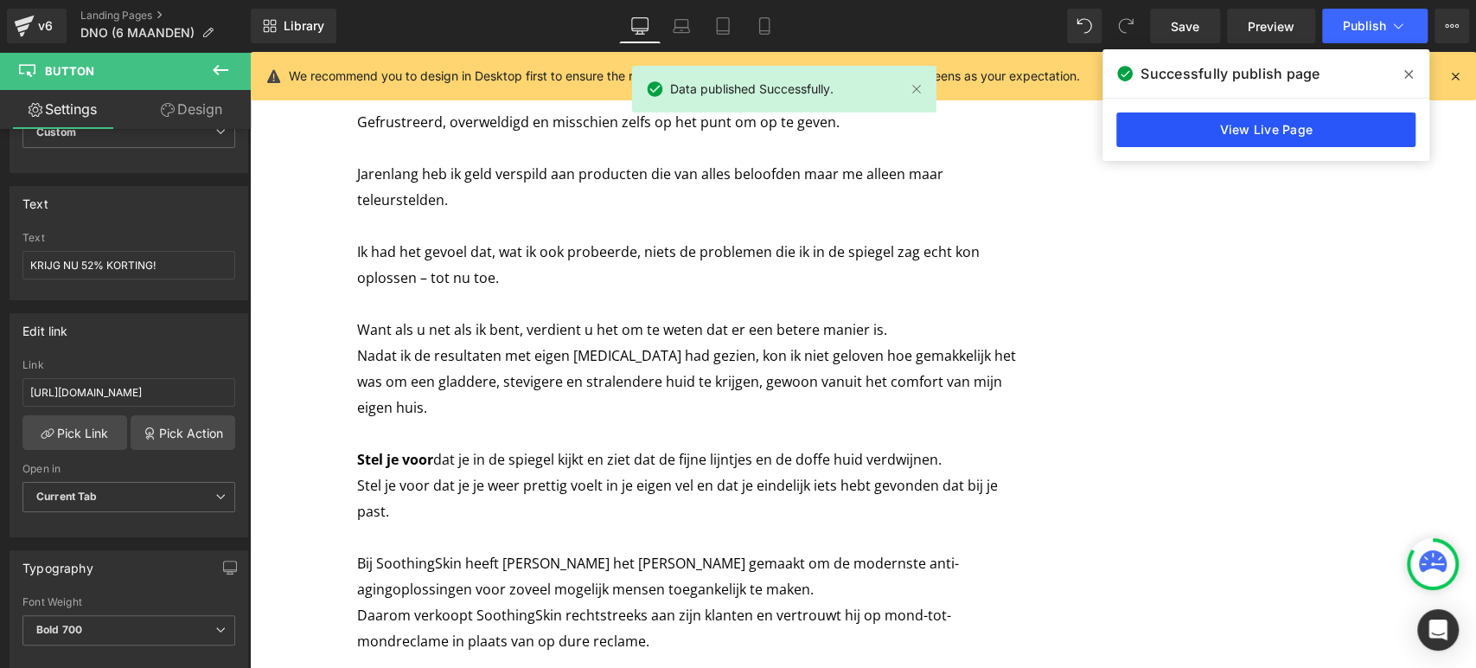
click at [1199, 139] on link "View Live Page" at bounding box center [1265, 129] width 299 height 35
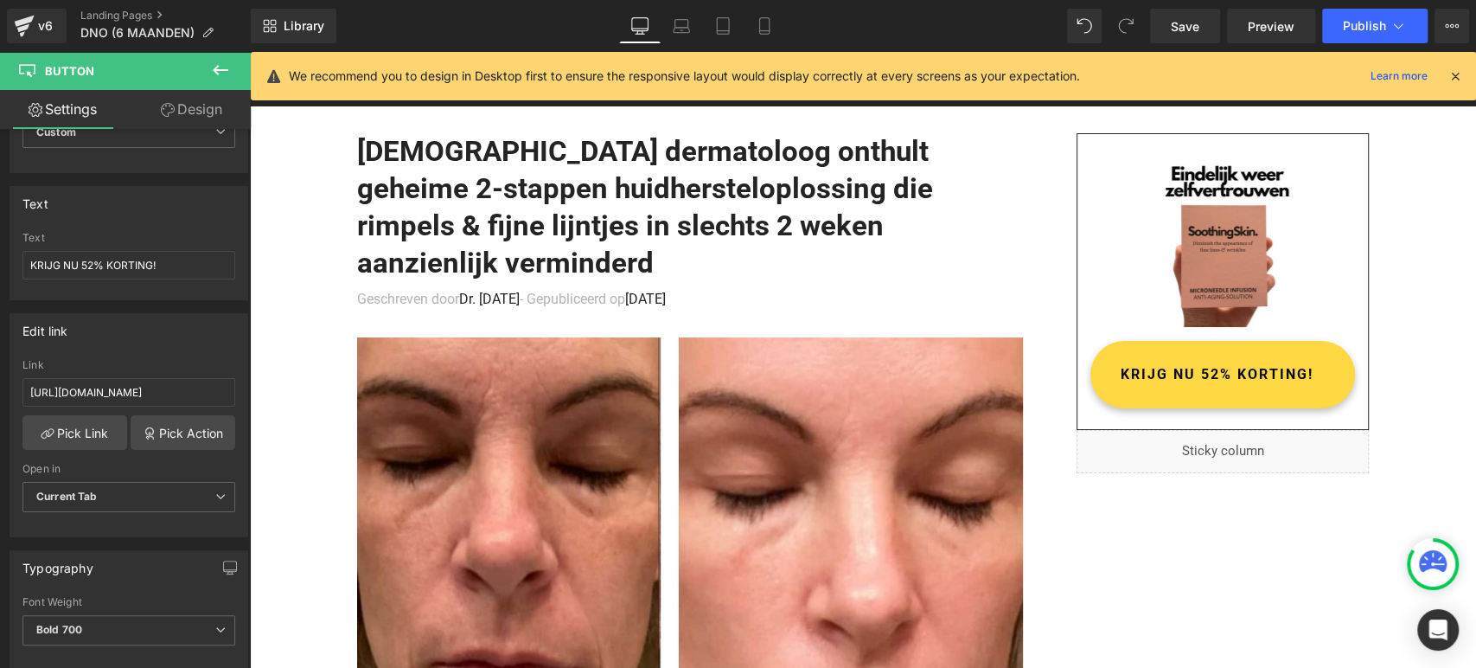
click at [1452, 81] on icon at bounding box center [1456, 76] width 16 height 16
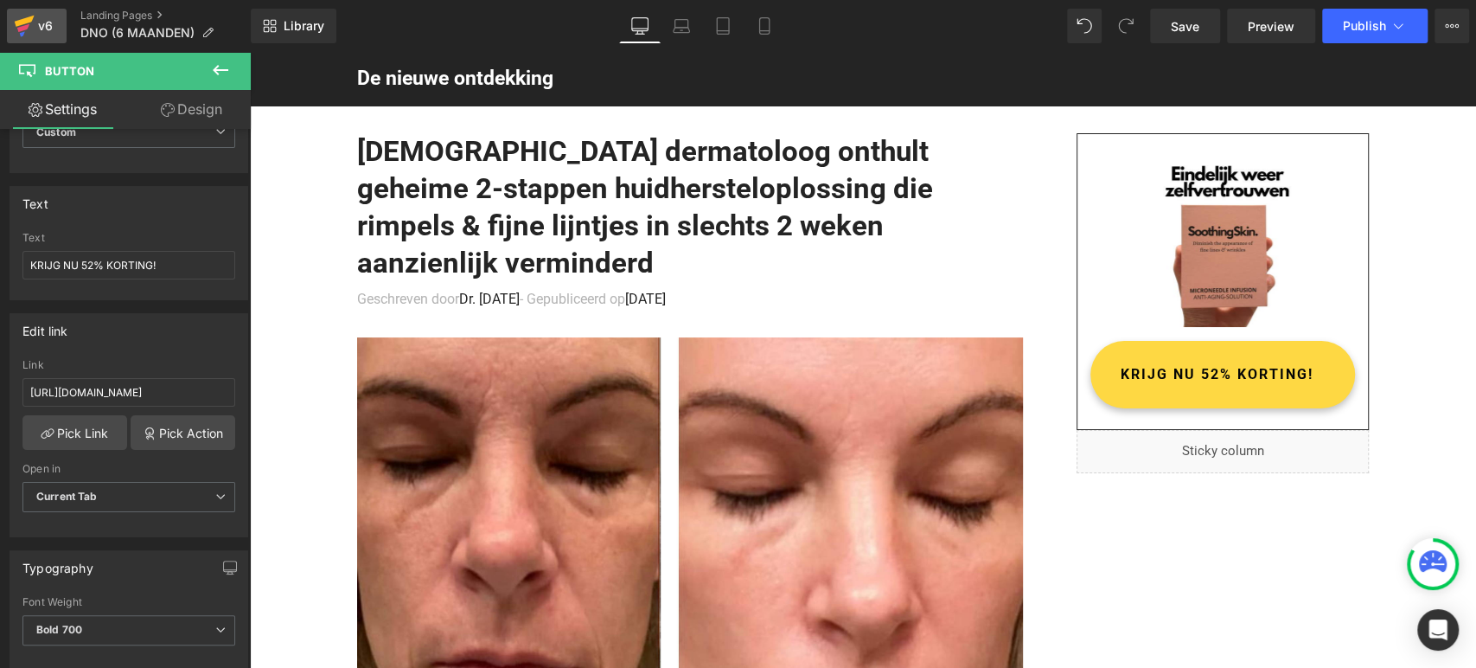
click at [55, 29] on div "v6" at bounding box center [46, 26] width 22 height 22
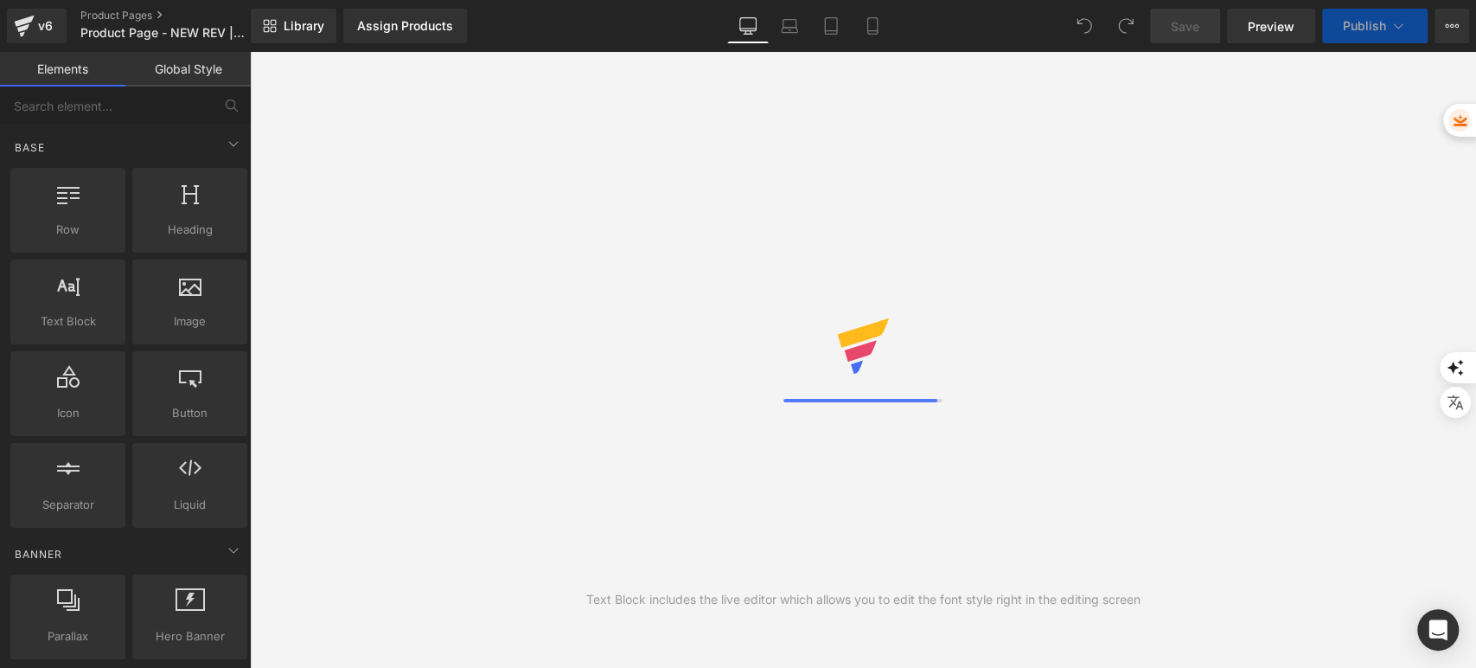
click at [1252, 30] on span "Preview" at bounding box center [1271, 26] width 47 height 18
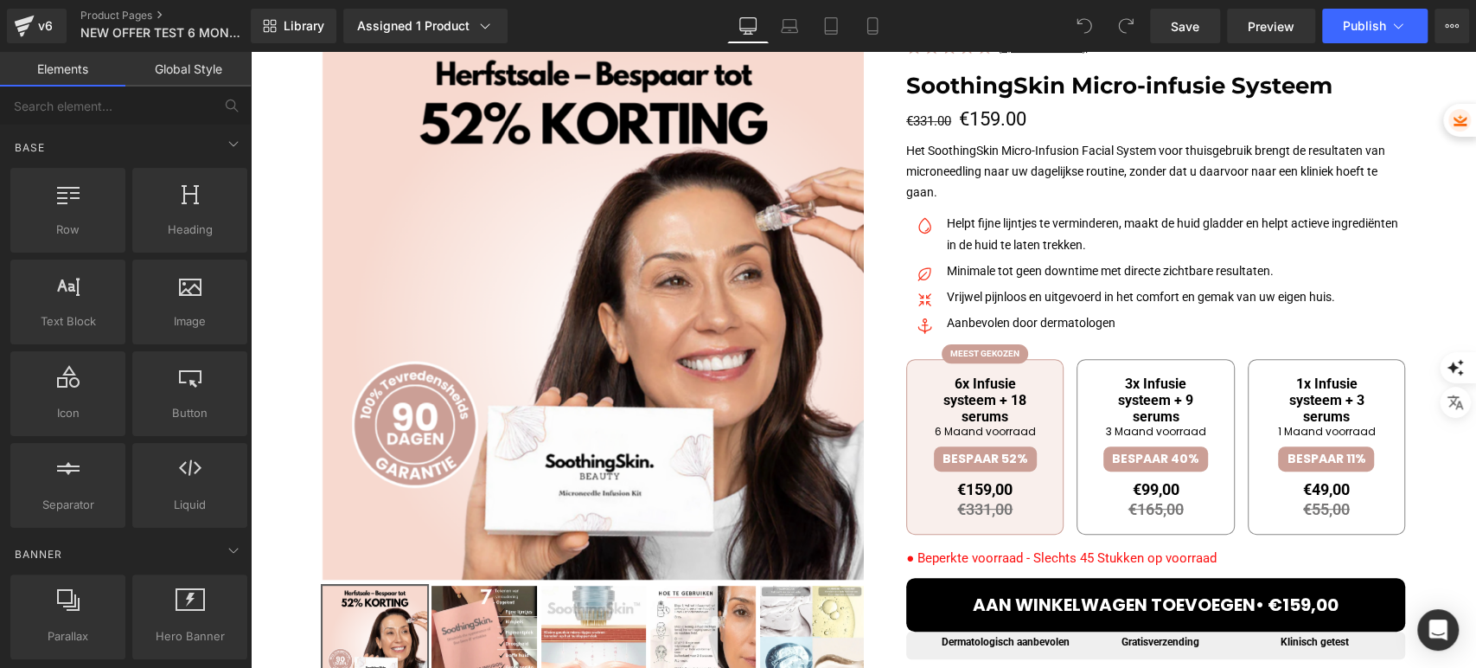
scroll to position [288, 0]
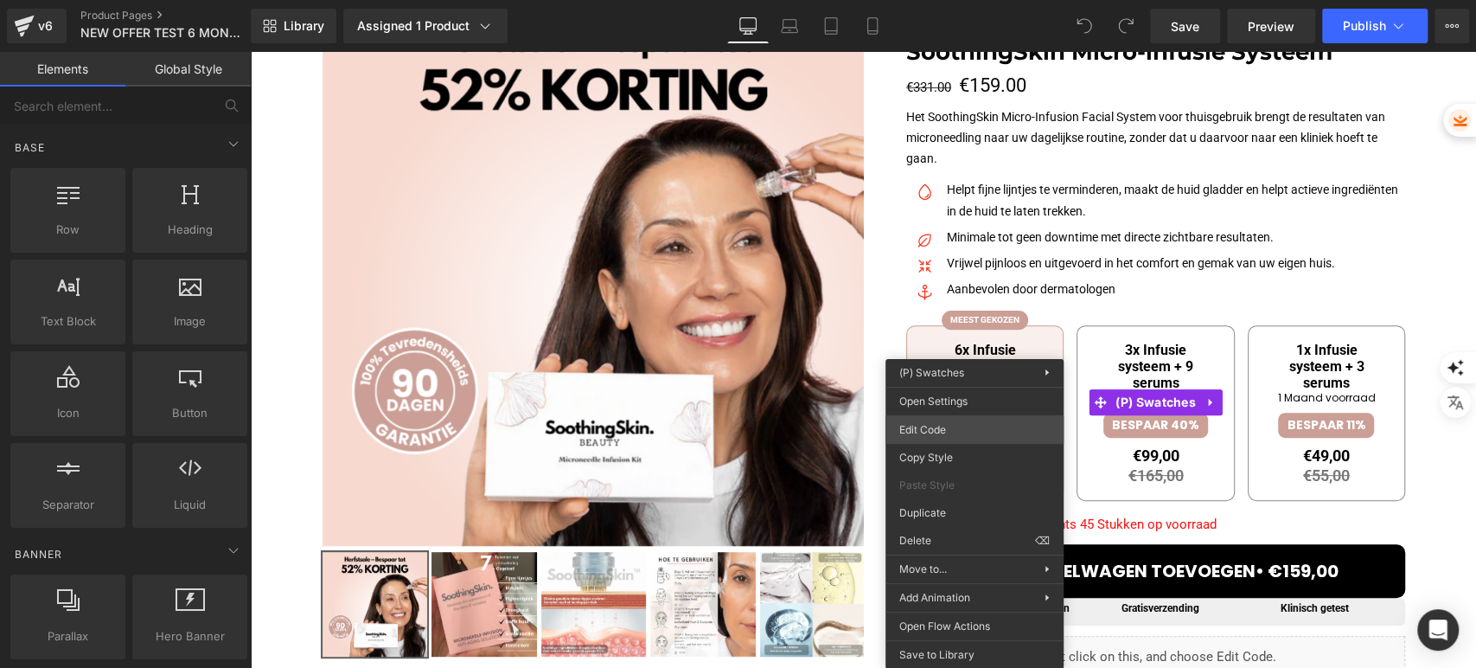
click at [968, 0] on div "You are previewing how the will restyle your page. You can not edit Elements in…" at bounding box center [738, 0] width 1476 height 0
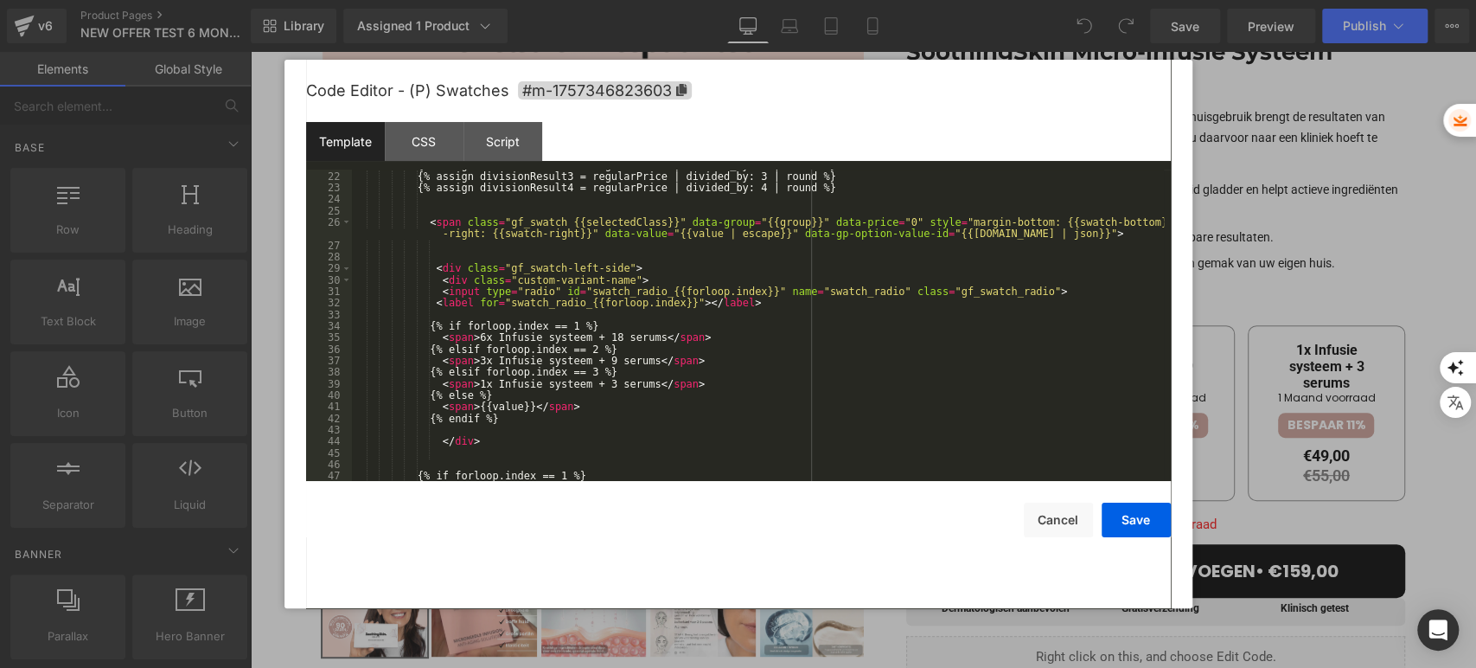
scroll to position [287, 0]
click at [471, 338] on div "{% assign divisionResult2 = regularPrice | divided_by: 2 | round %} {% assign d…" at bounding box center [758, 326] width 812 height 335
click at [597, 338] on div "{% assign divisionResult2 = regularPrice | divided_by: 2 | round %} {% assign d…" at bounding box center [758, 326] width 812 height 335
click at [470, 361] on div "{% assign divisionResult2 = regularPrice | divided_by: 2 | round %} {% assign d…" at bounding box center [758, 326] width 812 height 335
click at [591, 360] on div "{% assign divisionResult2 = regularPrice | divided_by: 2 | round %} {% assign d…" at bounding box center [758, 326] width 812 height 335
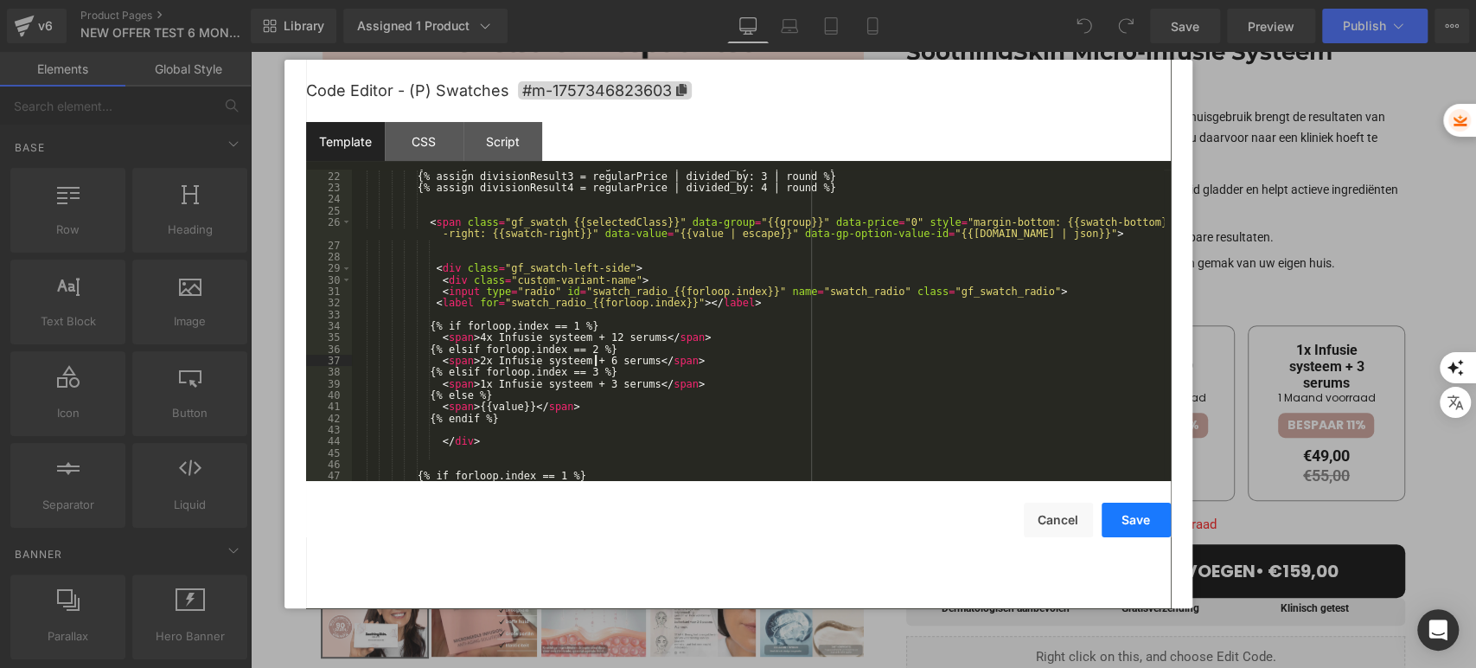
click at [1135, 521] on button "Save" at bounding box center [1136, 519] width 69 height 35
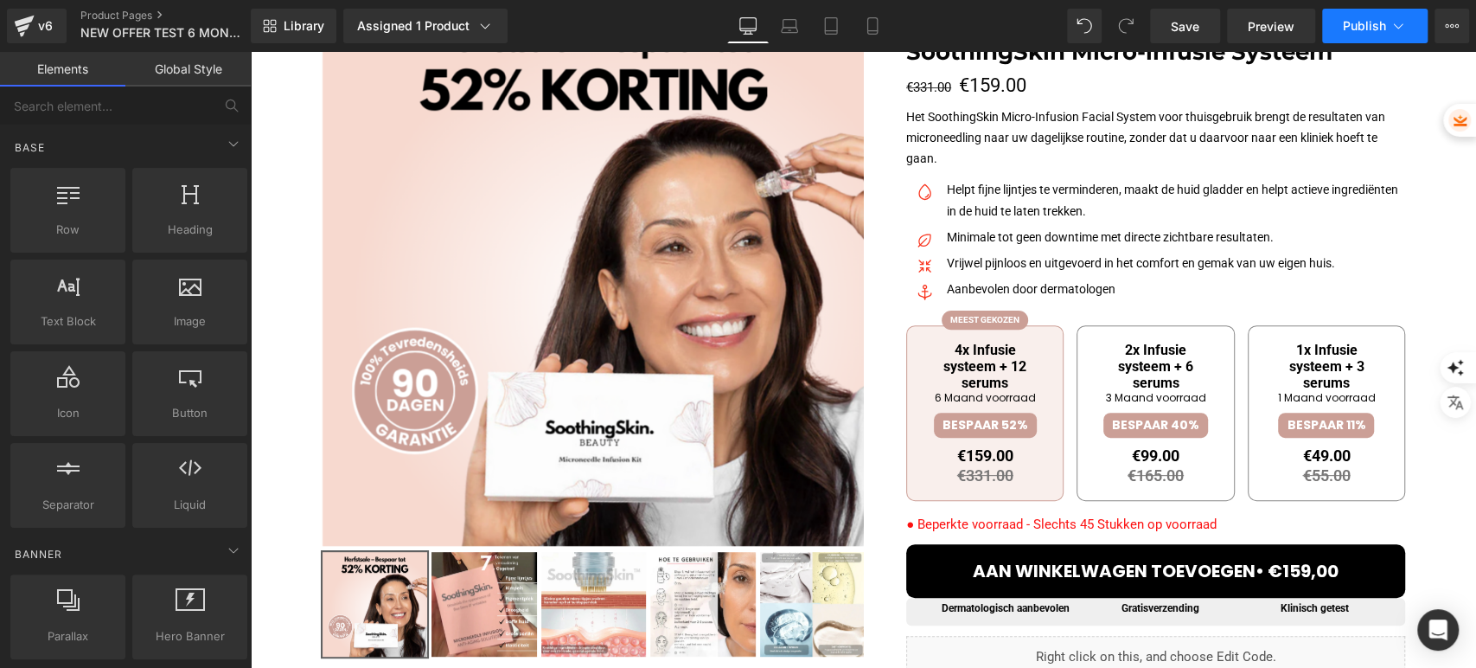
click at [1374, 32] on button "Publish" at bounding box center [1374, 26] width 105 height 35
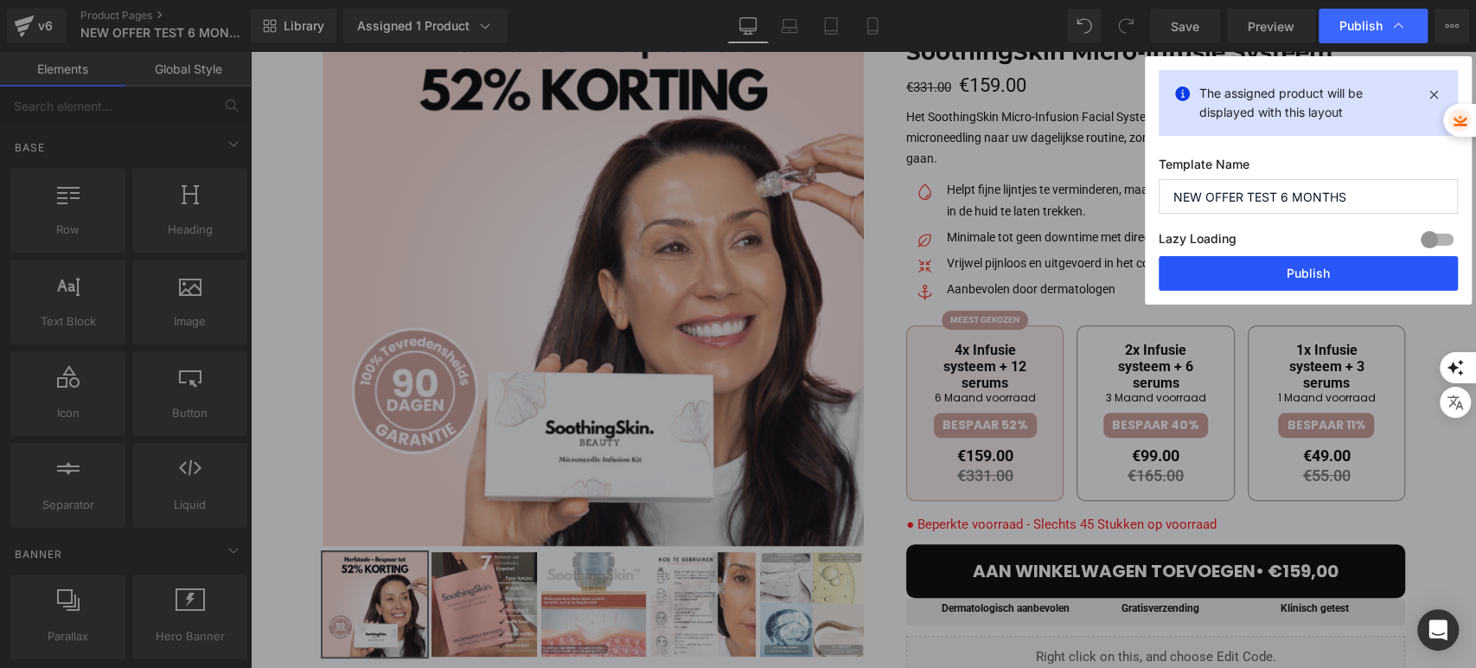
click at [1280, 265] on button "Publish" at bounding box center [1308, 273] width 299 height 35
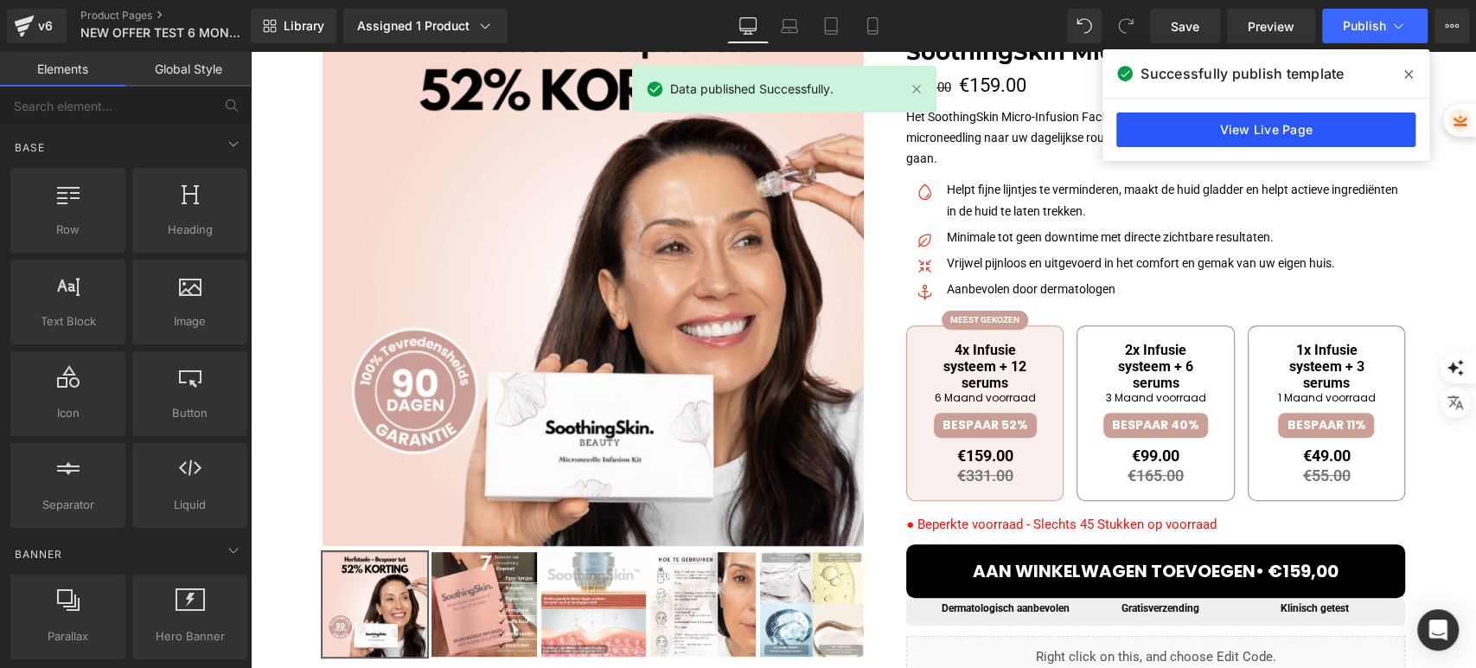
click at [1148, 124] on link "View Live Page" at bounding box center [1265, 129] width 299 height 35
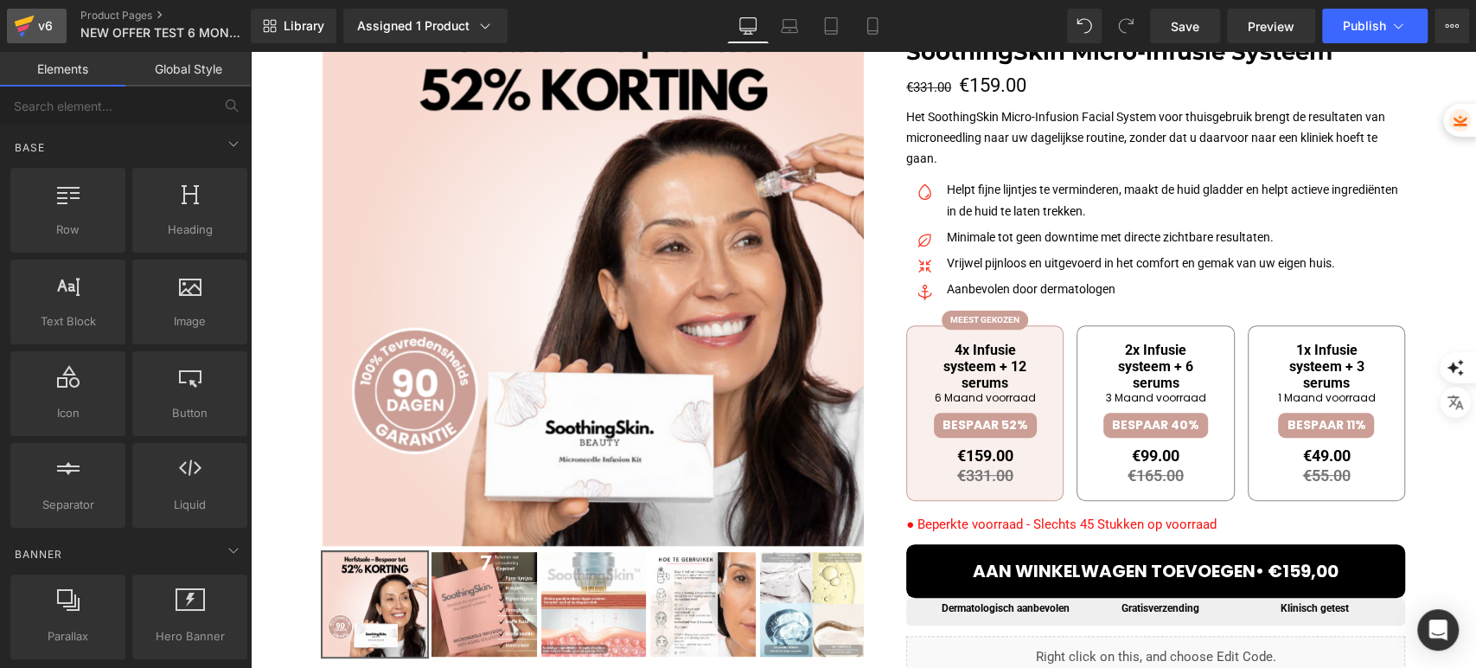
click at [18, 23] on icon at bounding box center [25, 21] width 20 height 11
